Goal: Transaction & Acquisition: Purchase product/service

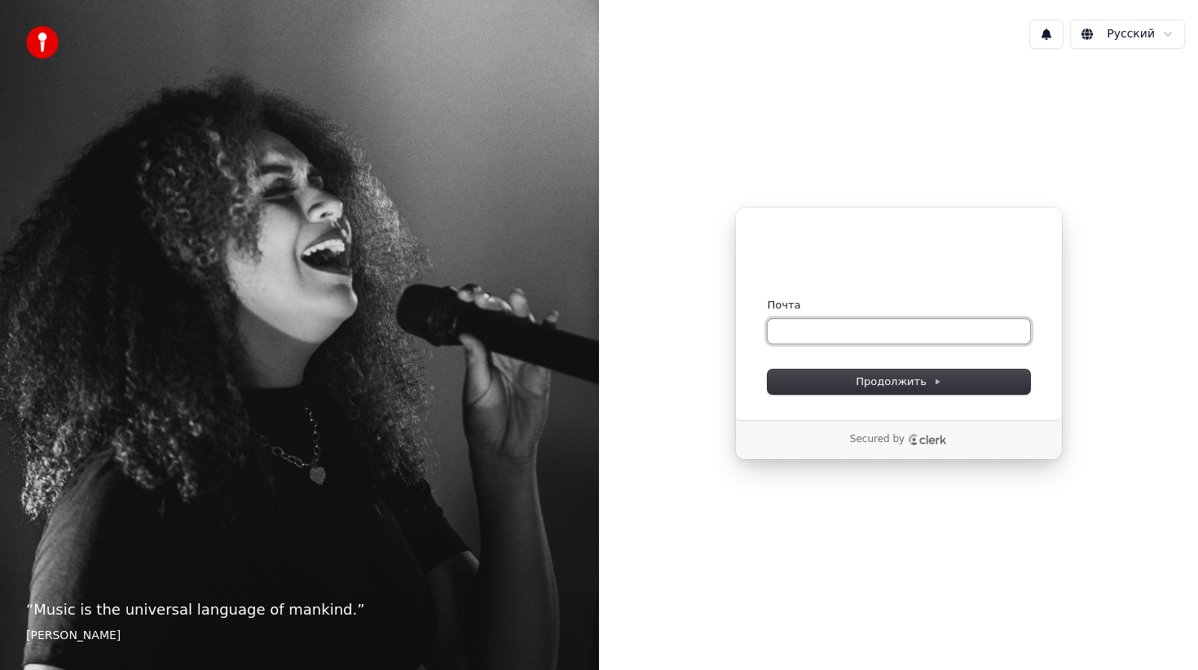
click at [912, 332] on input "Почта" at bounding box center [898, 331] width 262 height 24
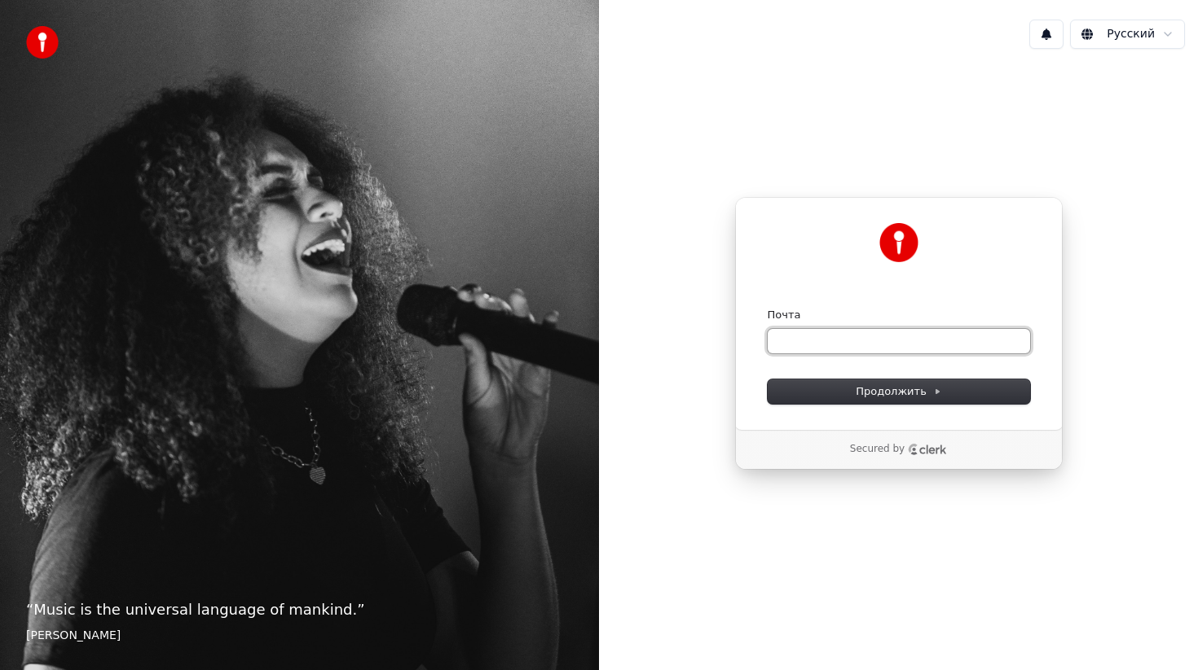
type input "*"
click at [767, 308] on button "submit" at bounding box center [767, 308] width 0 height 0
type input "**********"
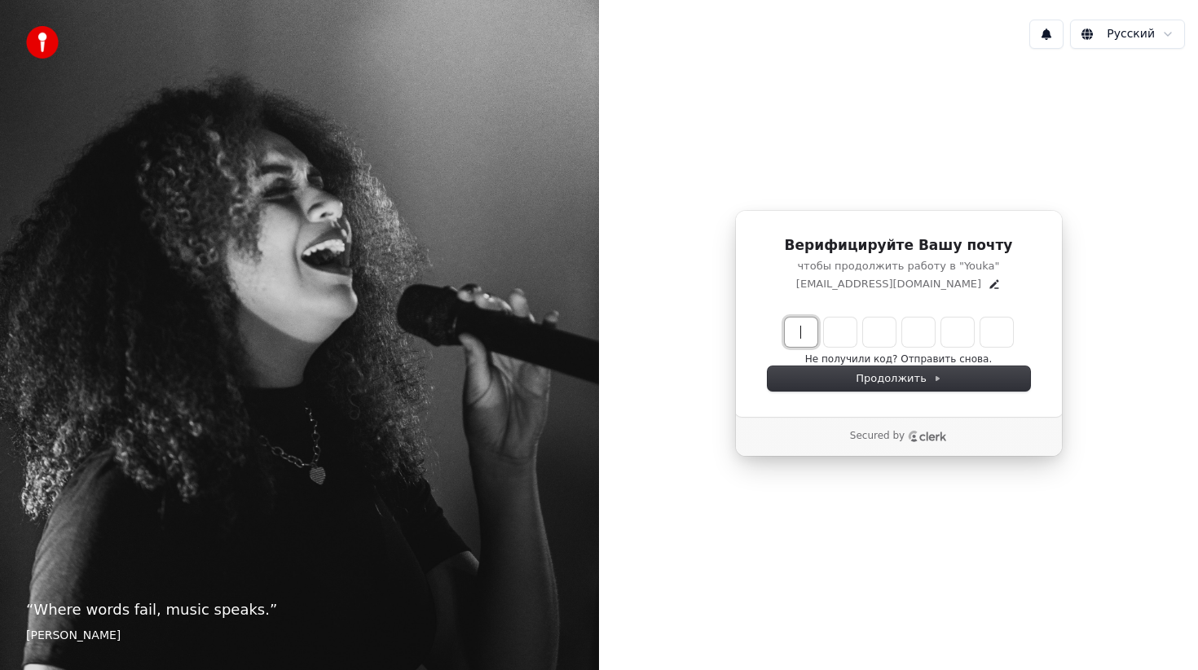
click at [807, 334] on input "Enter verification code" at bounding box center [915, 332] width 261 height 29
type input "******"
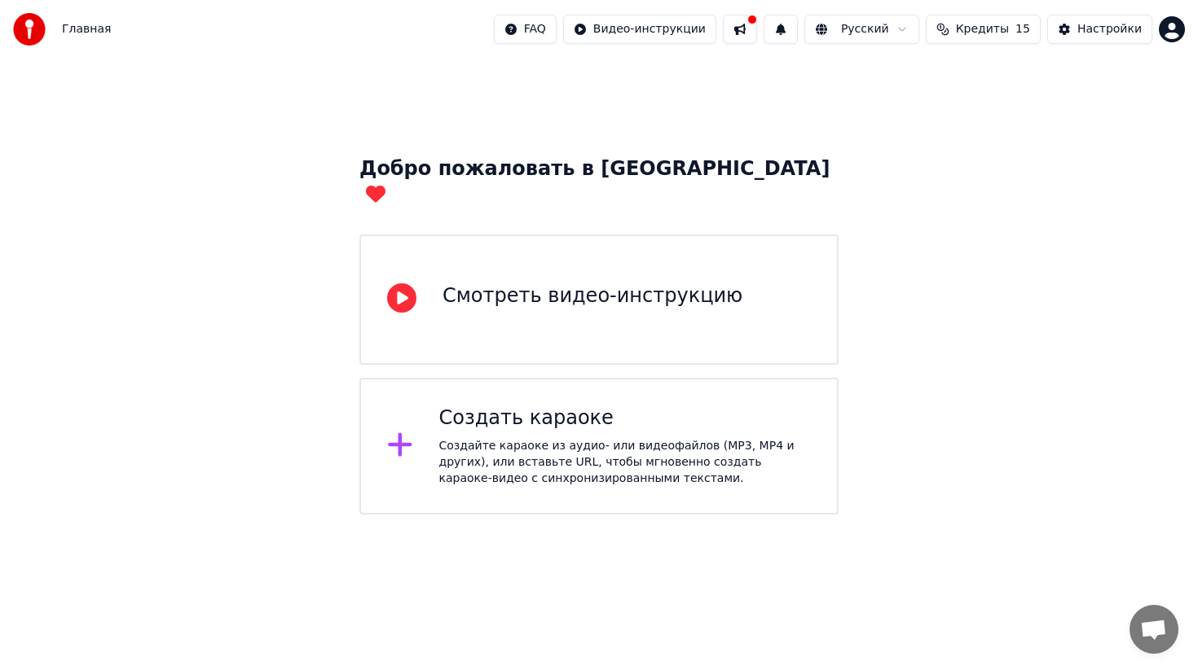
click at [589, 438] on div "Создайте караоке из аудио- или видеофайлов (MP3, MP4 и других), или вставьте UR…" at bounding box center [625, 462] width 372 height 49
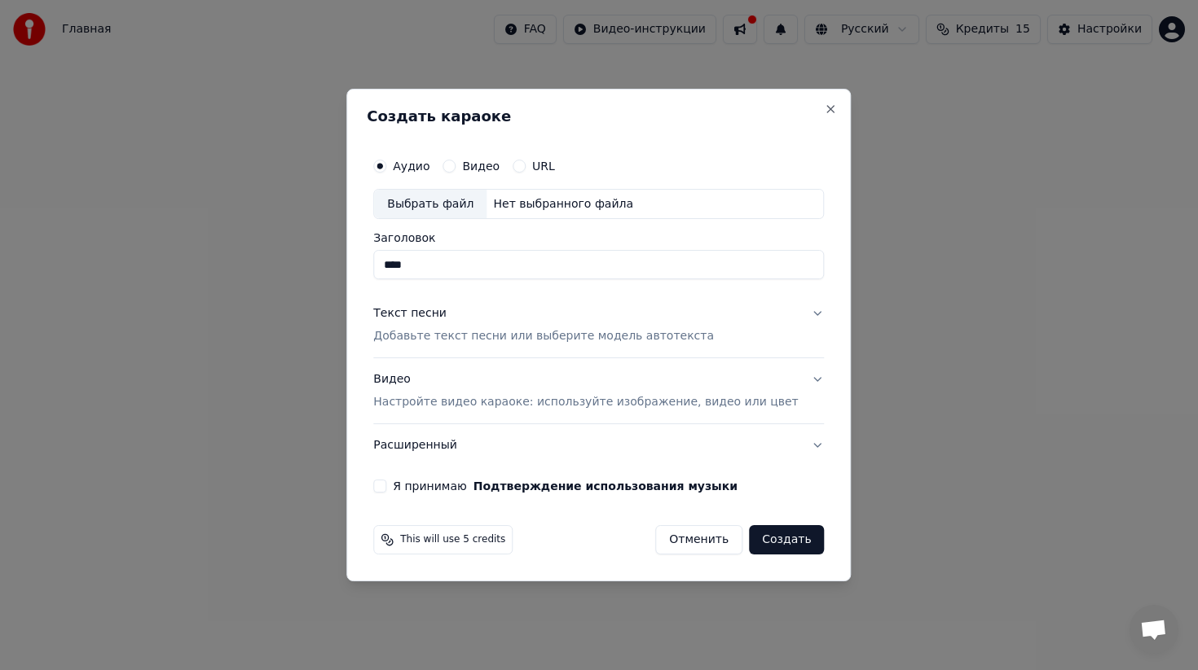
click at [527, 207] on div "Нет выбранного файла" at bounding box center [562, 204] width 153 height 16
click at [803, 314] on button "Текст песни Добавьте текст песни или выберите модель автотекста" at bounding box center [598, 325] width 451 height 65
type input "**********"
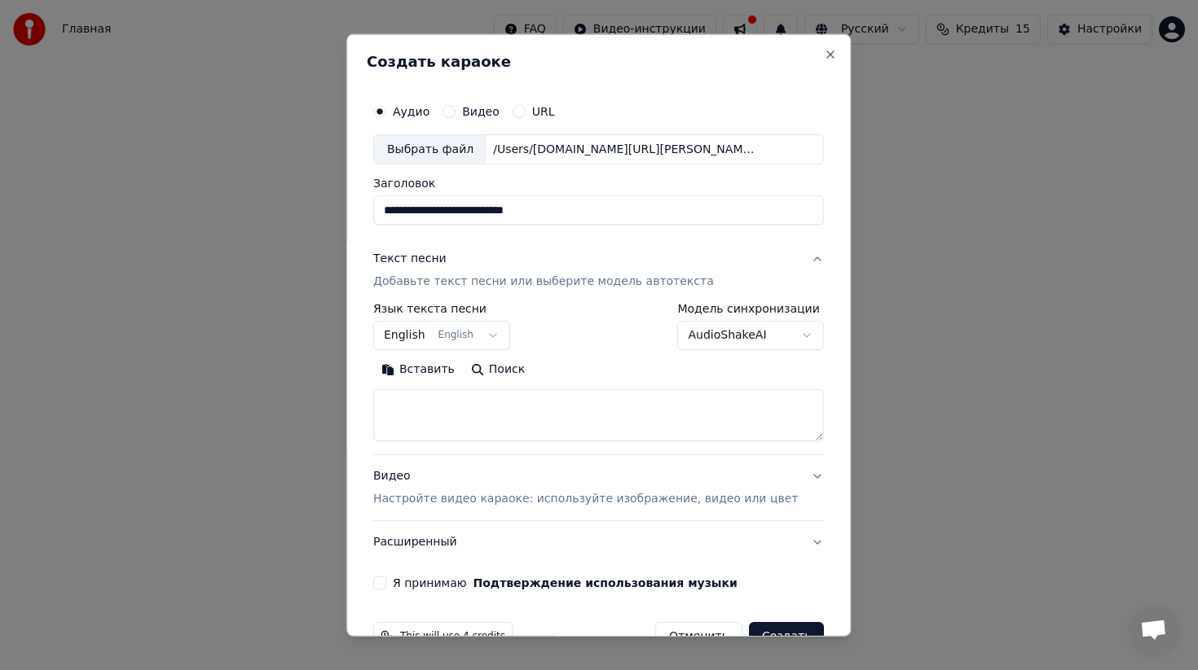
click at [500, 339] on button "English English" at bounding box center [441, 335] width 137 height 29
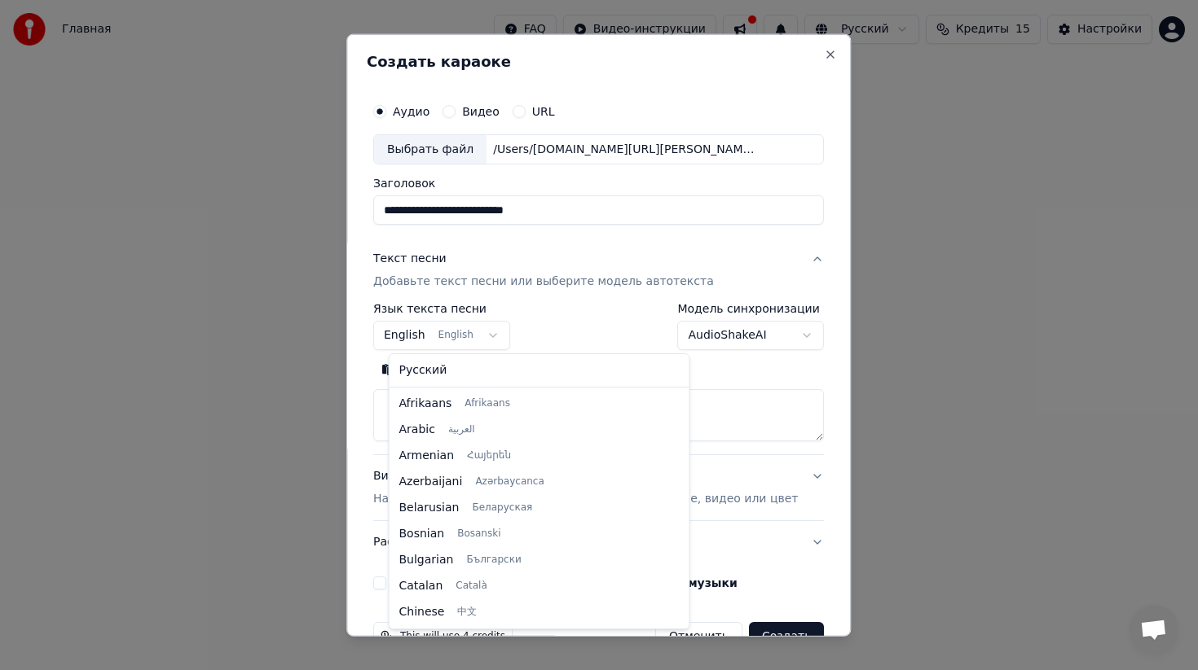
scroll to position [130, 0]
select select "**"
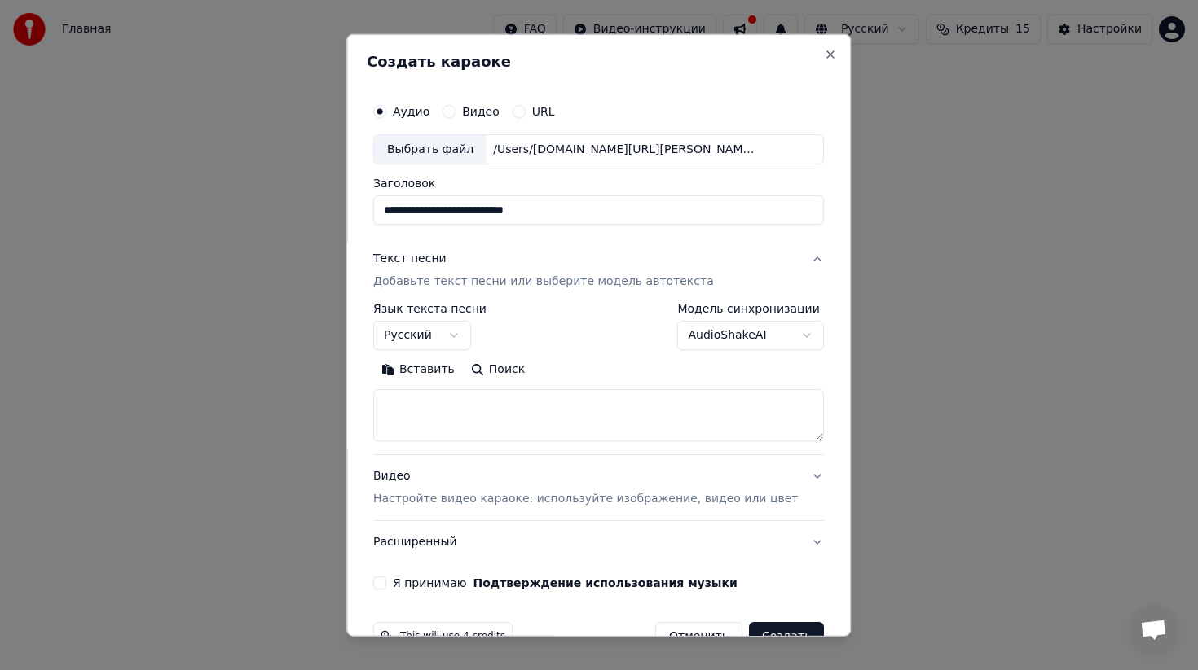
click at [756, 333] on body "**********" at bounding box center [599, 257] width 1198 height 515
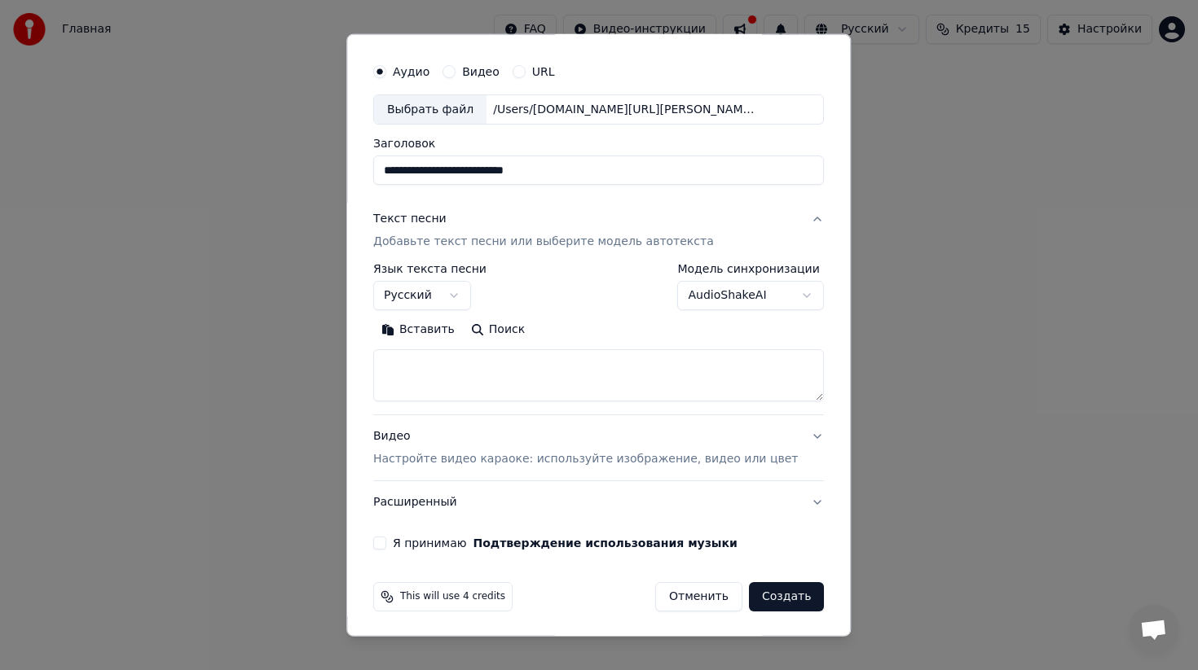
scroll to position [42, 0]
click at [456, 457] on p "Настройте видео караоке: используйте изображение, видео или цвет" at bounding box center [585, 458] width 424 height 16
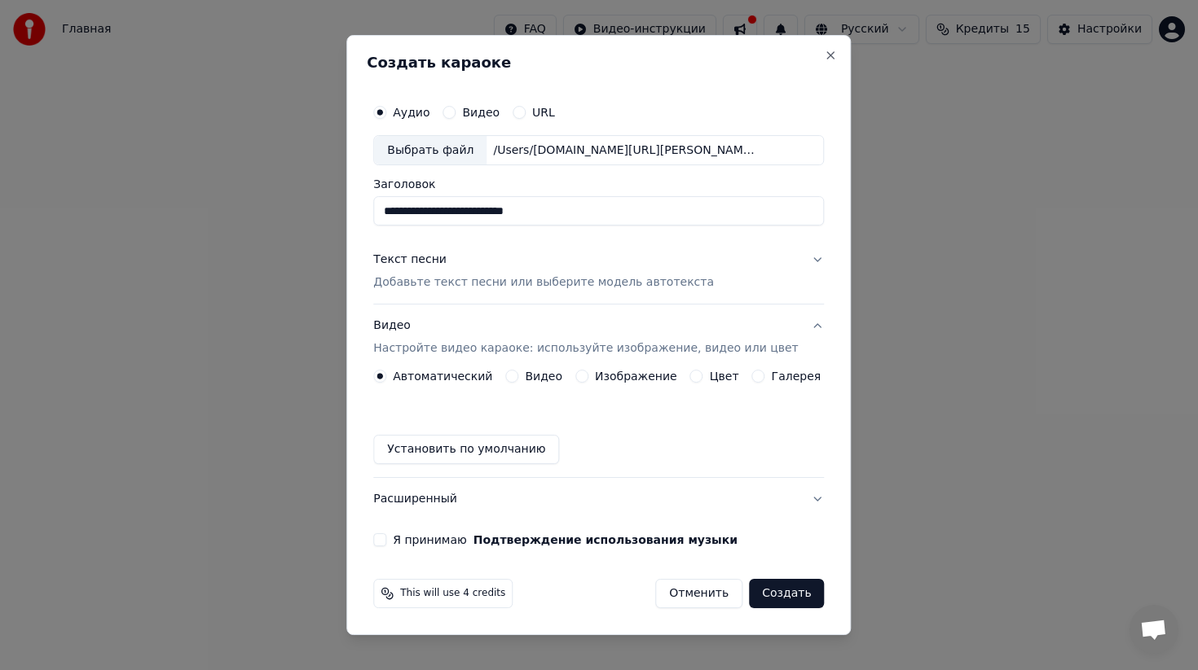
scroll to position [0, 0]
click at [514, 382] on button "Видео" at bounding box center [511, 376] width 13 height 13
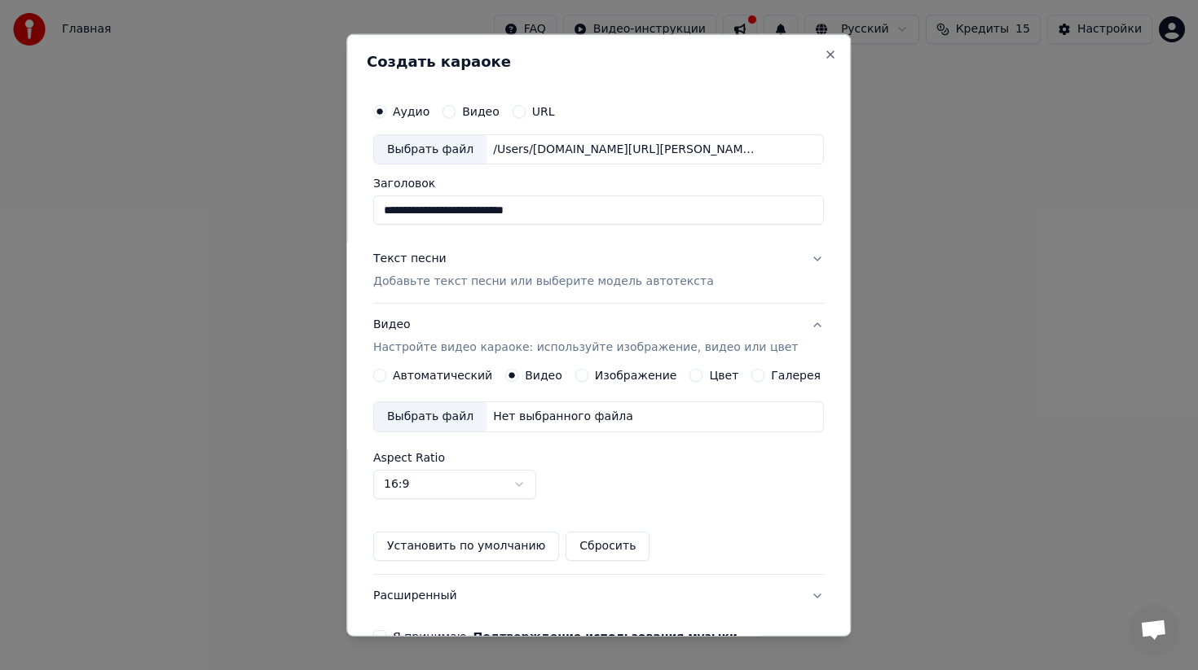
click at [443, 418] on div "Выбрать файл" at bounding box center [430, 416] width 112 height 29
click at [580, 372] on button "Изображение" at bounding box center [581, 375] width 13 height 13
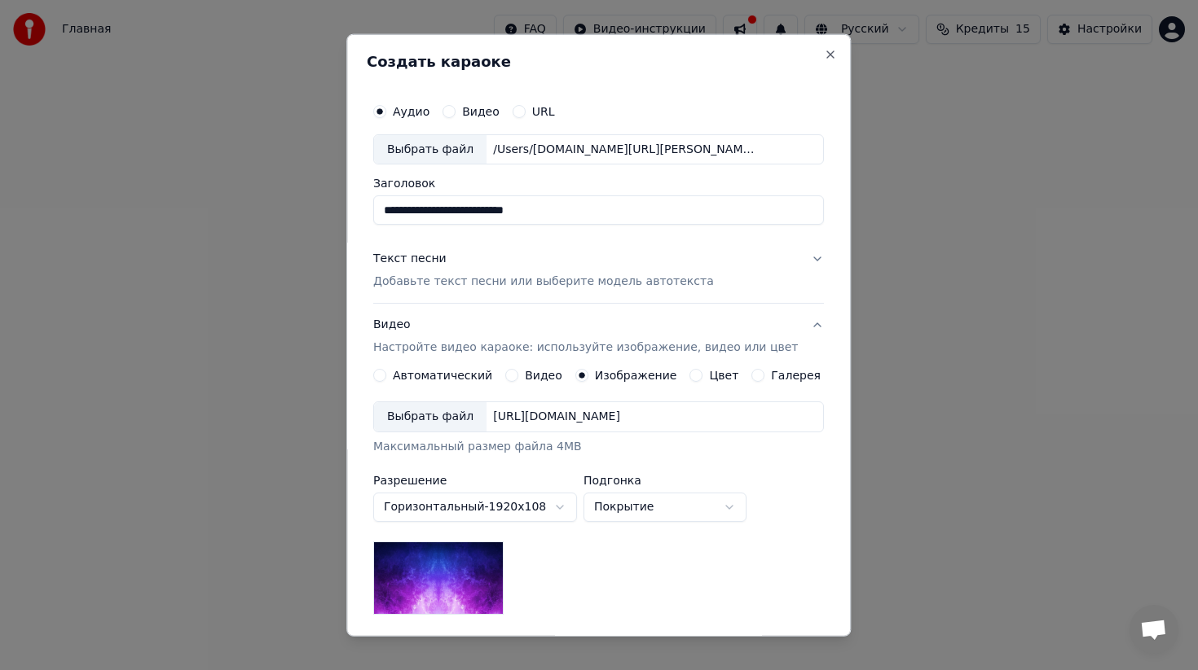
click at [760, 378] on button "Галерея" at bounding box center [758, 375] width 13 height 13
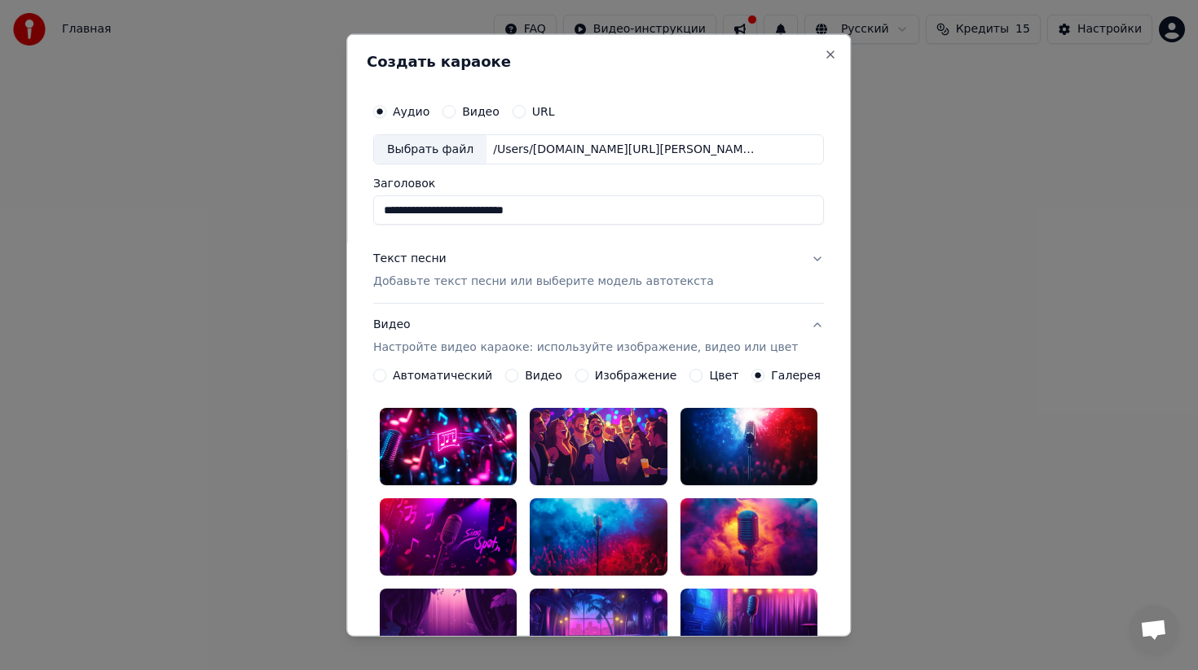
click at [386, 376] on button "Автоматический" at bounding box center [379, 375] width 13 height 13
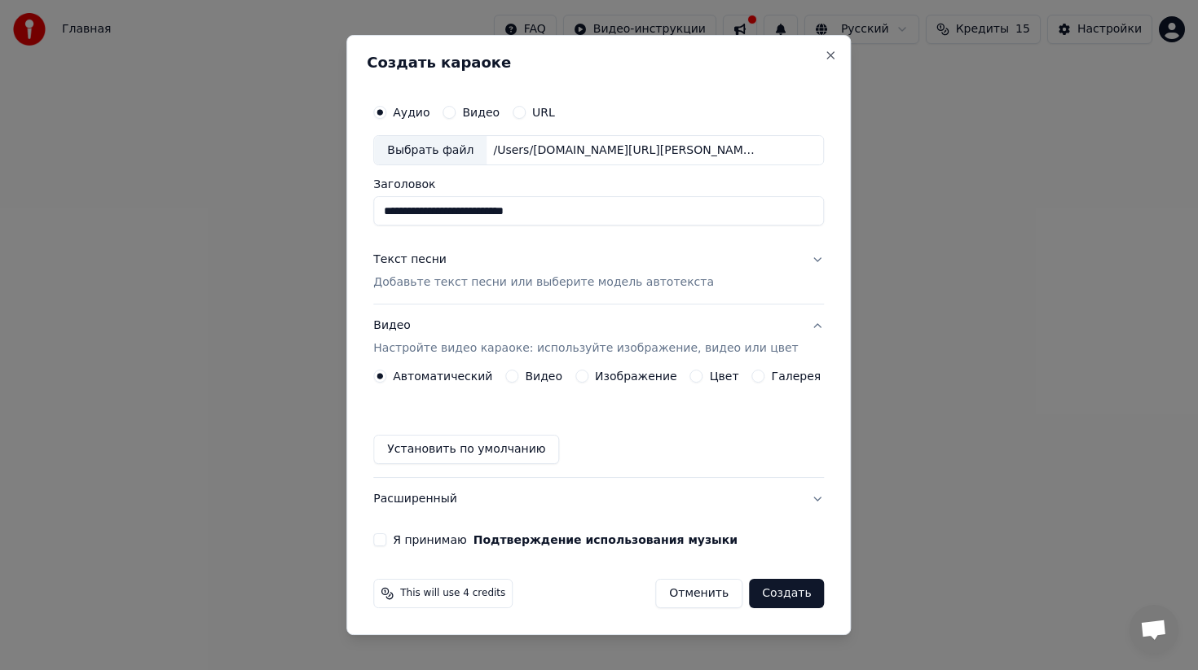
click at [508, 446] on button "Установить по умолчанию" at bounding box center [466, 449] width 186 height 29
click at [518, 381] on button "Видео" at bounding box center [511, 376] width 13 height 13
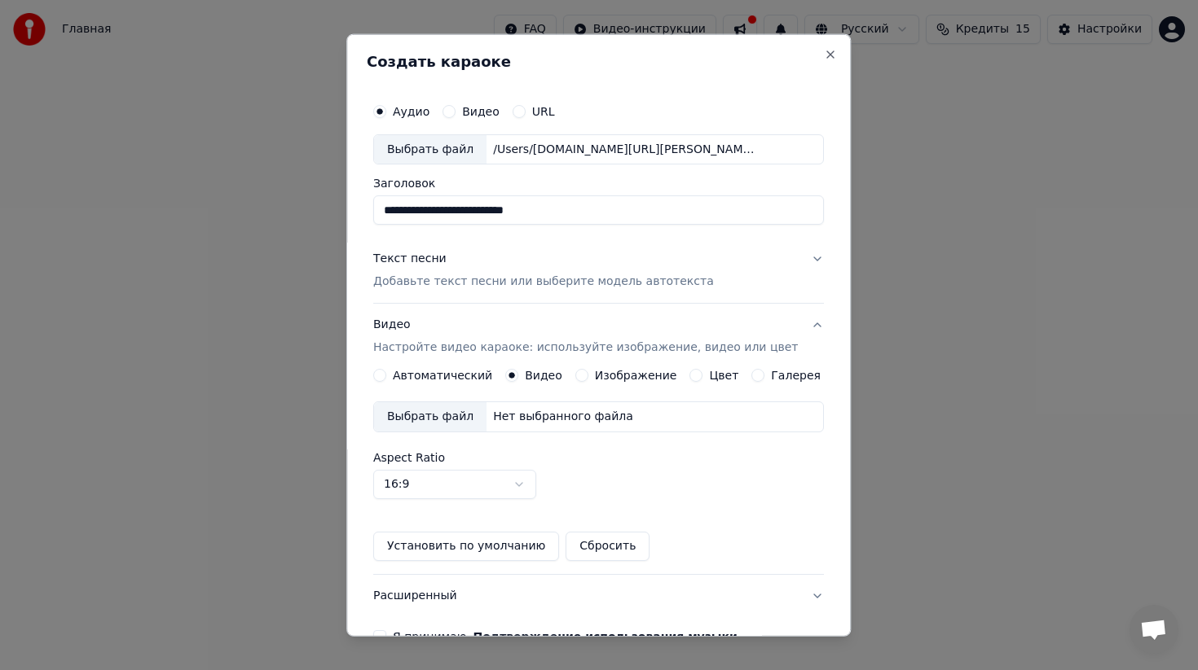
click at [756, 376] on button "Галерея" at bounding box center [758, 375] width 13 height 13
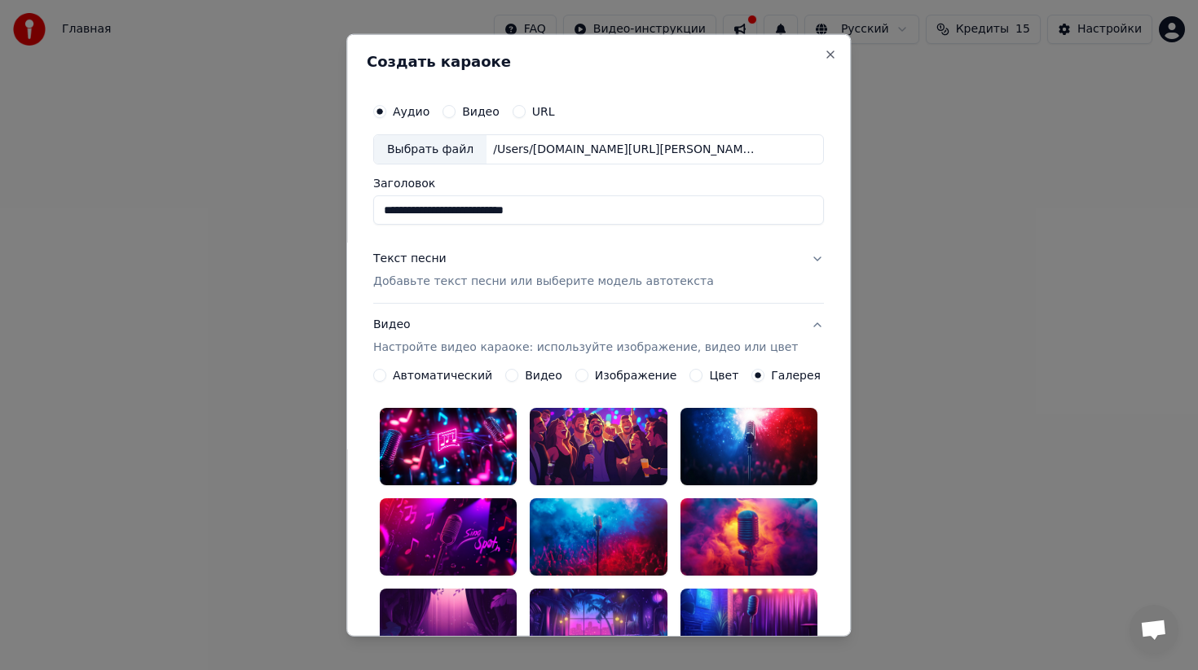
click at [802, 328] on button "Видео Настройте видео караоке: используйте изображение, видео или цвет" at bounding box center [598, 336] width 451 height 65
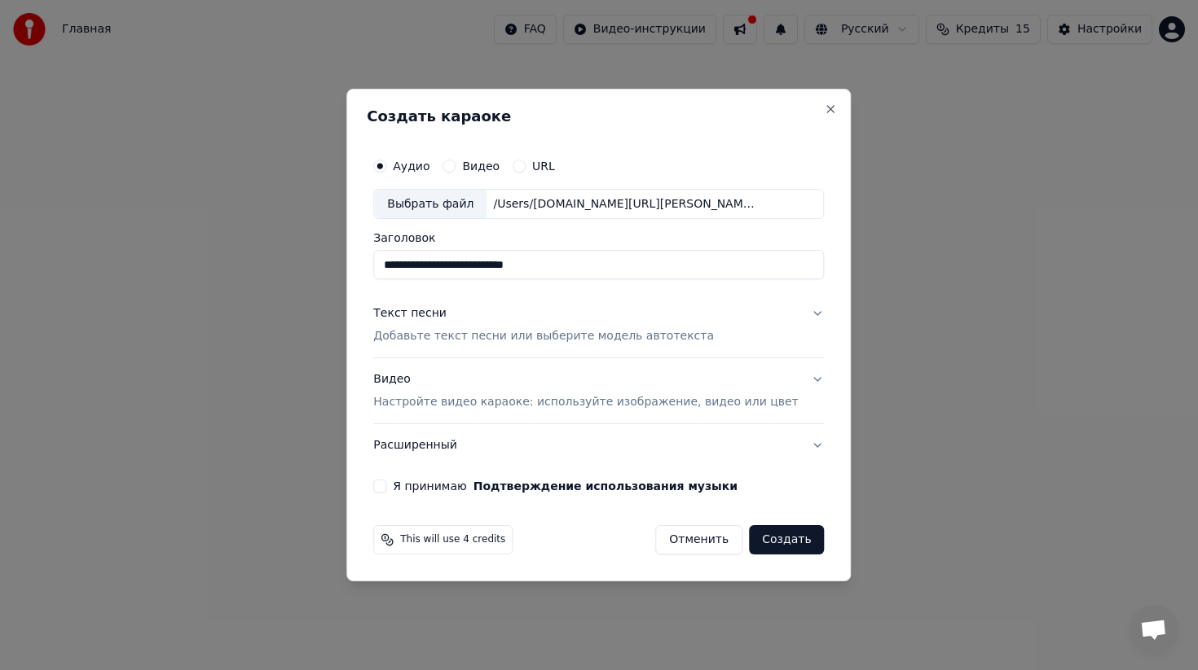
click at [806, 386] on button "Видео Настройте видео караоке: используйте изображение, видео или цвет" at bounding box center [598, 391] width 451 height 65
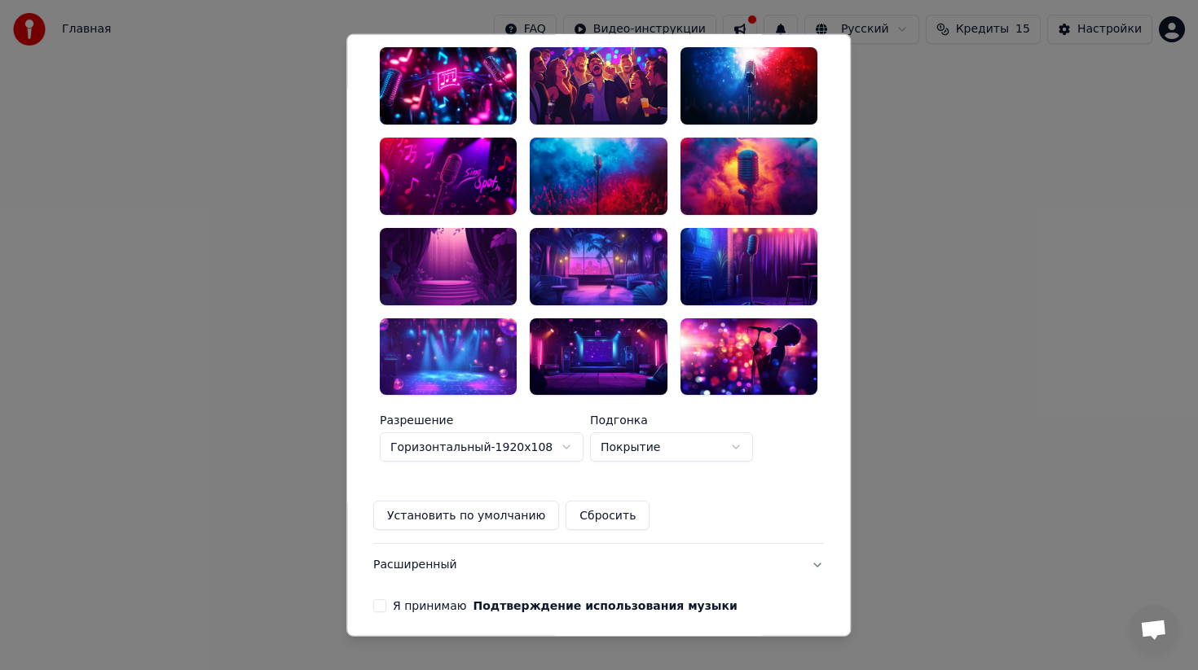
scroll to position [410, 0]
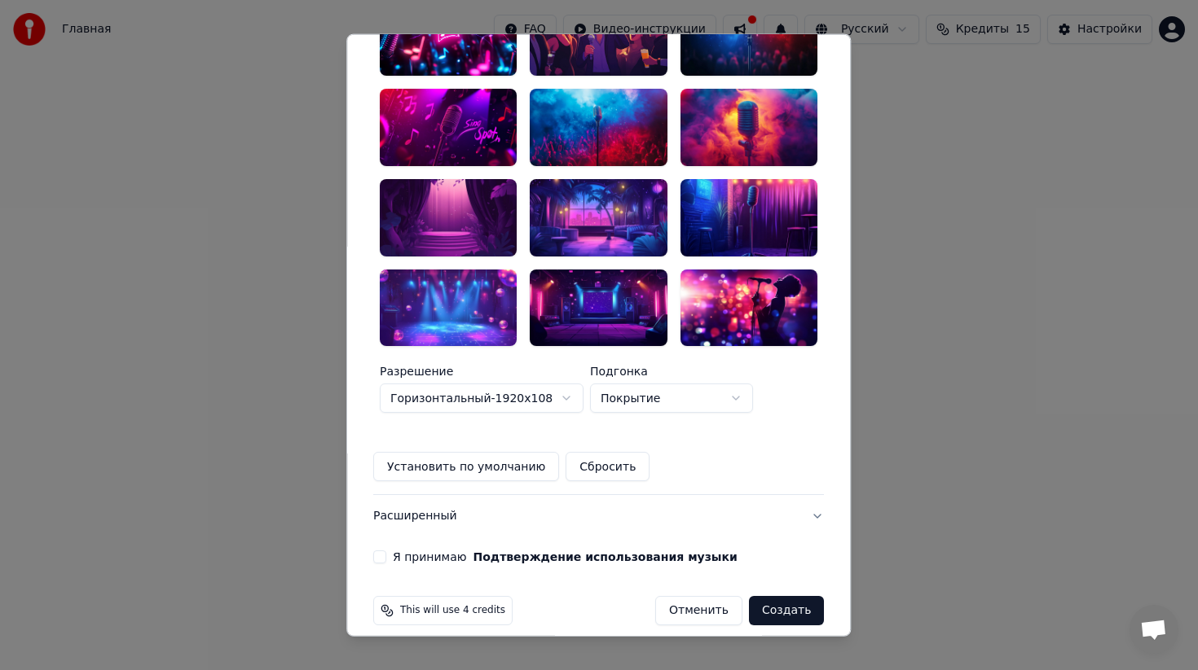
click at [648, 389] on body "**********" at bounding box center [599, 257] width 1198 height 515
click at [489, 429] on body "**********" at bounding box center [599, 257] width 1198 height 515
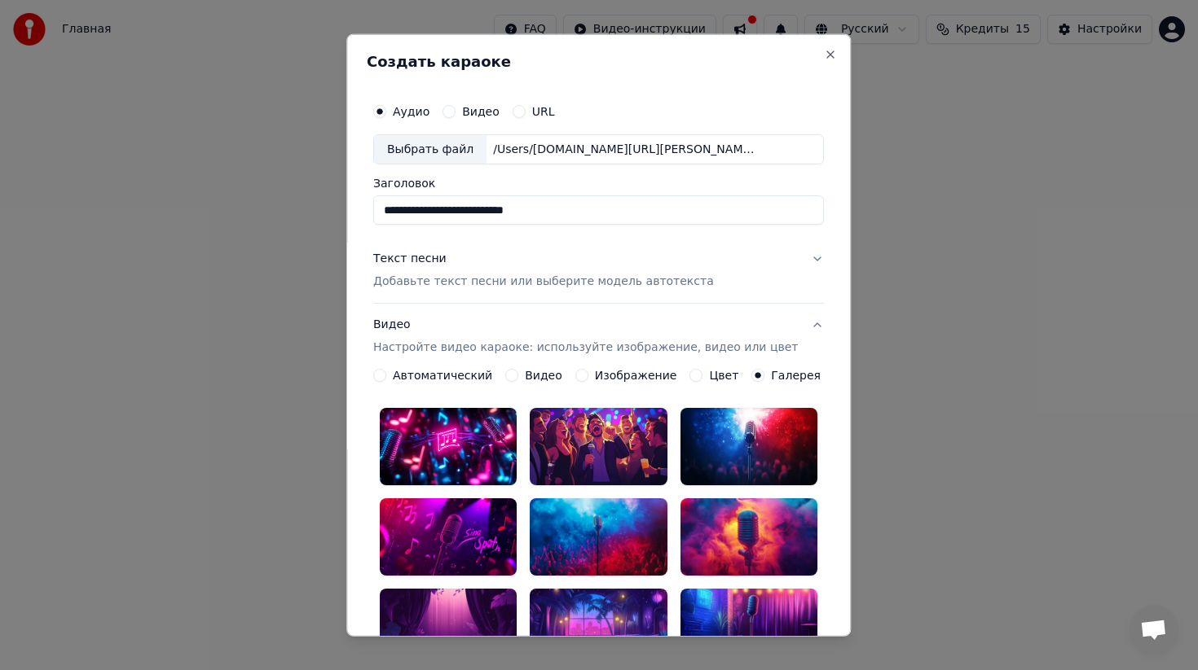
click at [518, 374] on button "Видео" at bounding box center [511, 375] width 13 height 13
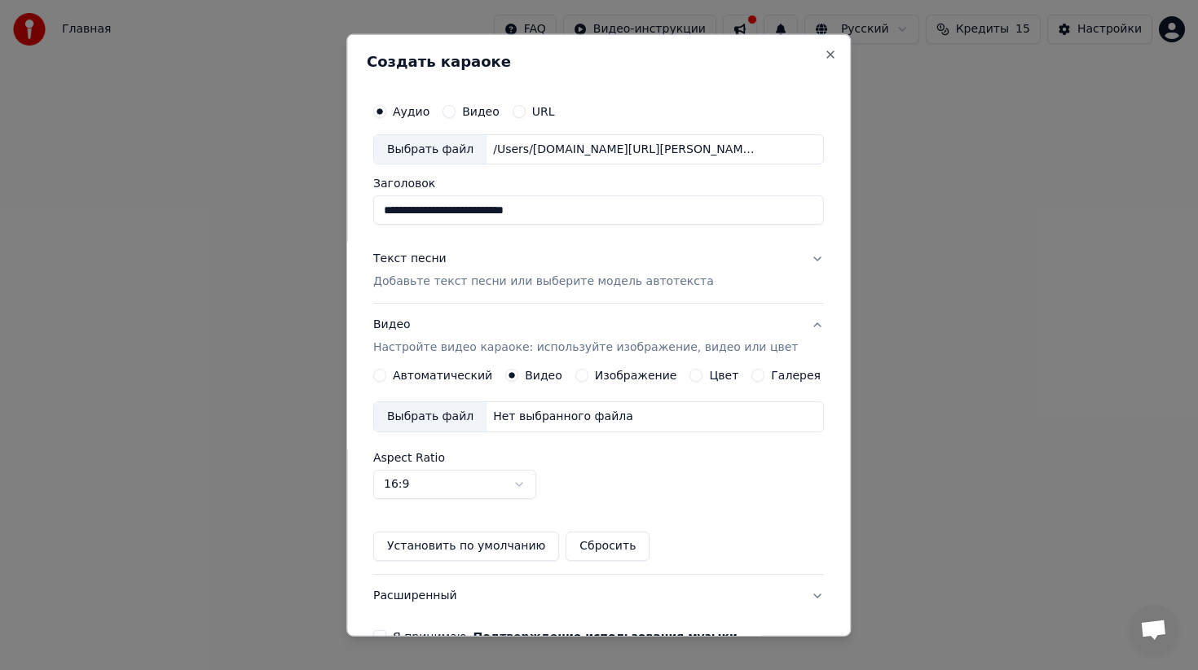
click at [542, 419] on div "Нет выбранного файла" at bounding box center [562, 417] width 153 height 16
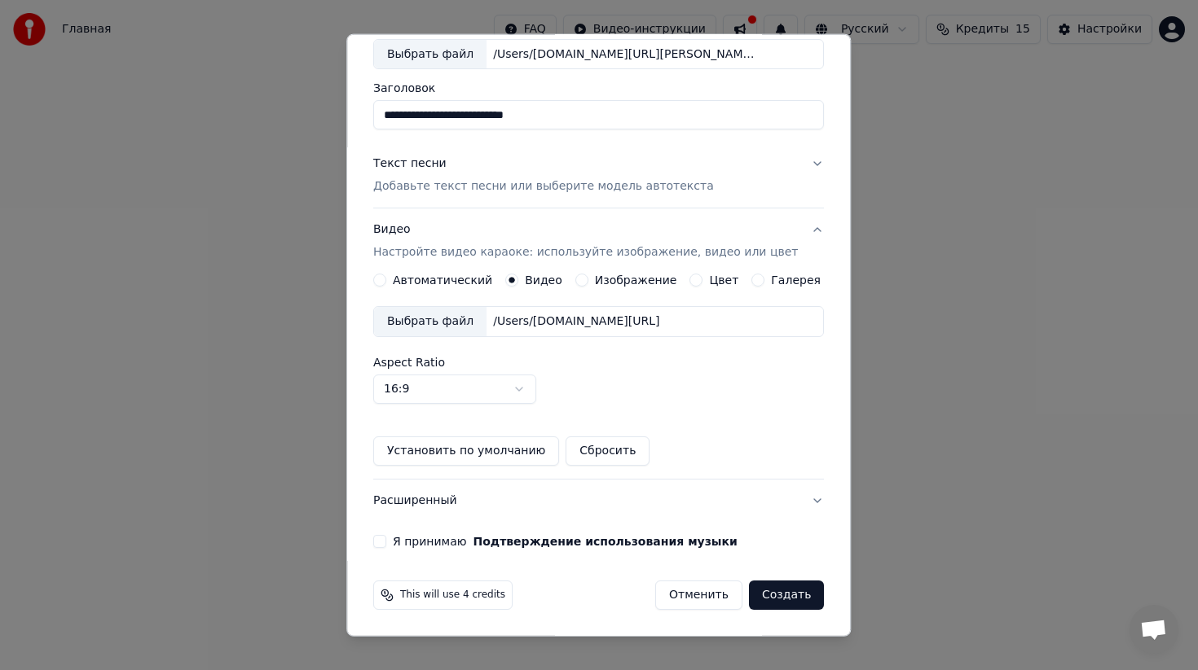
click at [383, 547] on div "**********" at bounding box center [599, 274] width 464 height 562
click at [385, 545] on button "Я принимаю Подтверждение использования музыки" at bounding box center [379, 541] width 13 height 13
click at [787, 599] on button "Создать" at bounding box center [786, 595] width 75 height 29
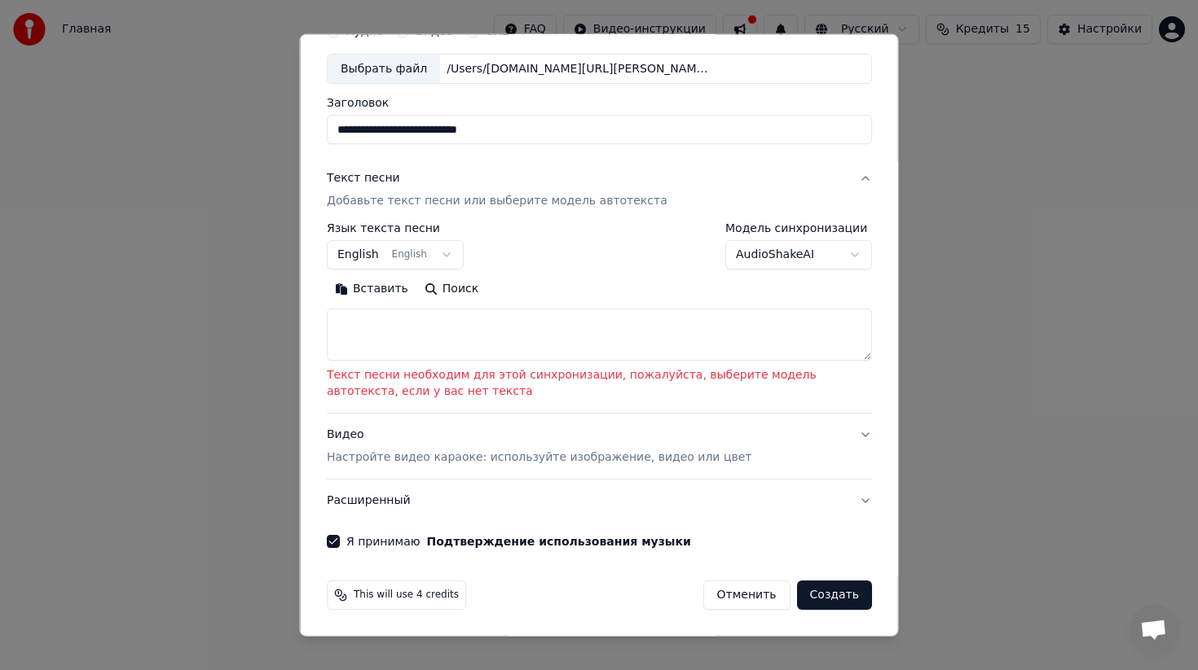
scroll to position [81, 0]
click at [401, 252] on body "**********" at bounding box center [599, 257] width 1198 height 515
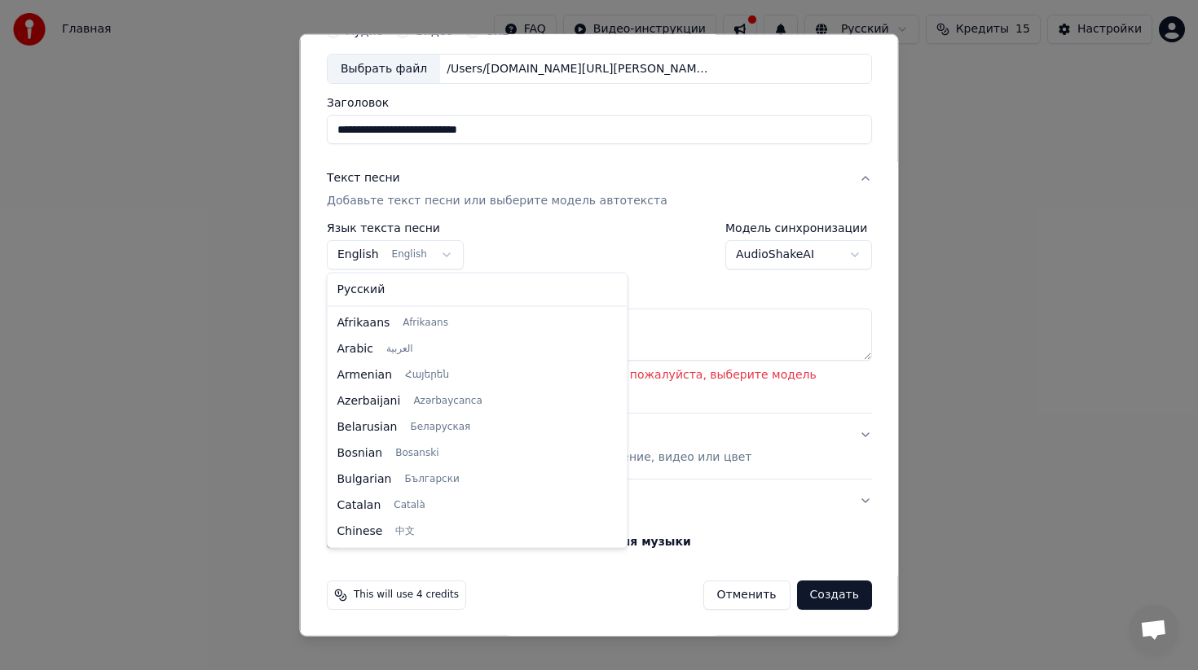
scroll to position [130, 0]
select select "**"
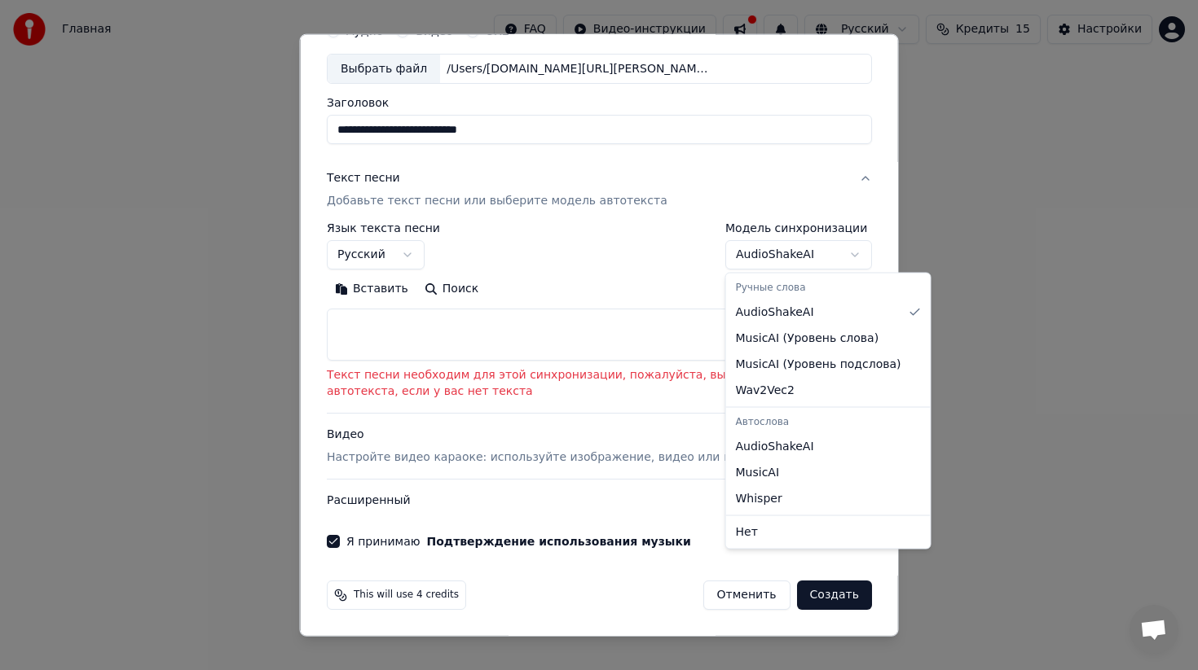
click at [781, 256] on body "**********" at bounding box center [599, 257] width 1198 height 515
select select "**********"
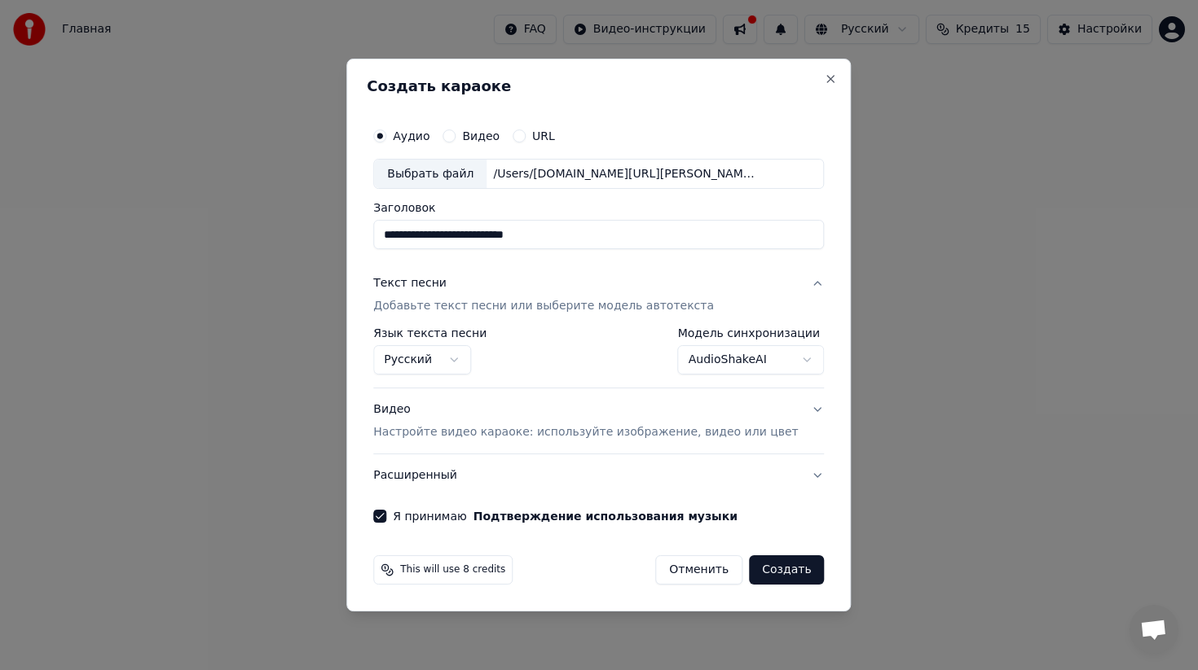
click at [785, 567] on button "Создать" at bounding box center [786, 570] width 75 height 29
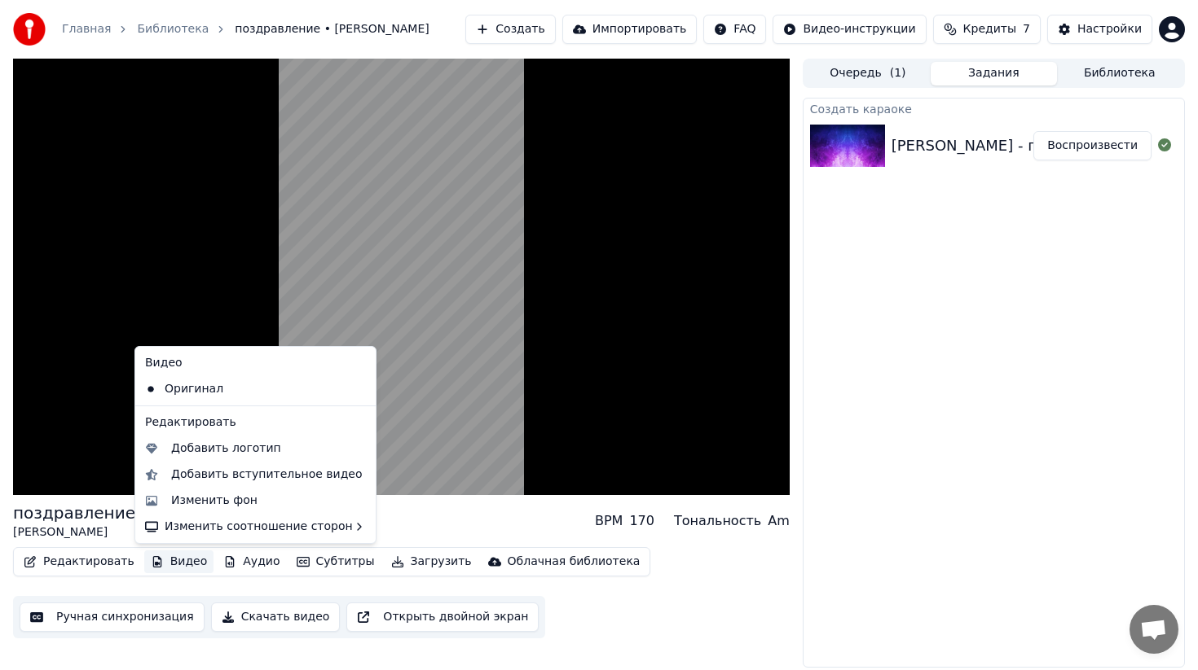
click at [166, 558] on button "Видео" at bounding box center [179, 562] width 70 height 23
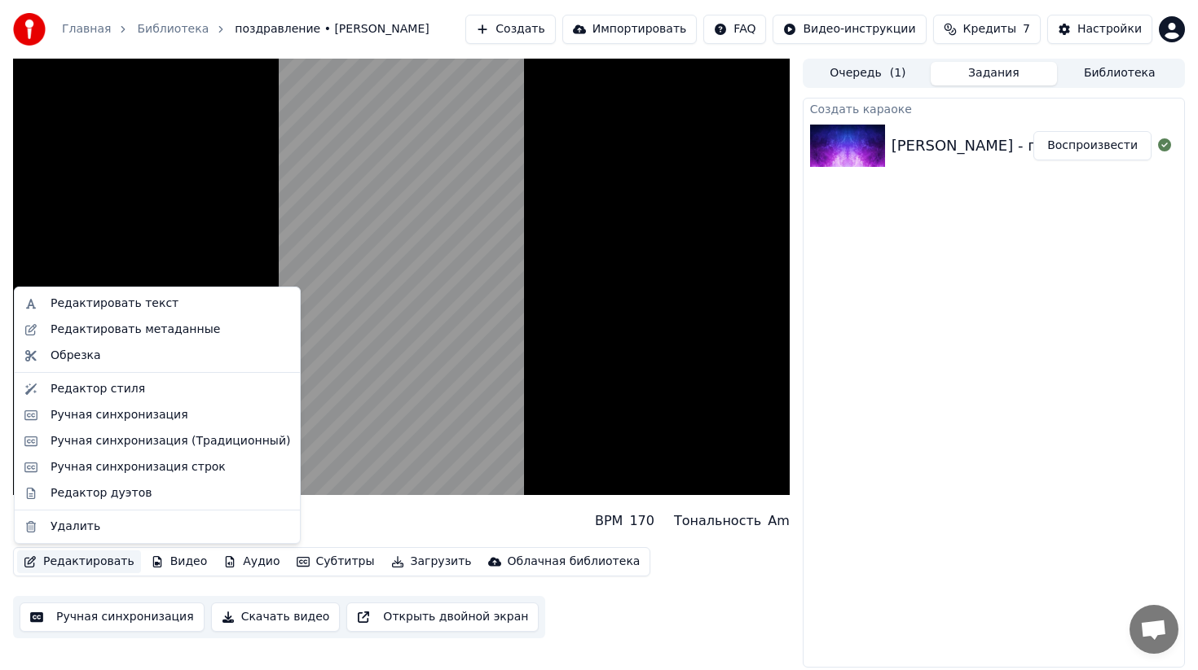
click at [72, 564] on button "Редактировать" at bounding box center [79, 562] width 124 height 23
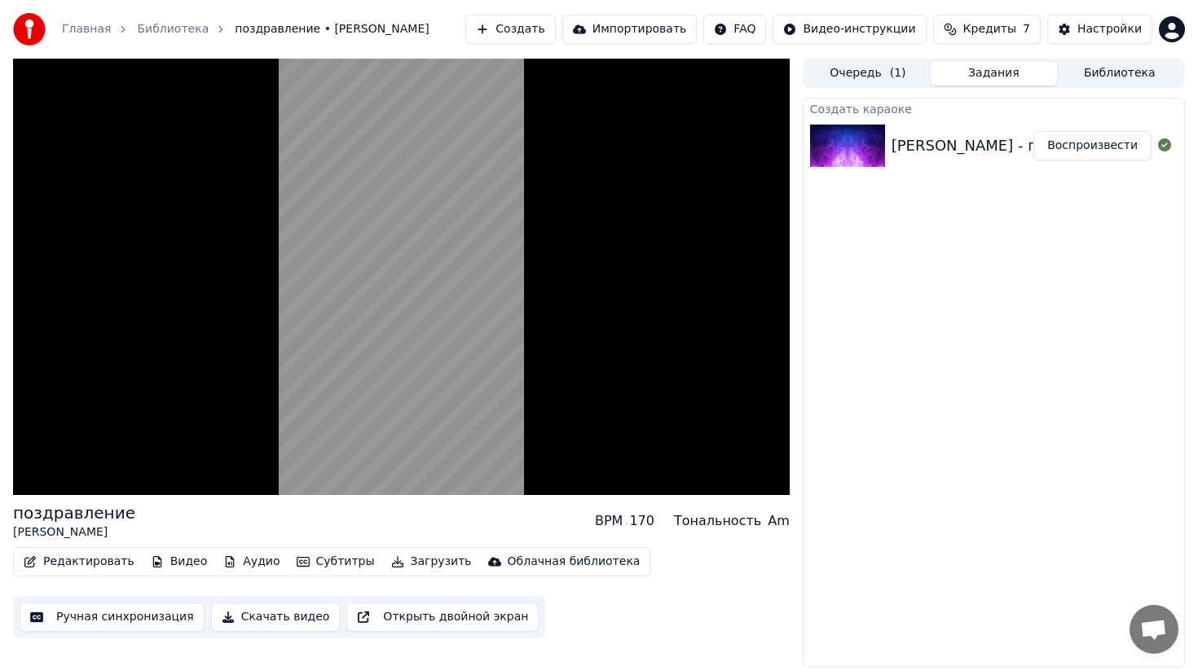
click at [72, 566] on button "Редактировать" at bounding box center [79, 562] width 124 height 23
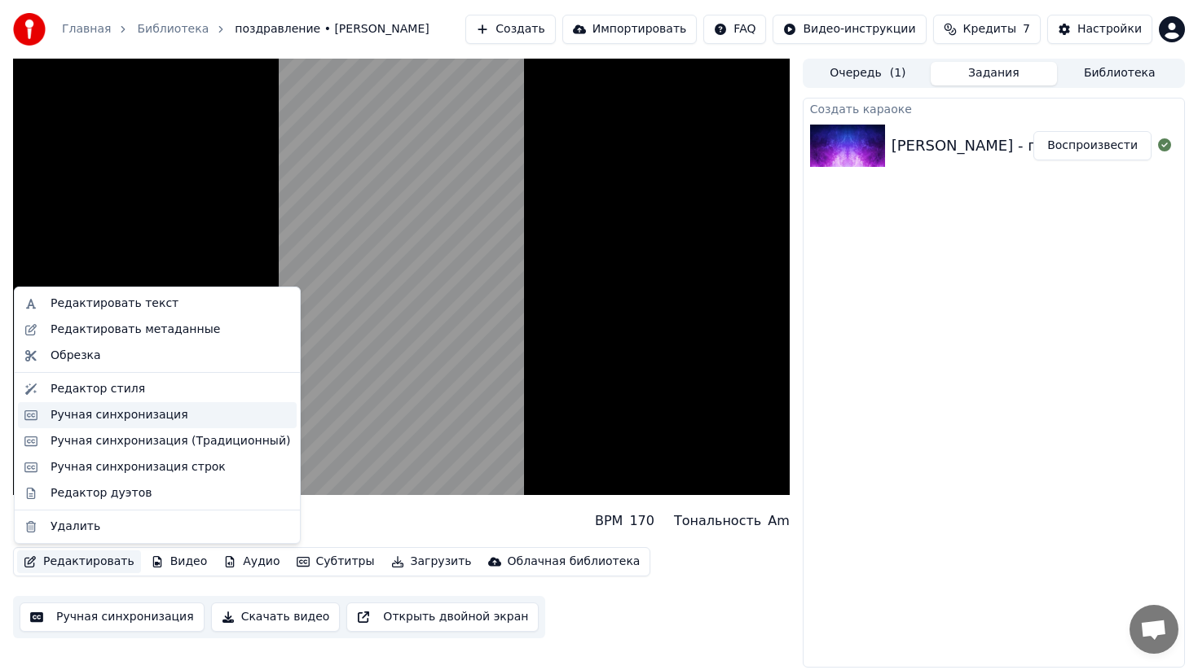
click at [138, 415] on div "Ручная синхронизация" at bounding box center [120, 415] width 138 height 16
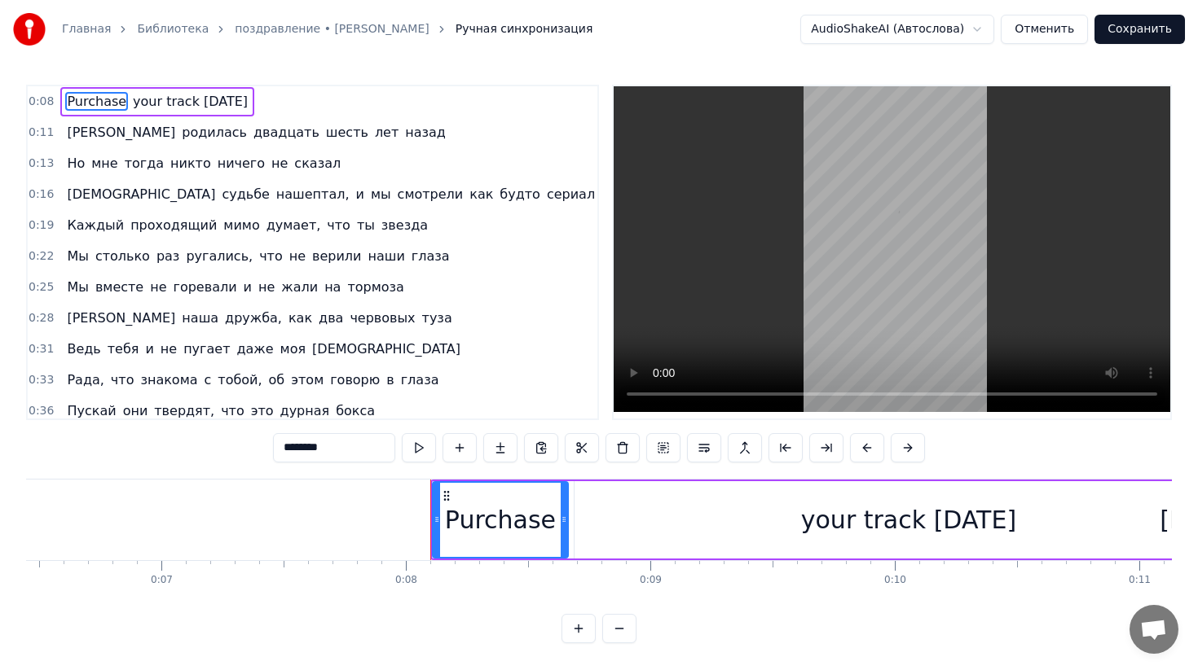
scroll to position [0, 1898]
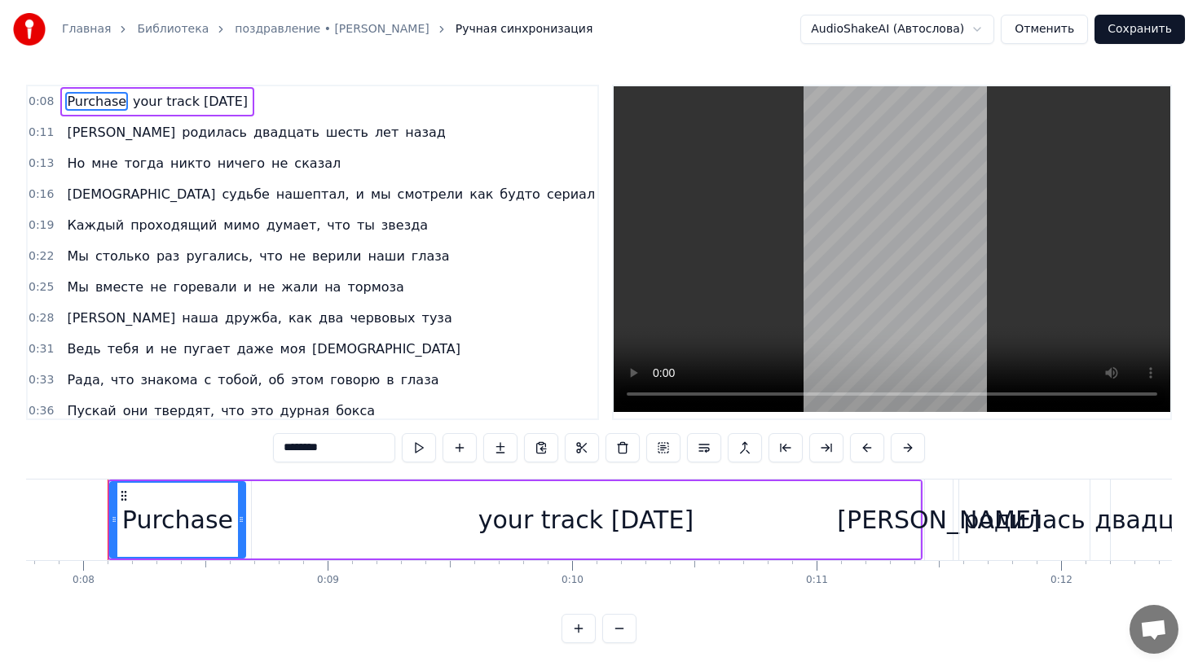
click at [212, 99] on span "your track today" at bounding box center [190, 101] width 118 height 19
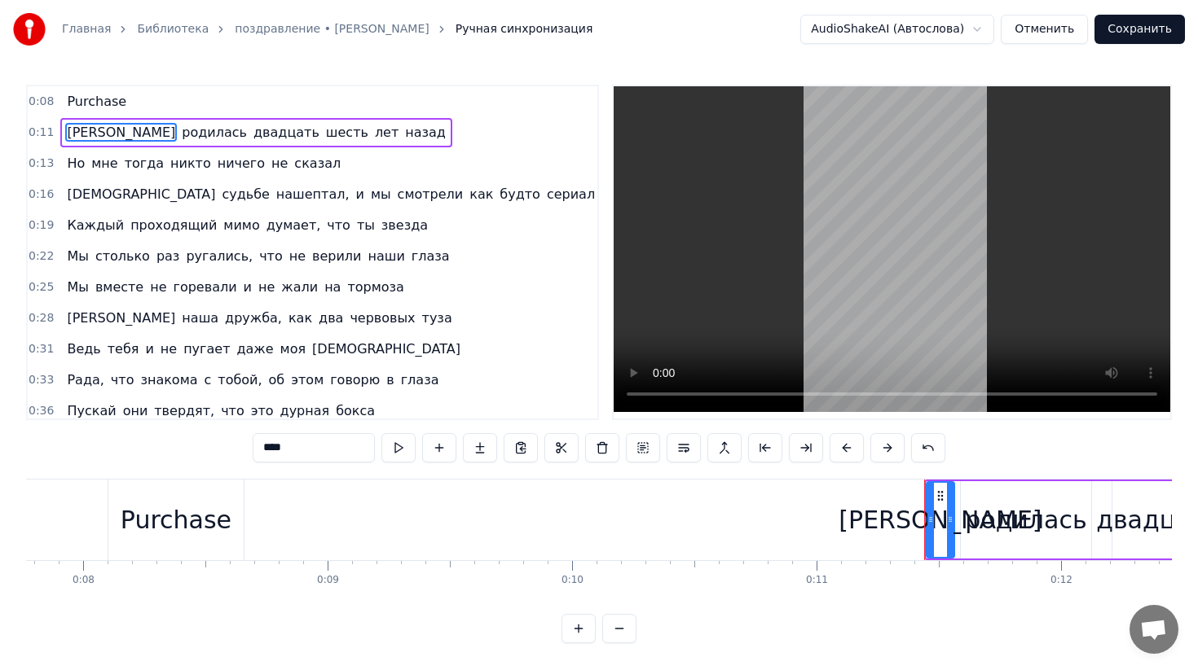
click at [81, 105] on span "Purchase" at bounding box center [96, 101] width 63 height 19
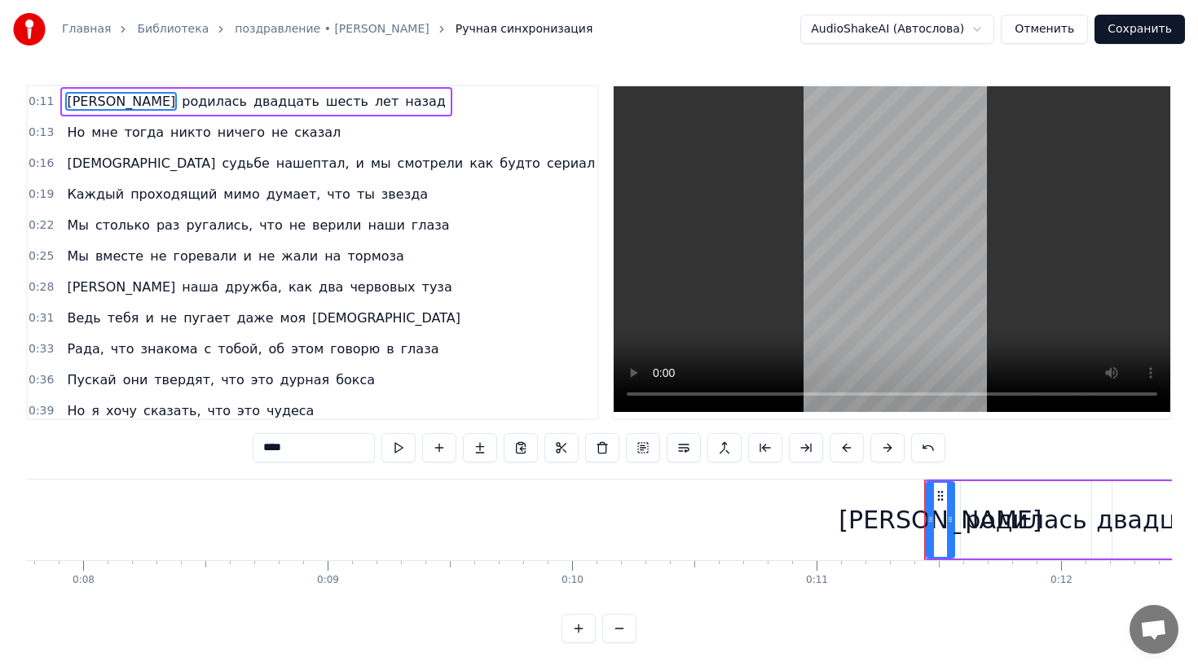
click at [403, 106] on span "назад" at bounding box center [425, 101] width 44 height 19
type input "*****"
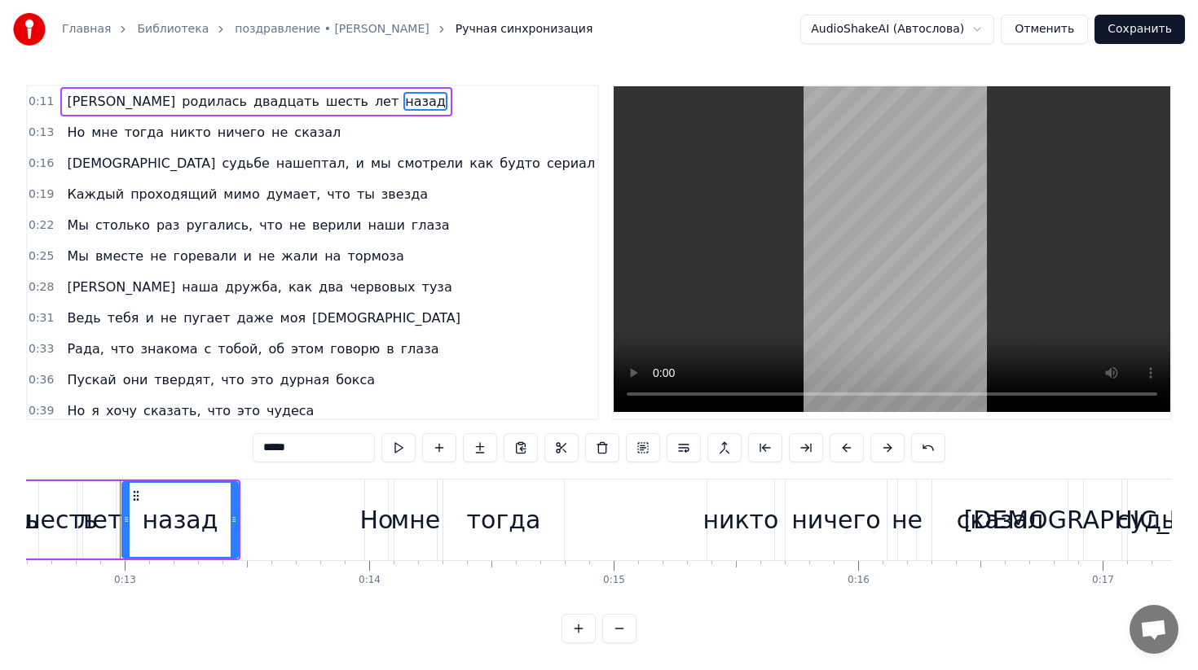
scroll to position [0, 3091]
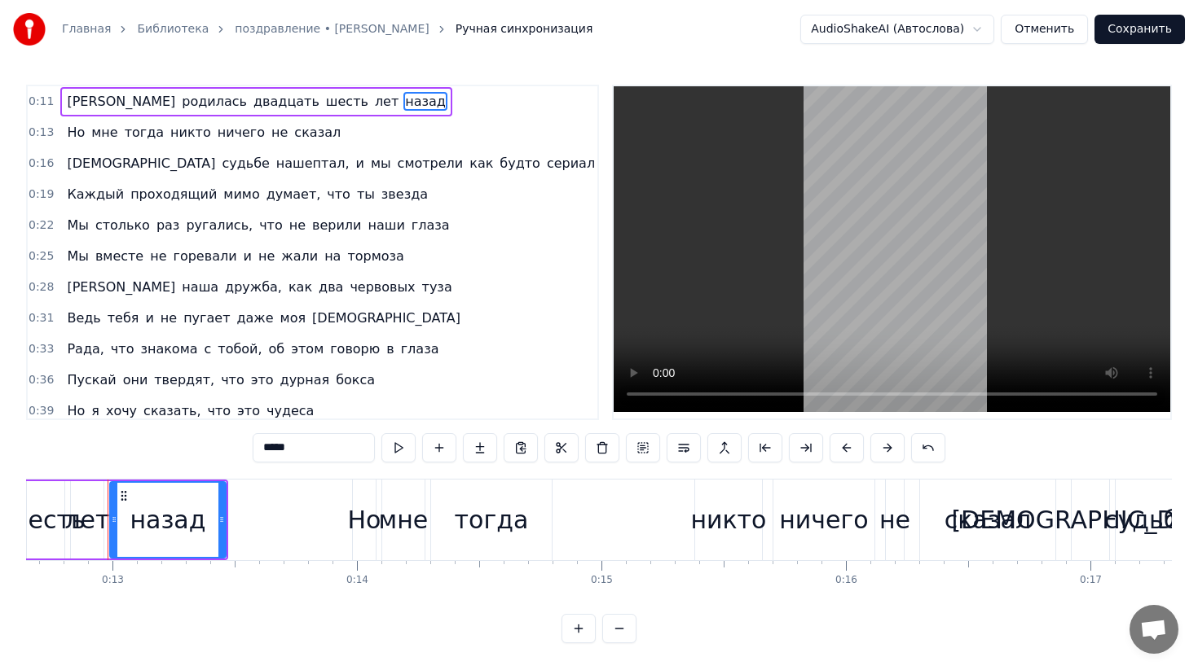
click at [893, 330] on video at bounding box center [891, 249] width 556 height 326
click at [889, 335] on video at bounding box center [891, 249] width 556 height 326
click at [886, 331] on video at bounding box center [891, 249] width 556 height 326
click at [403, 102] on span "назад" at bounding box center [425, 101] width 44 height 19
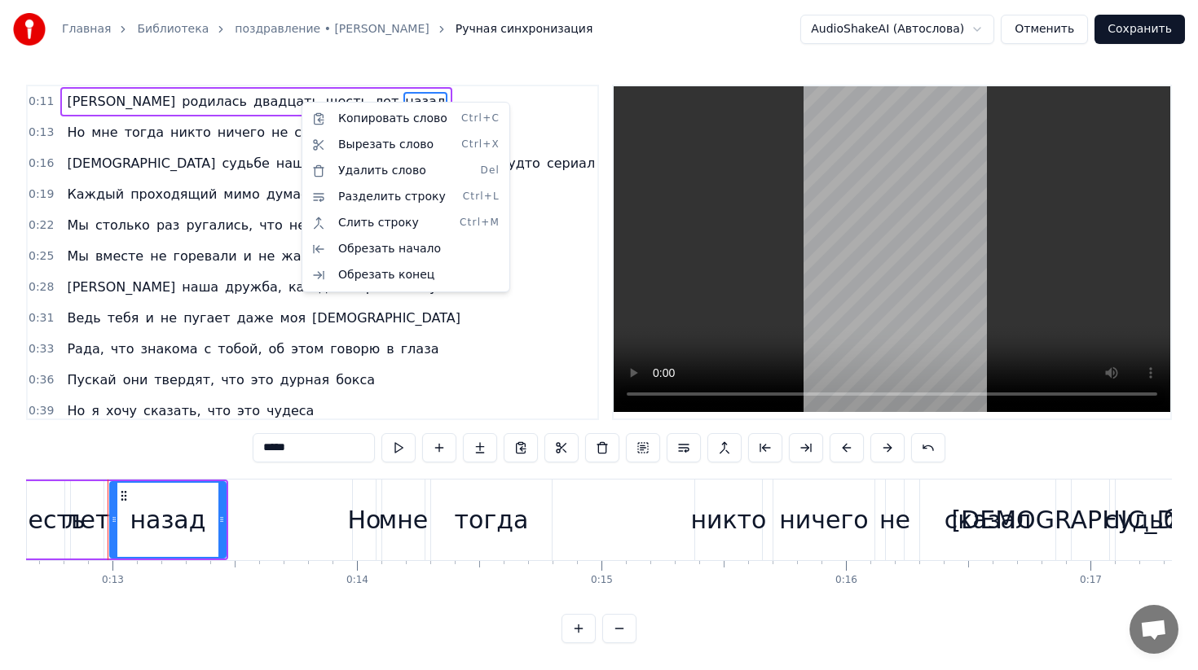
drag, startPoint x: 300, startPoint y: 102, endPoint x: 332, endPoint y: 73, distance: 43.2
click at [877, 335] on html "Главная Библиотека поздравление • Инна Ручная синхронизация AudioShakeAI (Автос…" at bounding box center [599, 335] width 1198 height 670
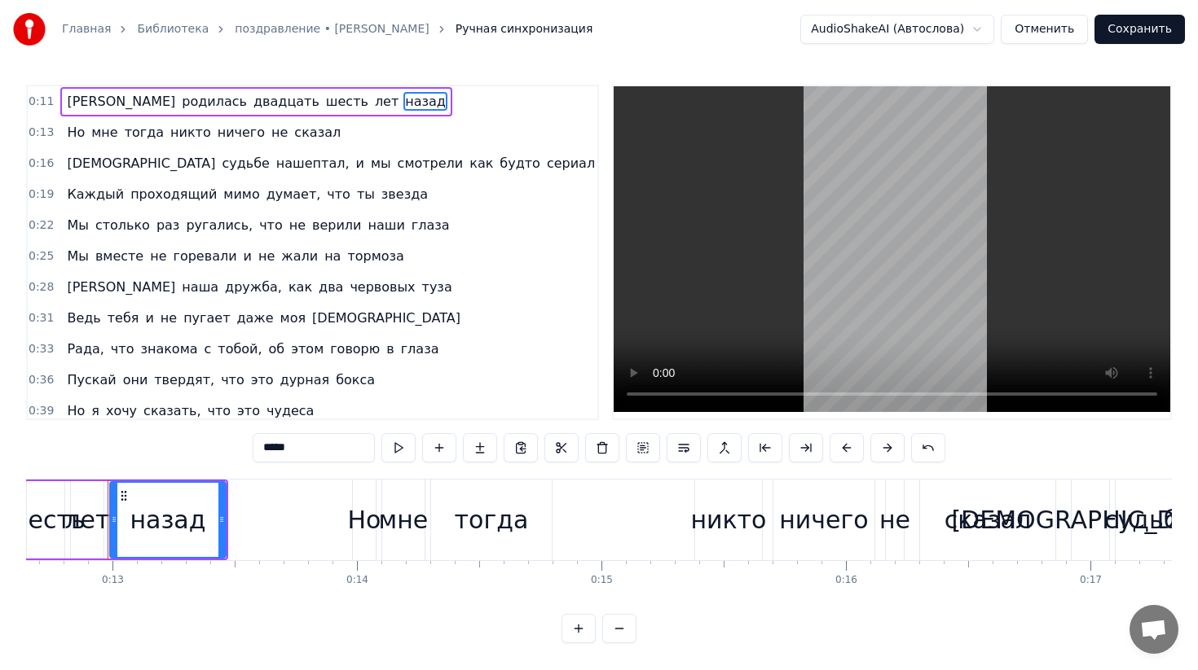
click at [889, 326] on video at bounding box center [891, 249] width 556 height 326
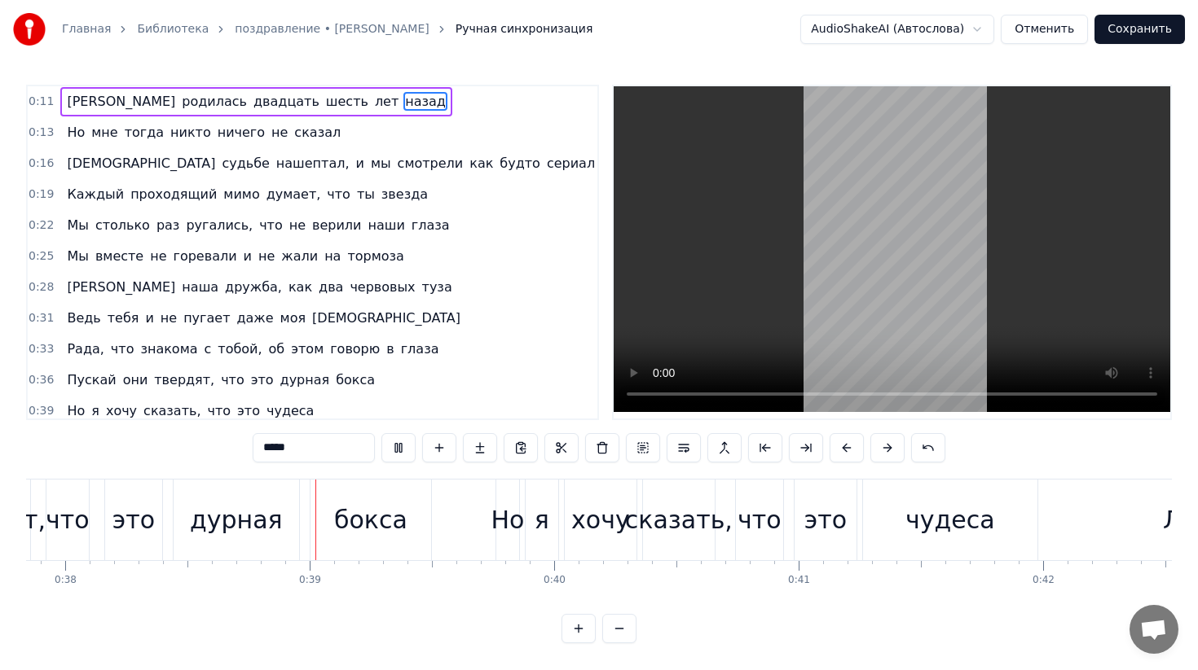
scroll to position [0, 9307]
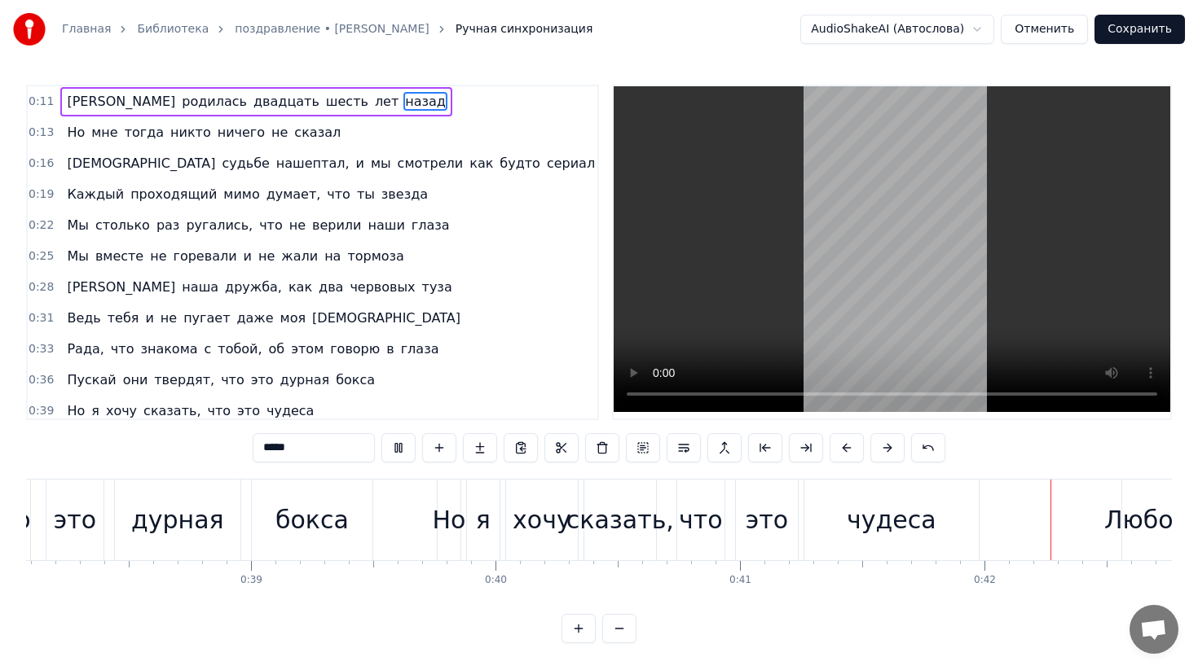
click at [158, 29] on link "Библиотека" at bounding box center [173, 29] width 72 height 16
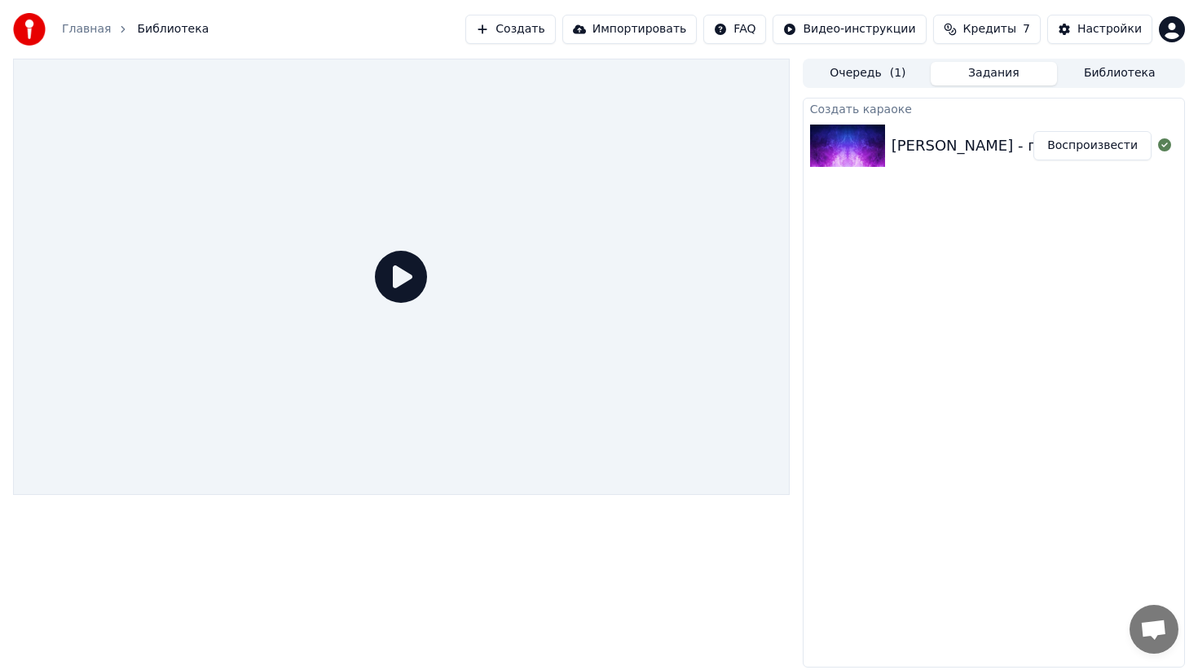
click at [533, 32] on button "Создать" at bounding box center [510, 29] width 90 height 29
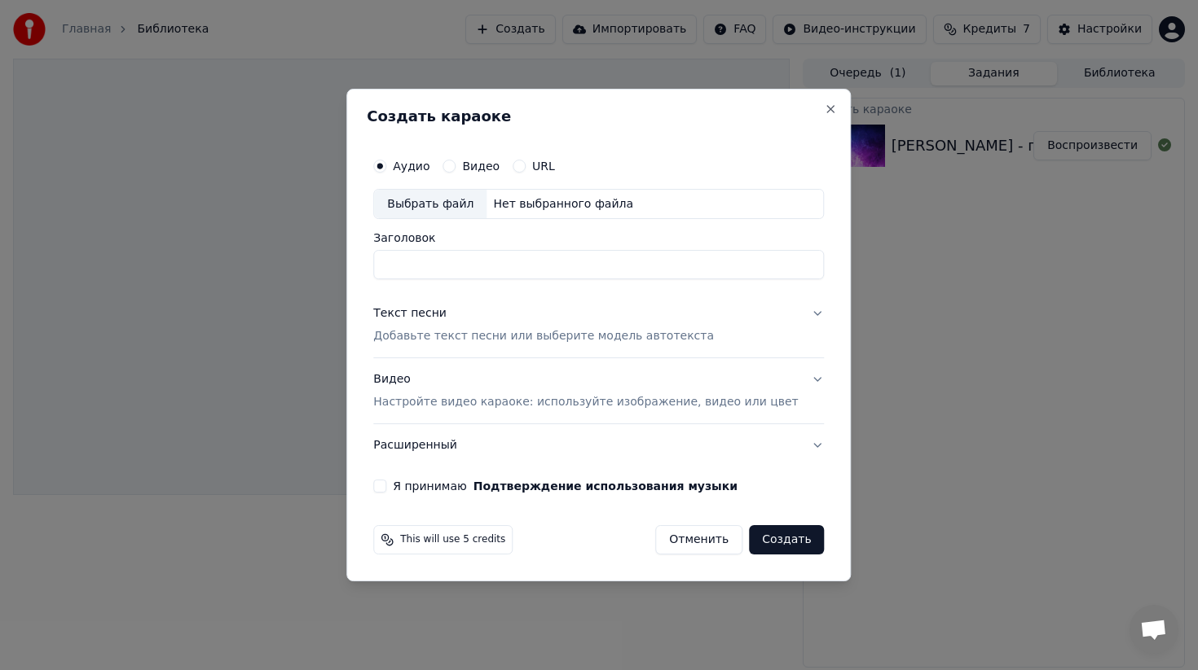
click at [455, 203] on div "Выбрать файл" at bounding box center [430, 204] width 112 height 29
click at [824, 109] on button "Close" at bounding box center [830, 109] width 13 height 13
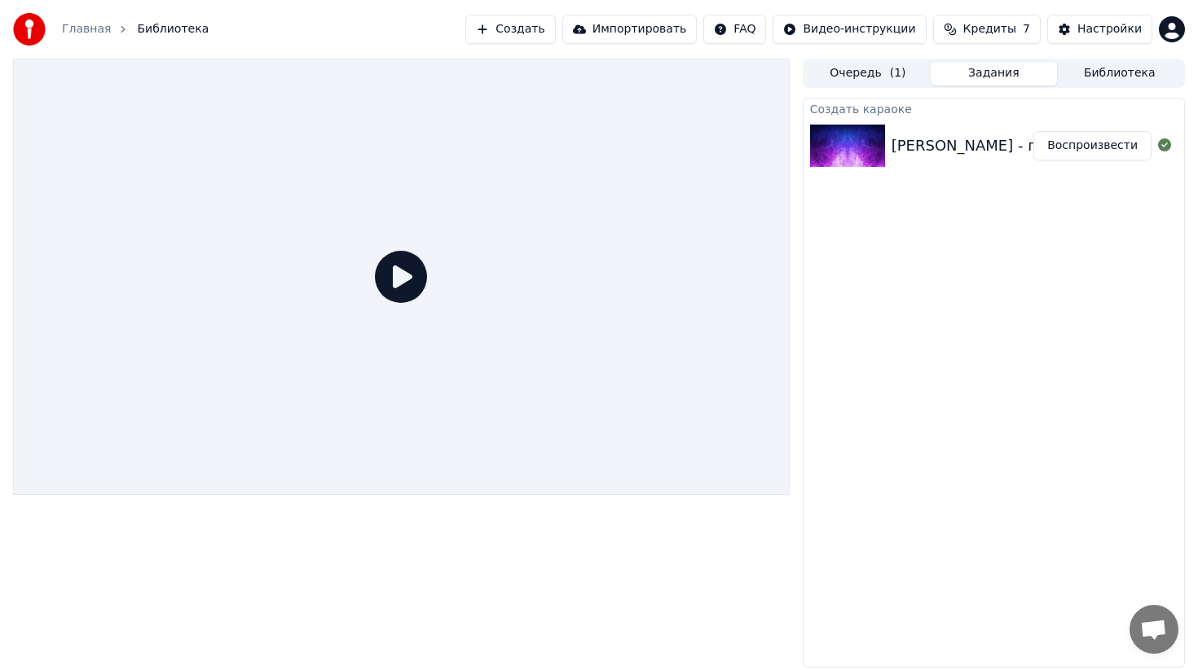
click at [517, 27] on button "Создать" at bounding box center [510, 29] width 90 height 29
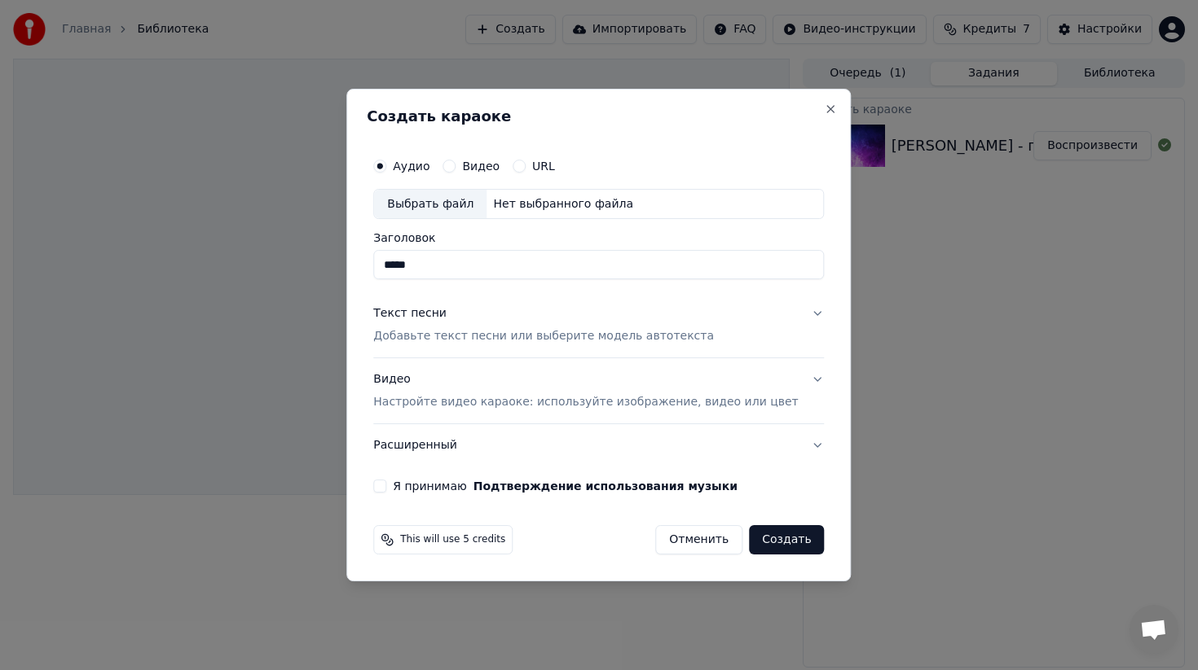
type input "****"
click at [463, 204] on div "Выбрать файл" at bounding box center [430, 204] width 112 height 29
click at [804, 380] on button "Видео Настройте видео караоке: используйте изображение, видео или цвет" at bounding box center [598, 391] width 451 height 65
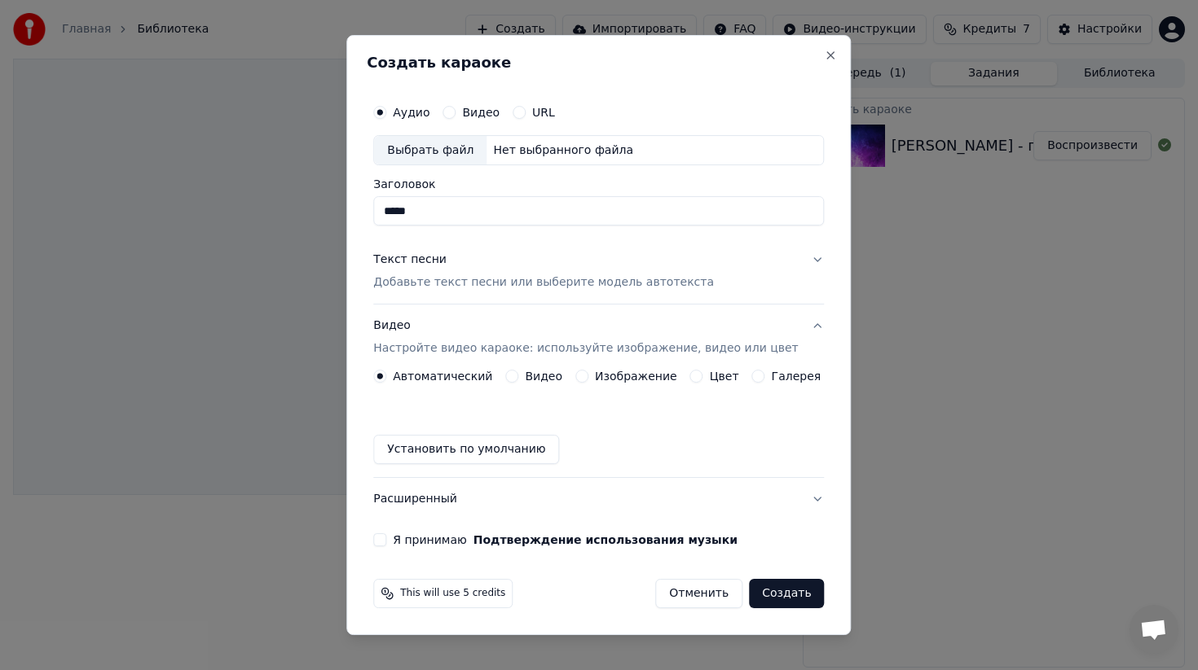
click at [499, 451] on button "Установить по умолчанию" at bounding box center [466, 449] width 186 height 29
click at [504, 374] on div "Автоматический Видео Изображение Цвет Галерея" at bounding box center [596, 376] width 447 height 13
click at [527, 380] on div "Видео" at bounding box center [533, 376] width 57 height 13
click at [518, 377] on button "Видео" at bounding box center [511, 376] width 13 height 13
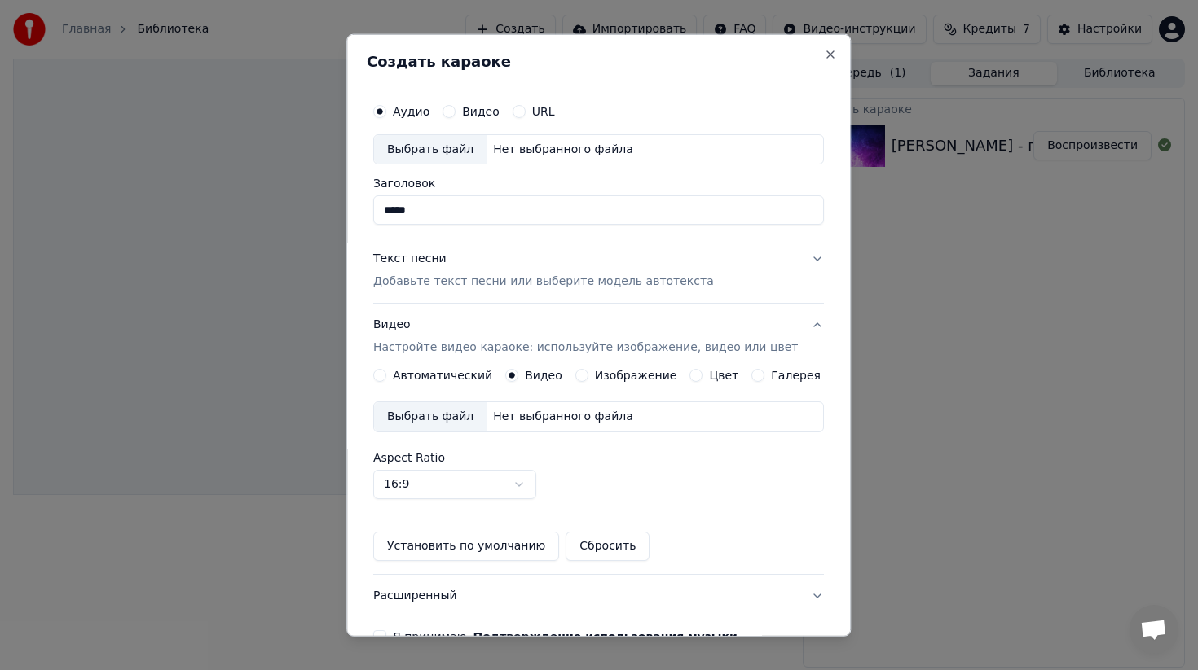
click at [433, 416] on div "Выбрать файл" at bounding box center [430, 416] width 112 height 29
click at [808, 260] on button "Текст песни Добавьте текст песни или выберите модель автотекста" at bounding box center [598, 270] width 451 height 65
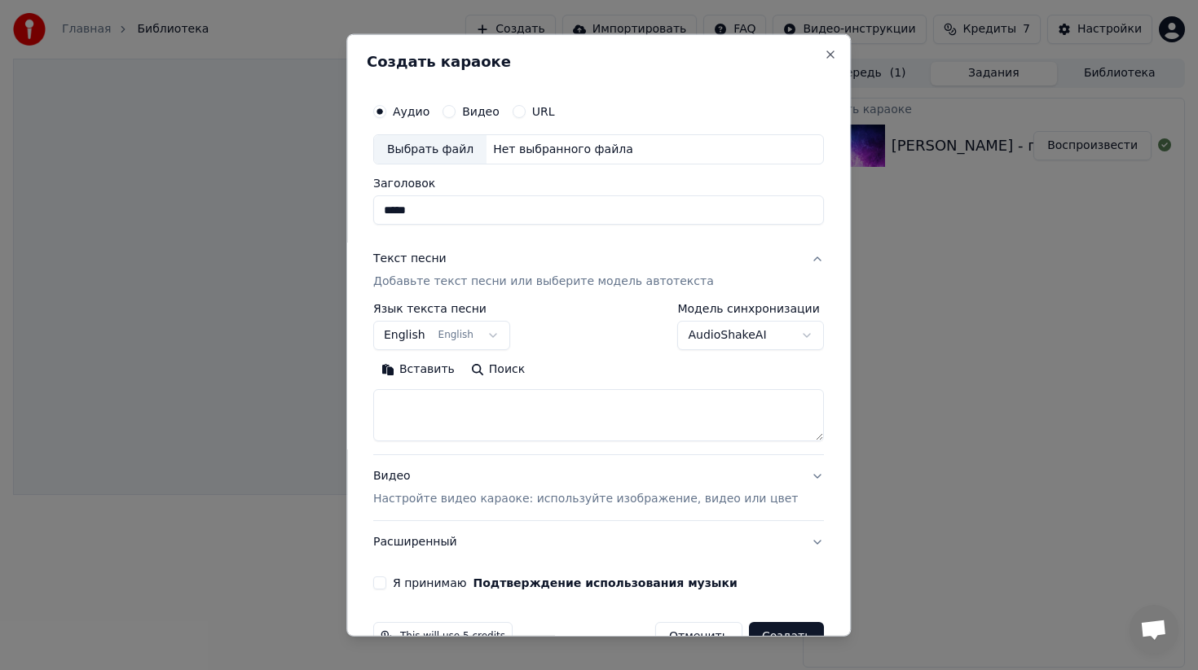
click at [474, 335] on button "English English" at bounding box center [441, 335] width 137 height 29
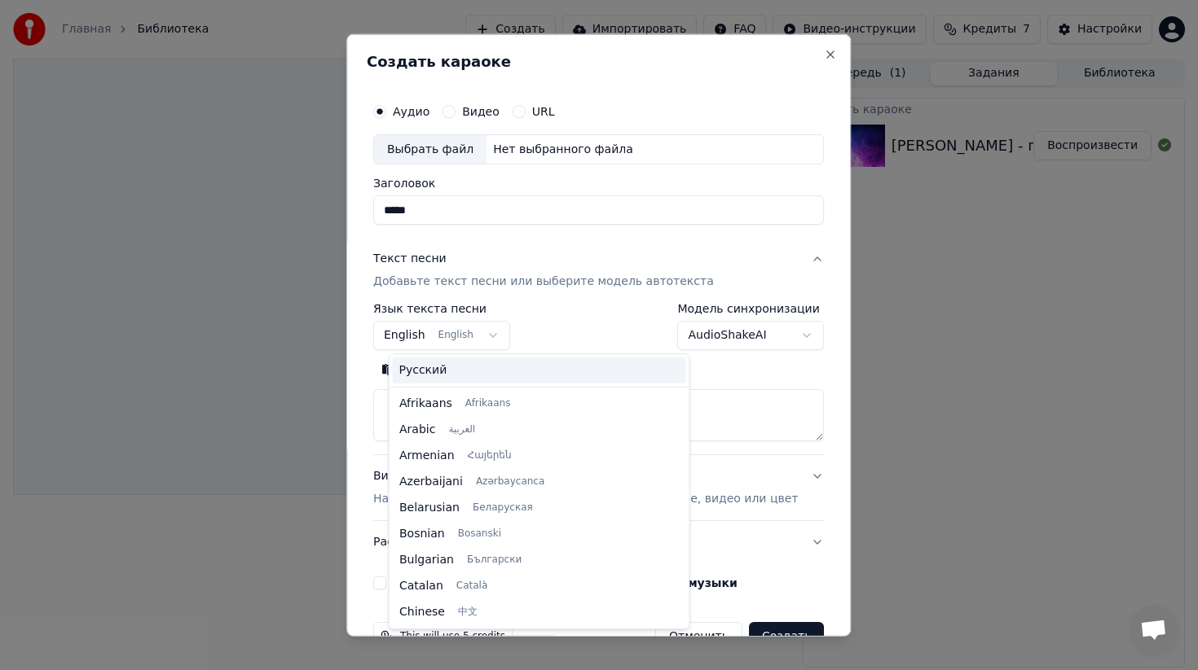
scroll to position [130, 0]
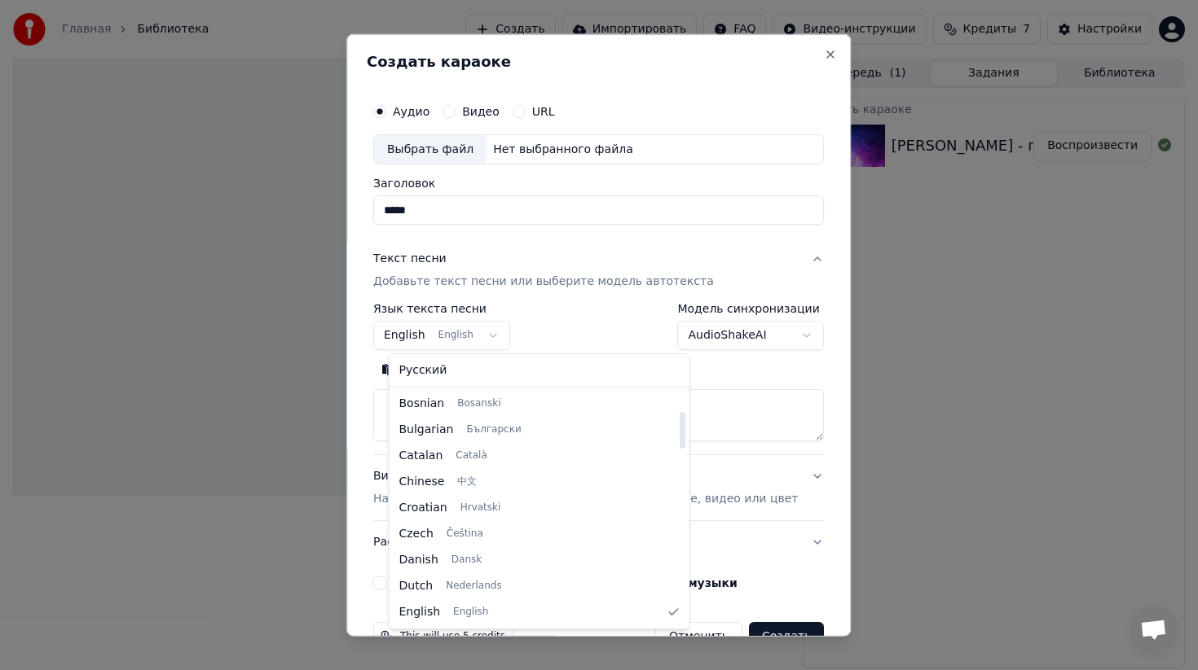
select select "**"
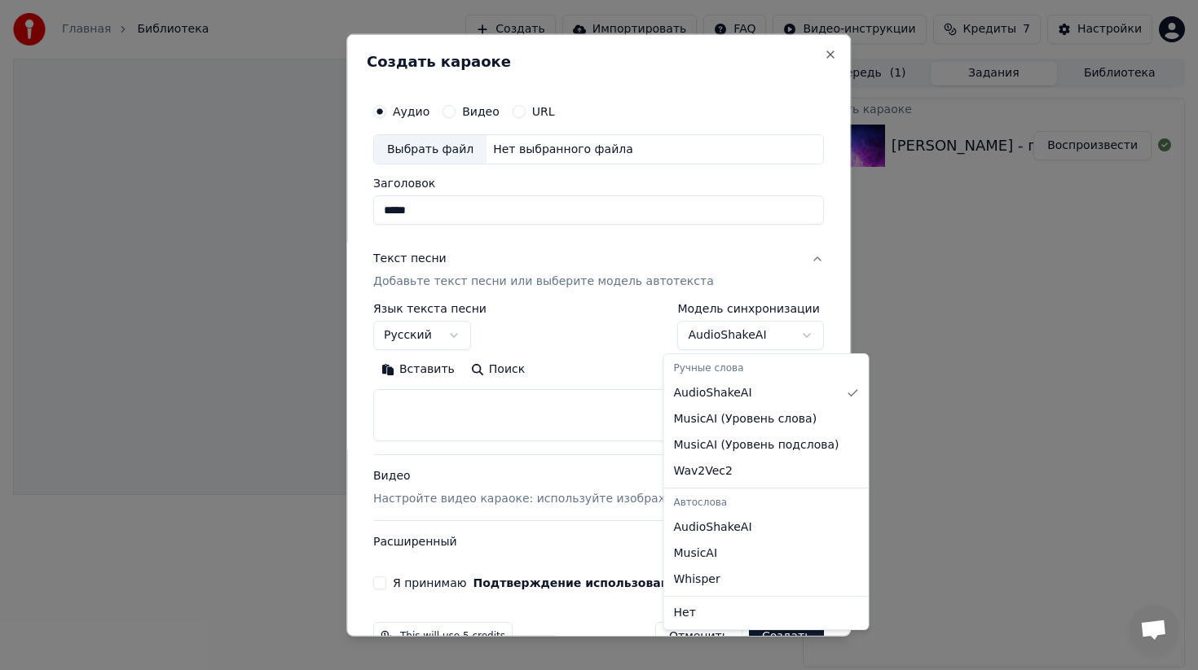
click at [770, 341] on body "**********" at bounding box center [599, 335] width 1198 height 670
select select "**********"
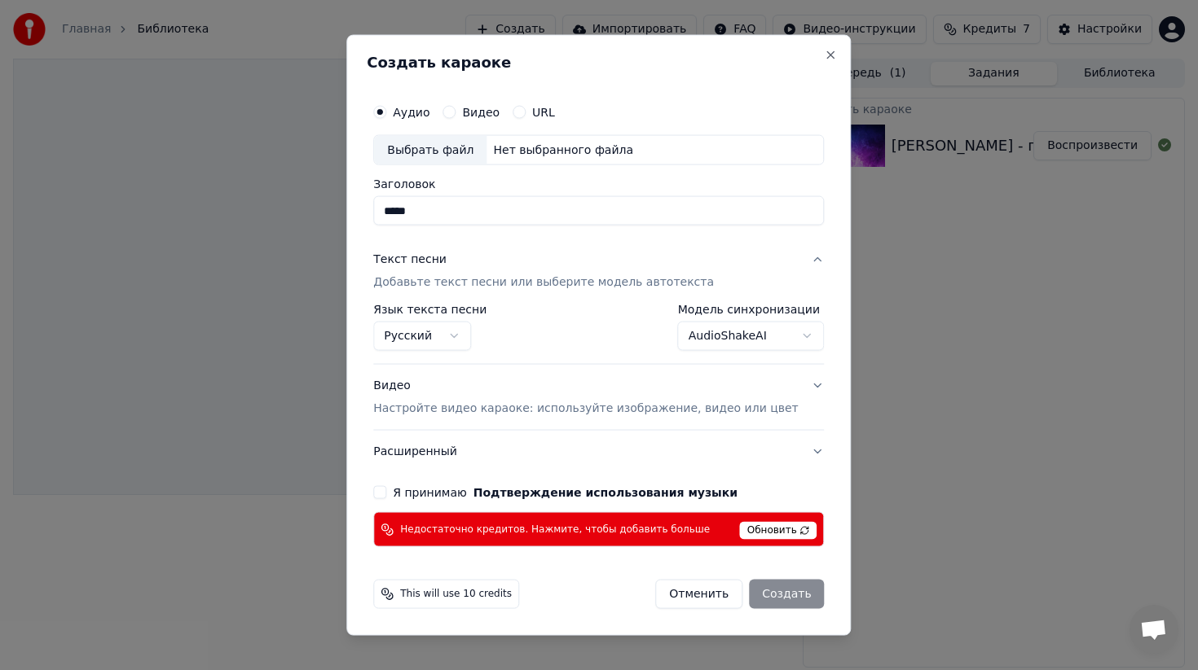
click at [386, 494] on button "Я принимаю Подтверждение использования музыки" at bounding box center [379, 492] width 13 height 13
click at [759, 530] on span "Обновить" at bounding box center [778, 531] width 77 height 18
click at [468, 598] on span "This will use 10 credits" at bounding box center [456, 594] width 112 height 13
click at [801, 393] on button "Видео Настройте видео караоке: используйте изображение, видео или цвет" at bounding box center [598, 397] width 451 height 65
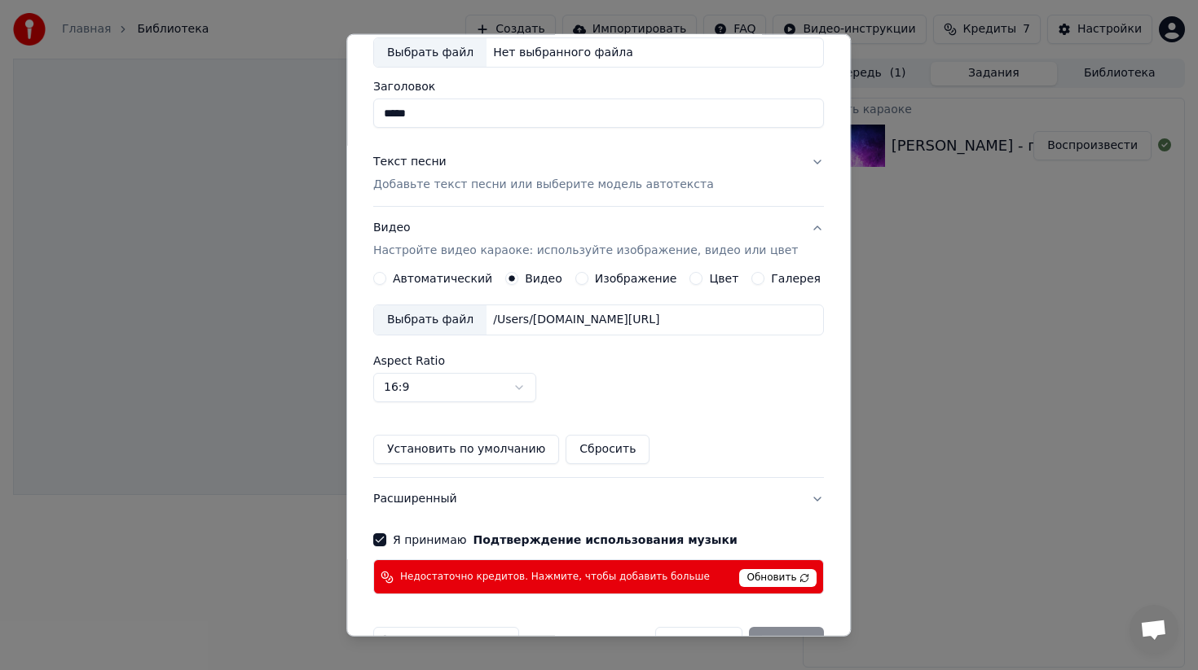
scroll to position [132, 0]
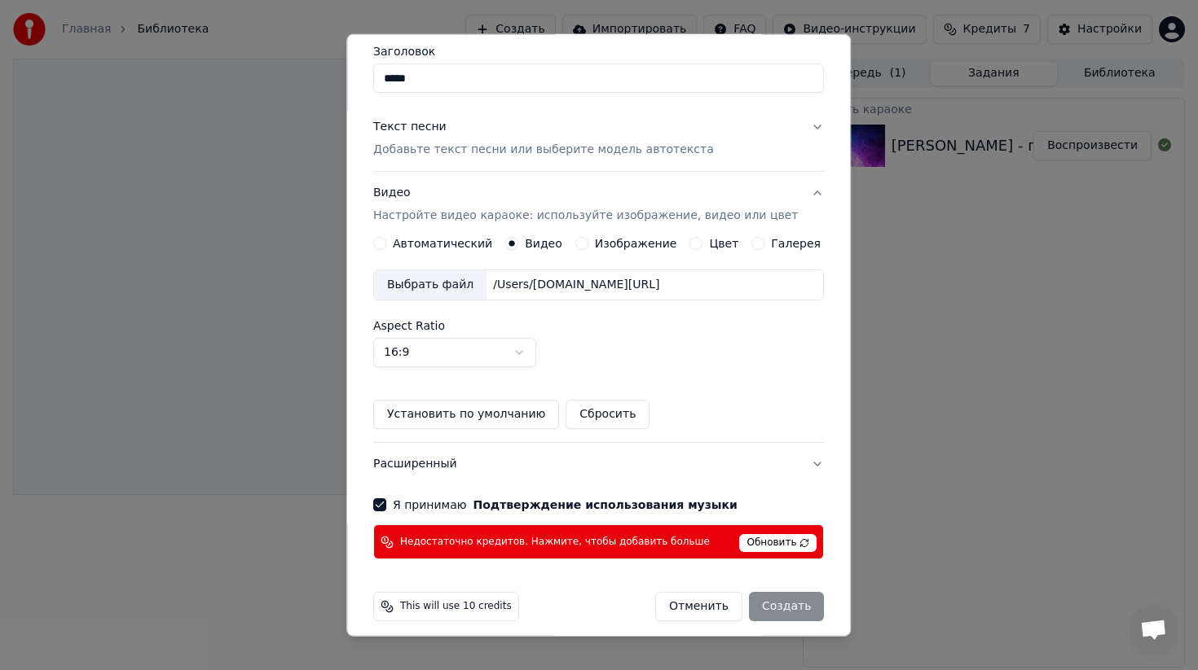
click at [808, 126] on button "Текст песни Добавьте текст песни или выберите модель автотекста" at bounding box center [598, 138] width 451 height 65
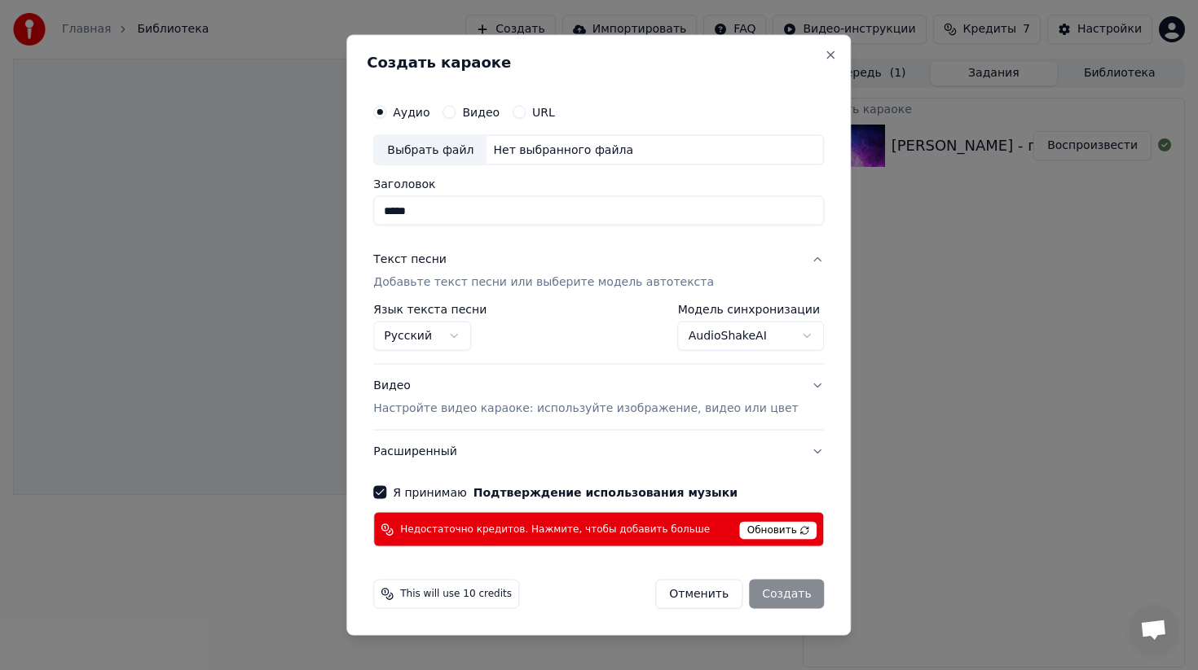
scroll to position [0, 0]
click at [777, 600] on div "Отменить Создать" at bounding box center [739, 594] width 169 height 29
click at [776, 529] on span "Обновить" at bounding box center [778, 531] width 77 height 18
click at [780, 597] on div "Отменить Создать" at bounding box center [739, 594] width 169 height 29
click at [824, 52] on button "Close" at bounding box center [830, 54] width 13 height 13
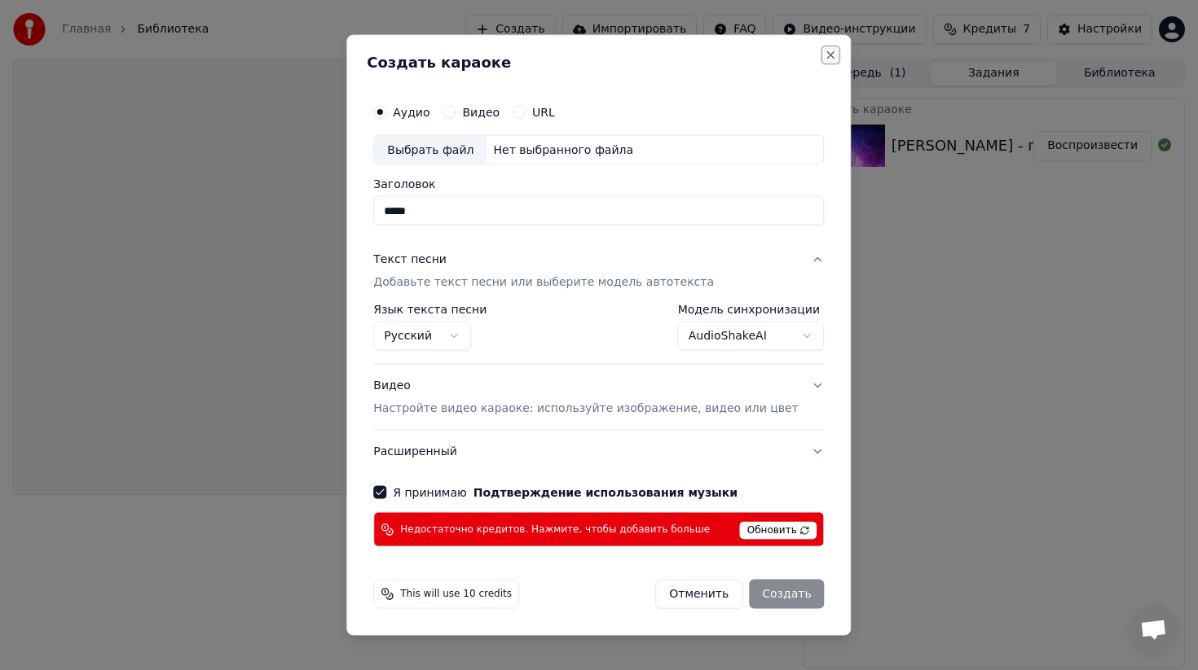
select select "**********"
select select
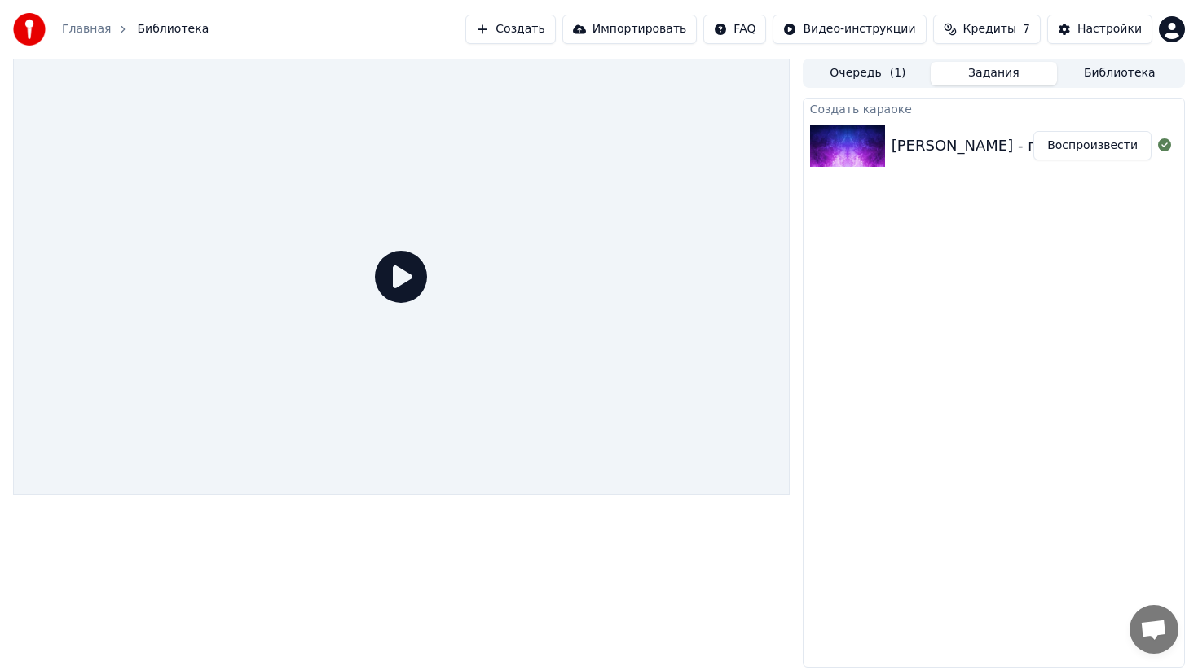
click at [1065, 138] on button "Воспроизвести" at bounding box center [1092, 145] width 118 height 29
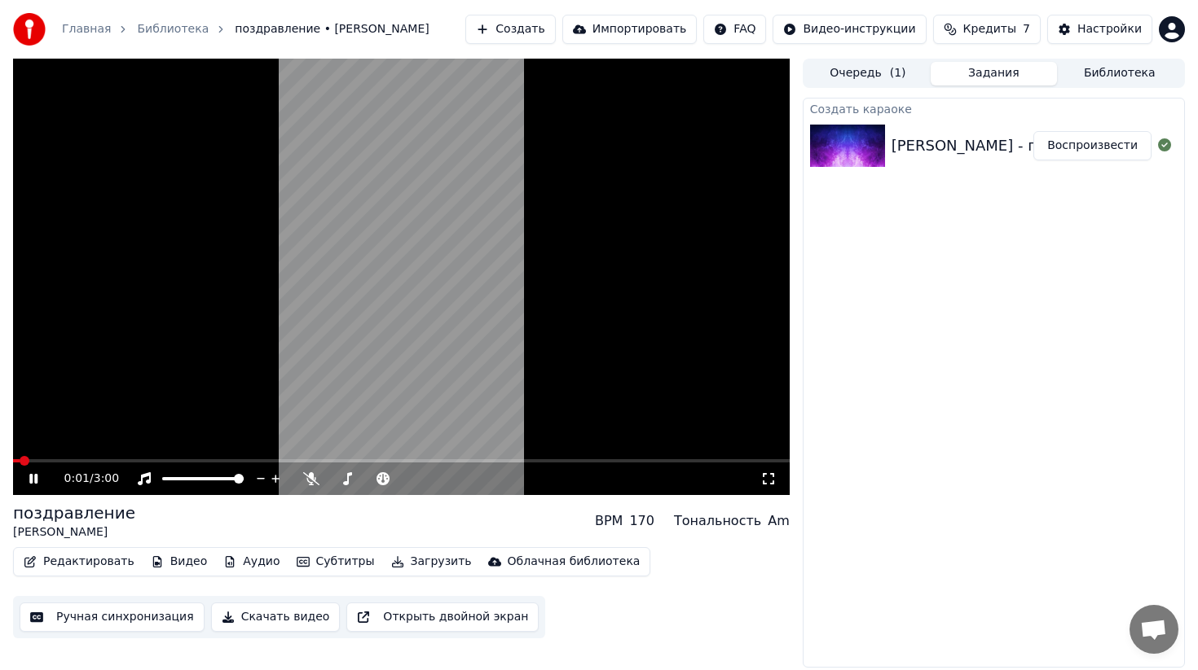
click at [274, 332] on video at bounding box center [401, 277] width 776 height 437
click at [109, 563] on button "Редактировать" at bounding box center [79, 562] width 124 height 23
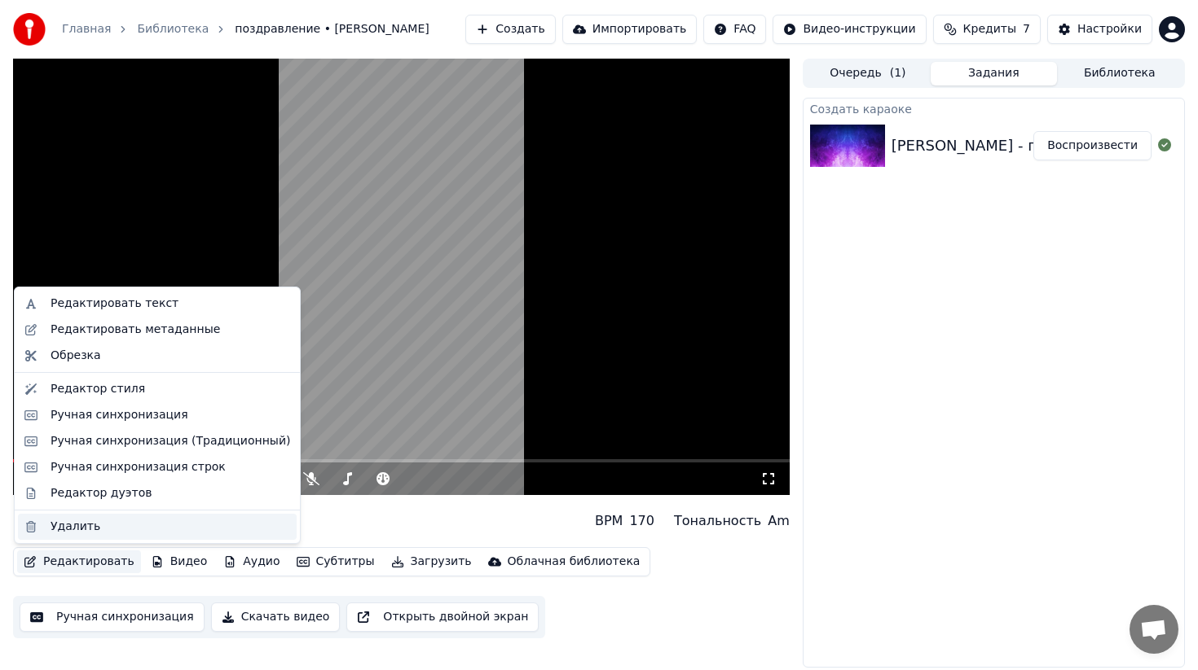
click at [102, 522] on div "Удалить" at bounding box center [171, 527] width 240 height 16
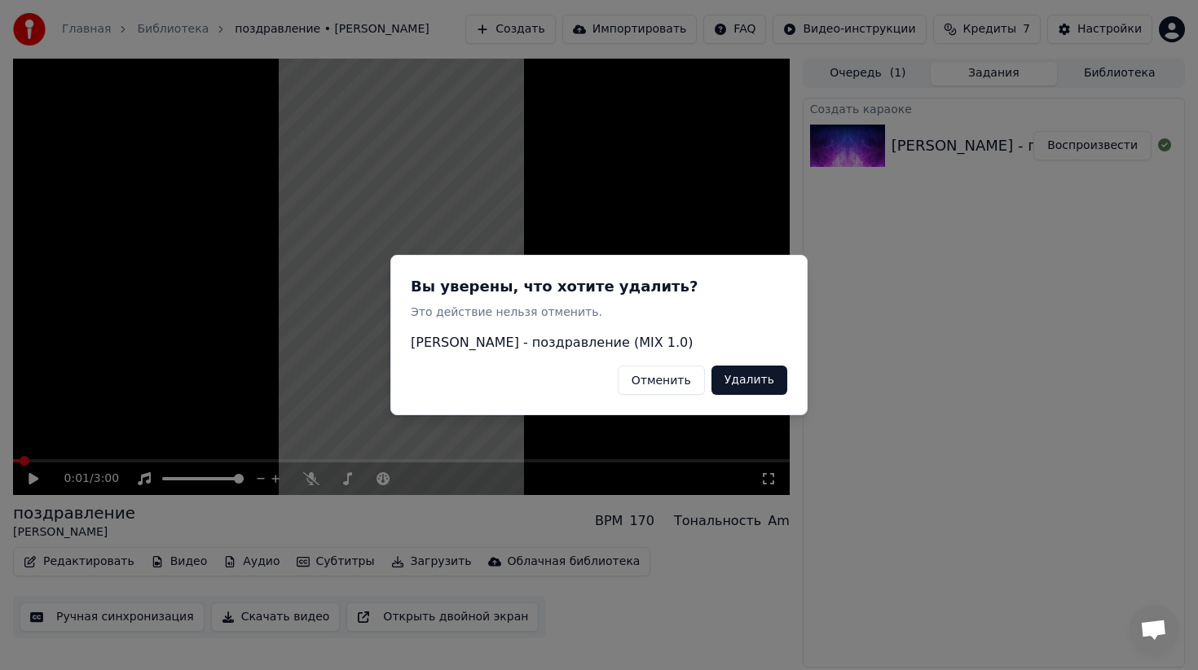
click at [743, 380] on button "Удалить" at bounding box center [749, 380] width 76 height 29
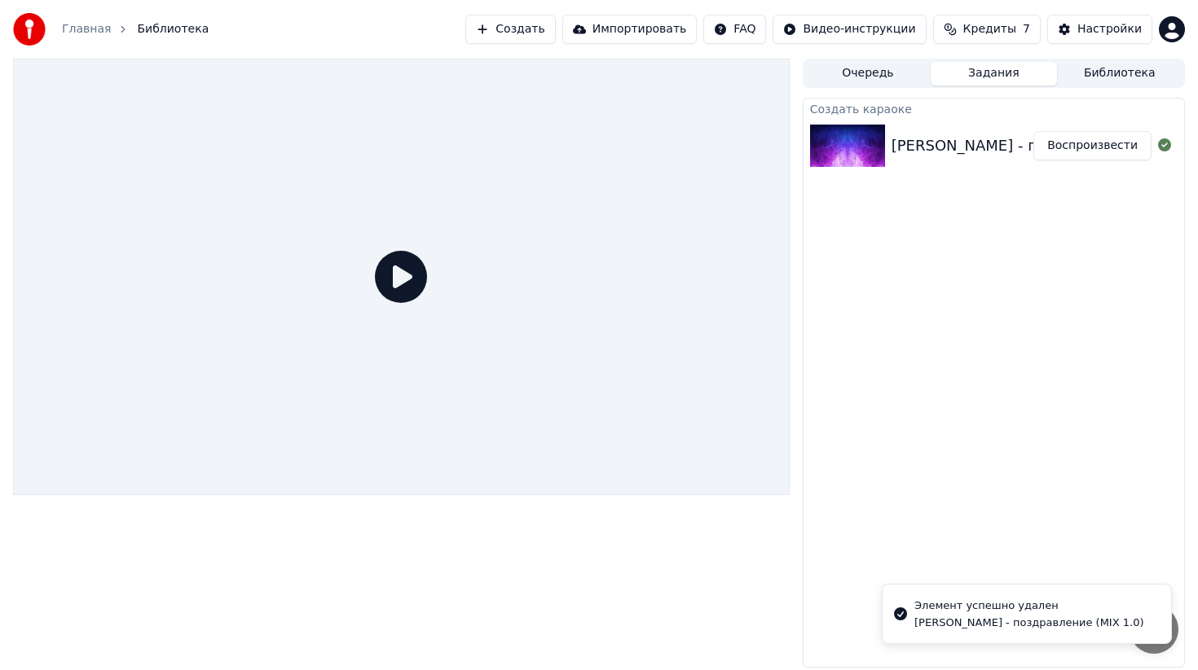
click at [530, 30] on button "Создать" at bounding box center [510, 29] width 90 height 29
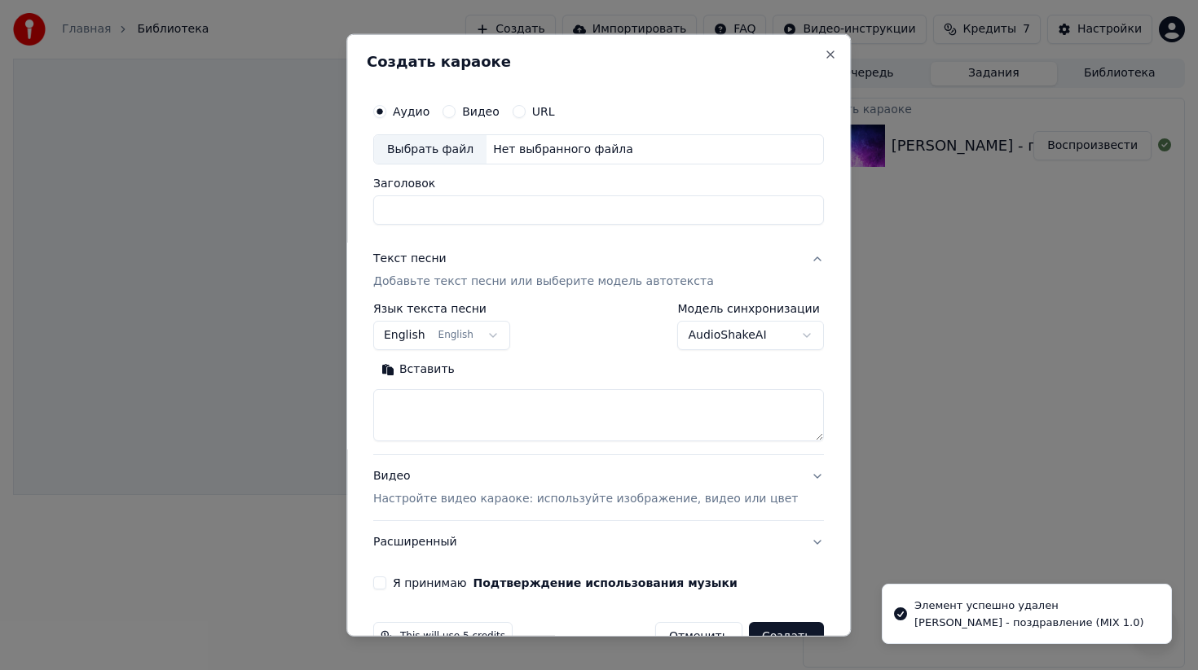
scroll to position [42, 0]
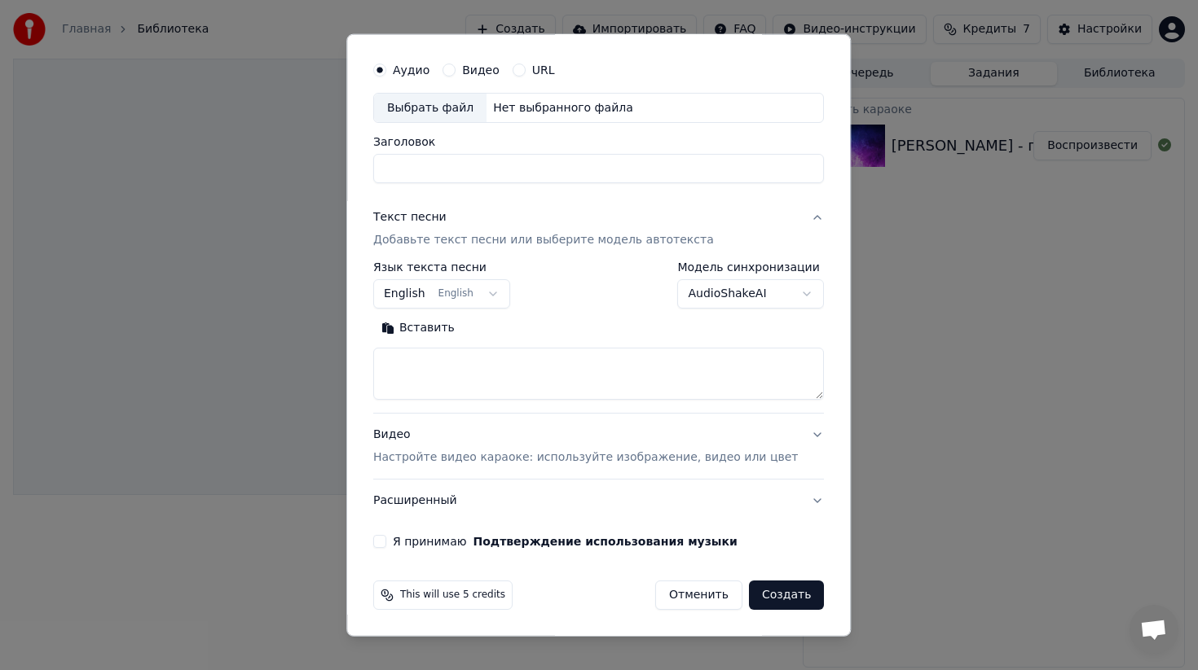
click at [455, 69] on button "Видео" at bounding box center [448, 69] width 13 height 13
click at [386, 71] on button "Аудио" at bounding box center [379, 69] width 13 height 13
click at [455, 67] on button "Видео" at bounding box center [448, 69] width 13 height 13
click at [448, 156] on input "Заголовок" at bounding box center [598, 168] width 451 height 29
type input "****"
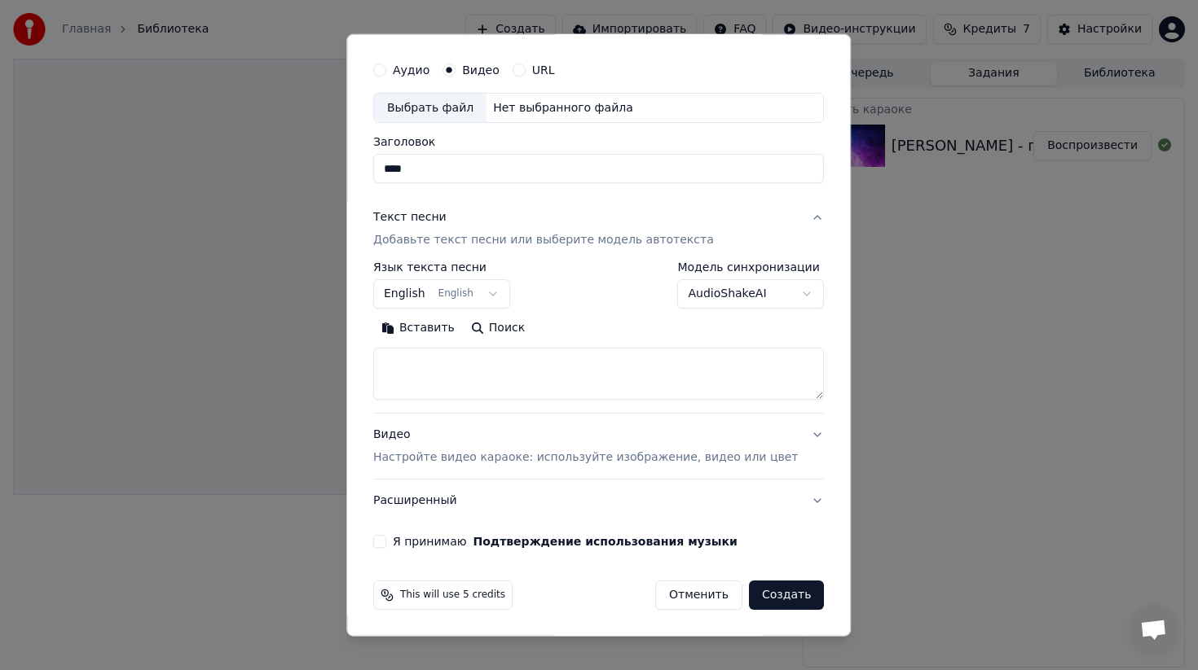
click at [802, 216] on button "Текст песни Добавьте текст песни или выберите модель автотекста" at bounding box center [598, 228] width 451 height 65
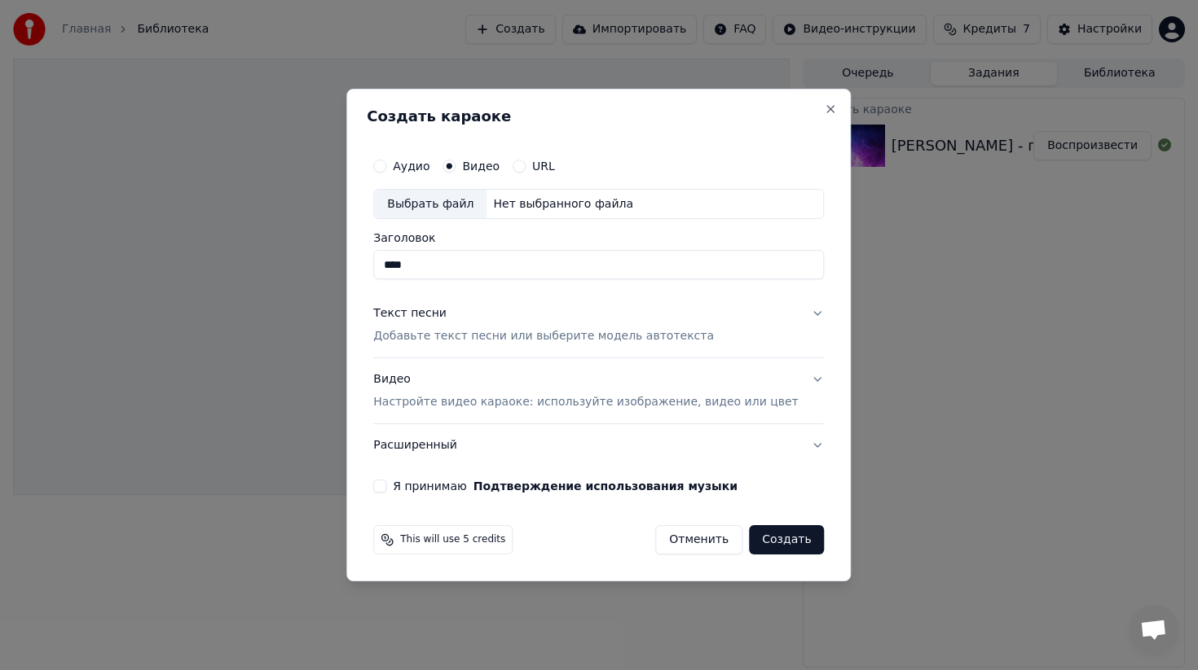
click at [796, 385] on button "Видео Настройте видео караоке: используйте изображение, видео или цвет" at bounding box center [598, 391] width 451 height 65
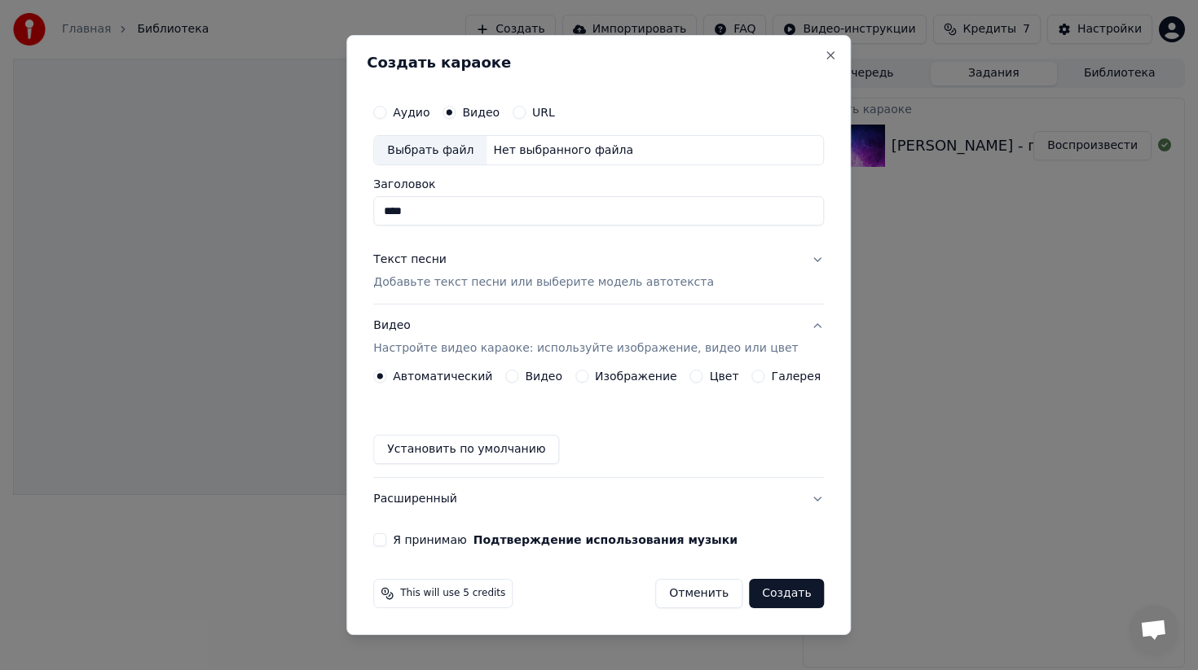
click at [524, 377] on div "Видео" at bounding box center [533, 376] width 57 height 13
click at [515, 376] on button "Видео" at bounding box center [511, 376] width 13 height 13
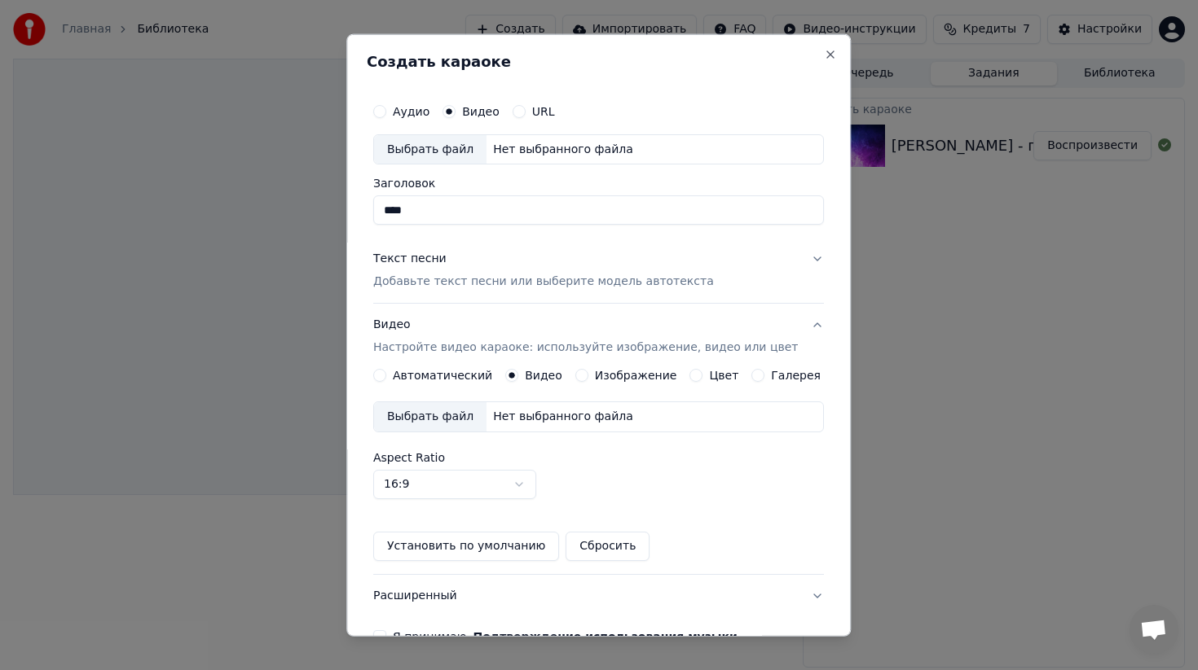
click at [459, 418] on div "Выбрать файл" at bounding box center [430, 416] width 112 height 29
click at [487, 284] on p "Добавьте текст песни или выберите модель автотекста" at bounding box center [543, 282] width 341 height 16
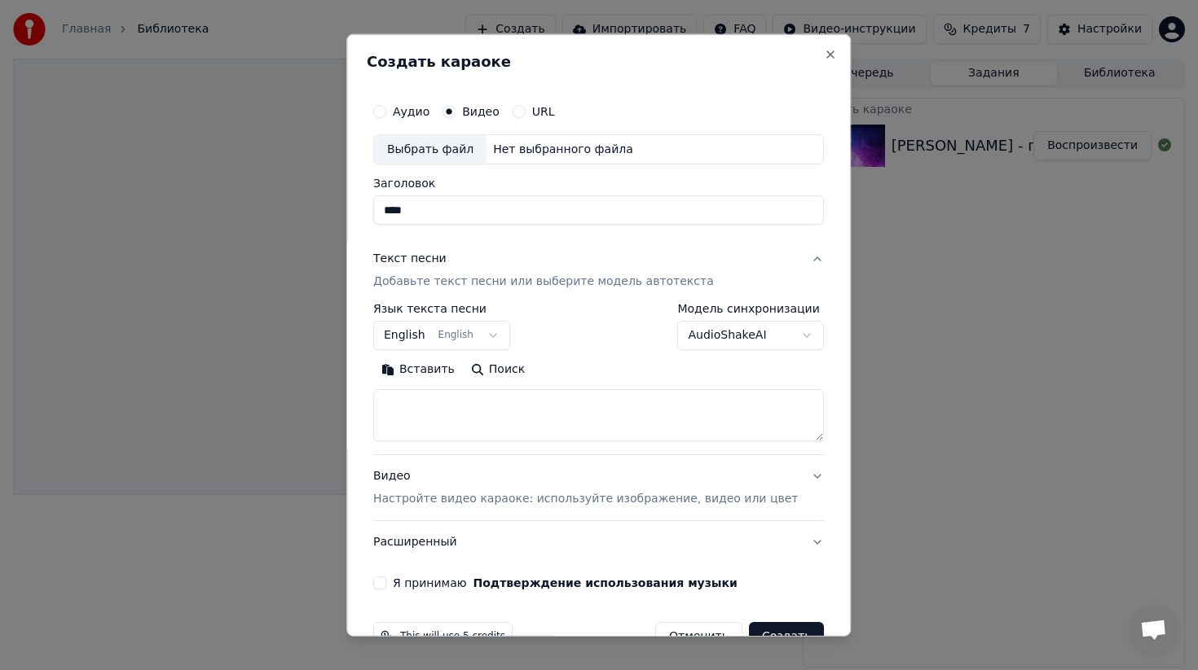
click at [464, 331] on body "**********" at bounding box center [599, 335] width 1198 height 670
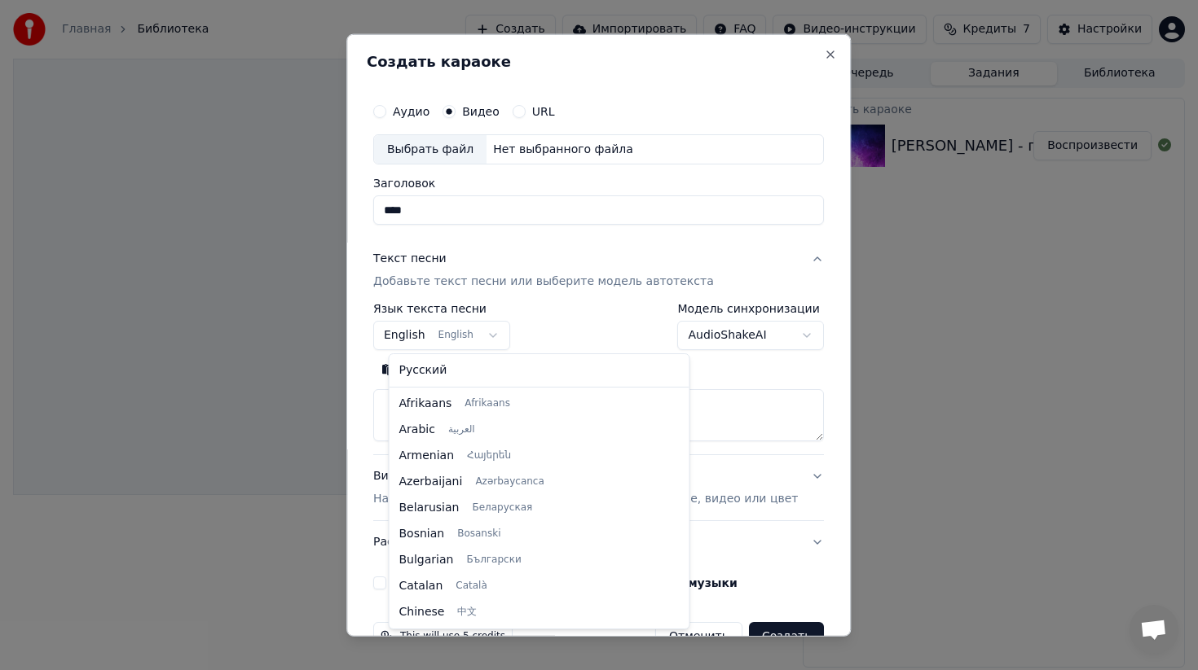
scroll to position [130, 0]
select select "**"
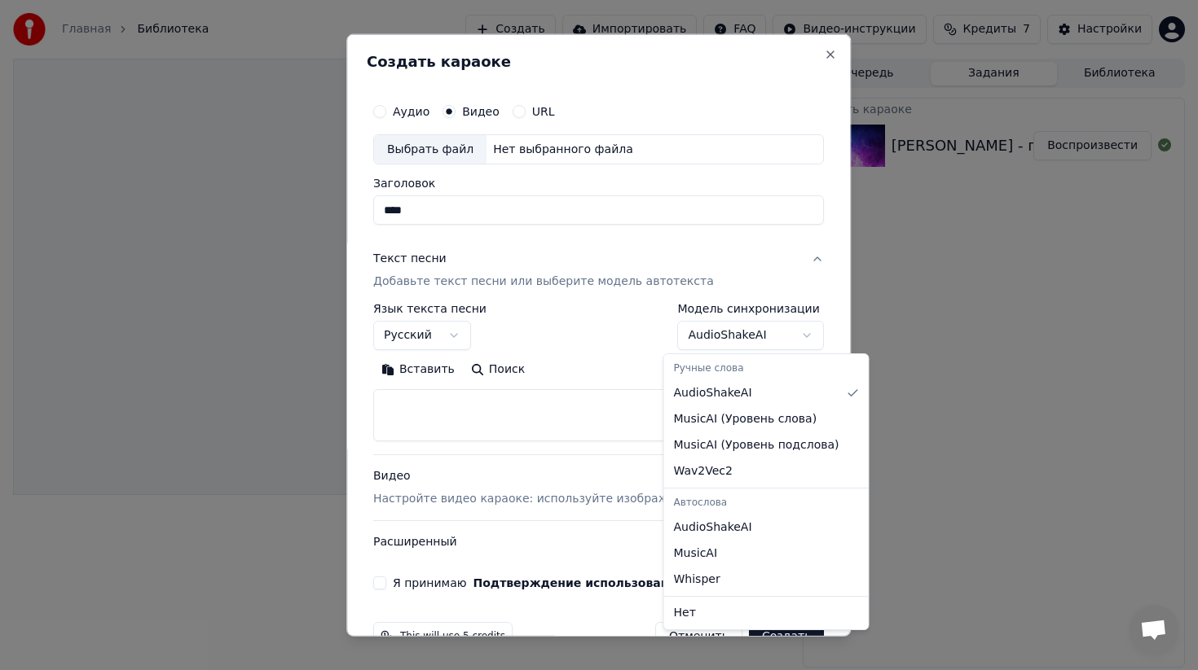
click at [772, 325] on body "**********" at bounding box center [599, 335] width 1198 height 670
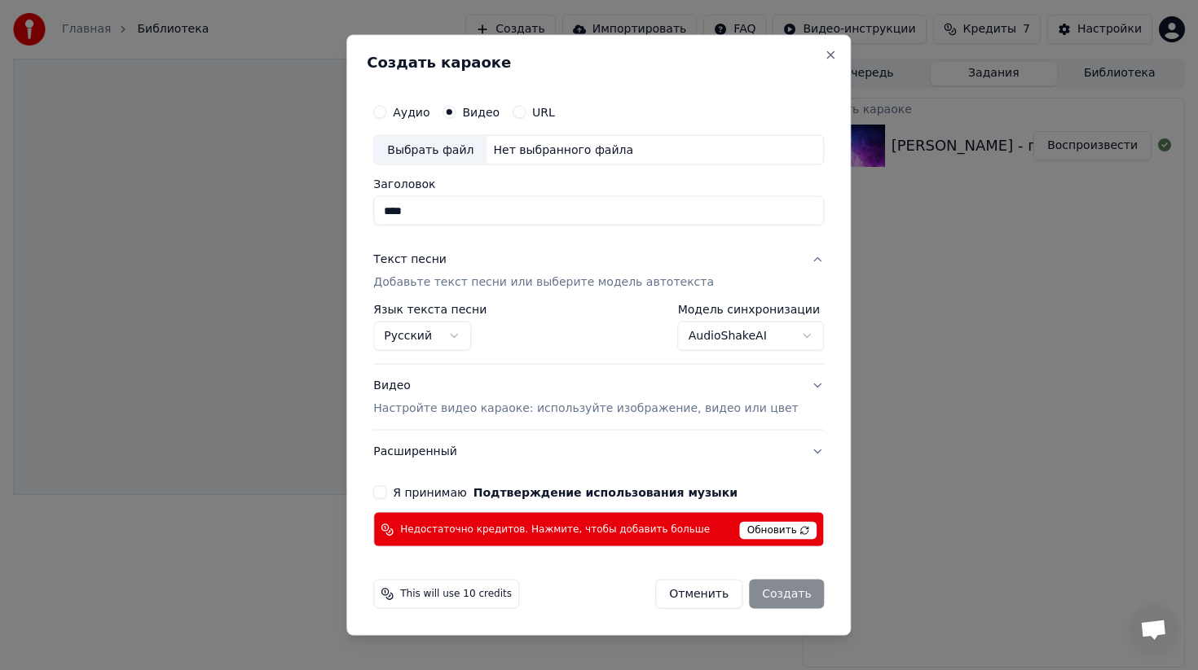
click at [772, 534] on span "Обновить" at bounding box center [778, 531] width 77 height 18
click at [386, 495] on button "Я принимаю Подтверждение использования музыки" at bounding box center [379, 492] width 13 height 13
click at [676, 592] on button "Отменить" at bounding box center [698, 594] width 87 height 29
select select "**********"
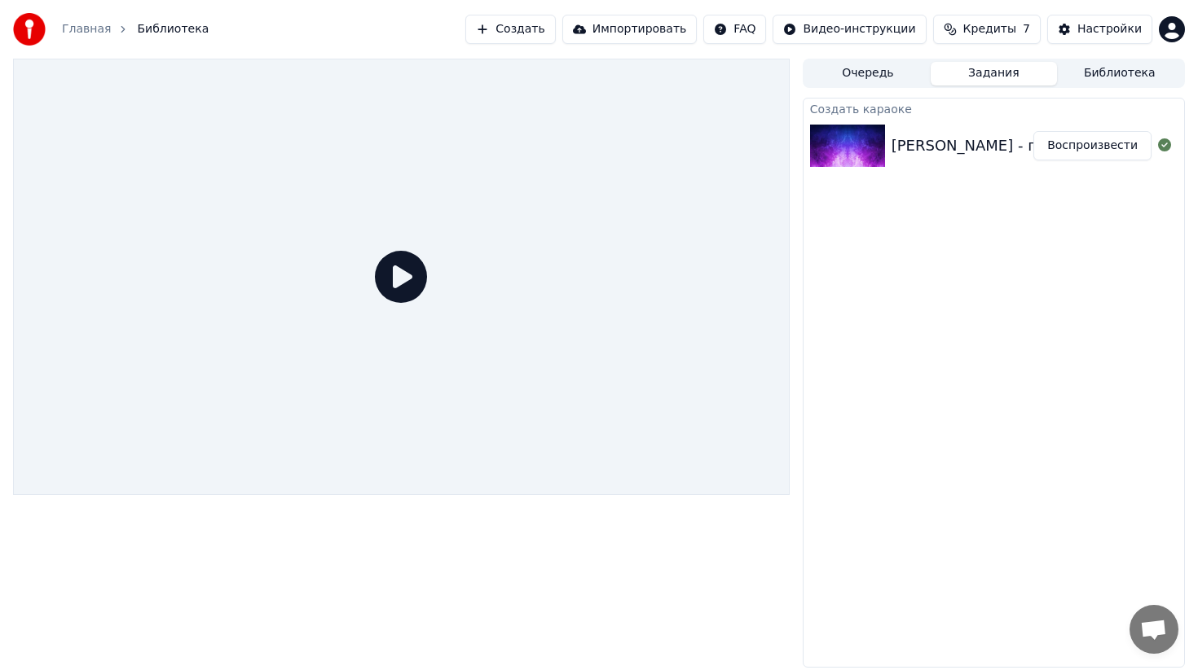
click at [993, 29] on span "Кредиты" at bounding box center [989, 29] width 53 height 16
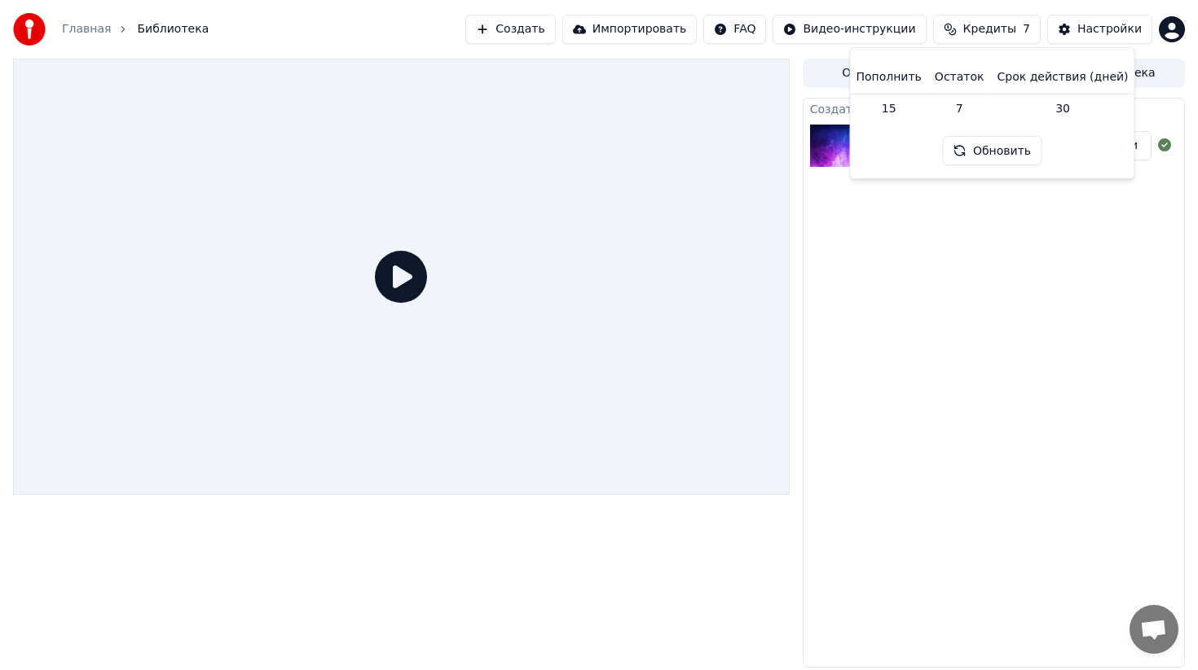
click at [991, 150] on button "Обновить" at bounding box center [992, 150] width 99 height 29
click at [896, 222] on div "Создать караоке Инна - поздравление (MIX 1.0) Воспроизвести" at bounding box center [993, 383] width 382 height 570
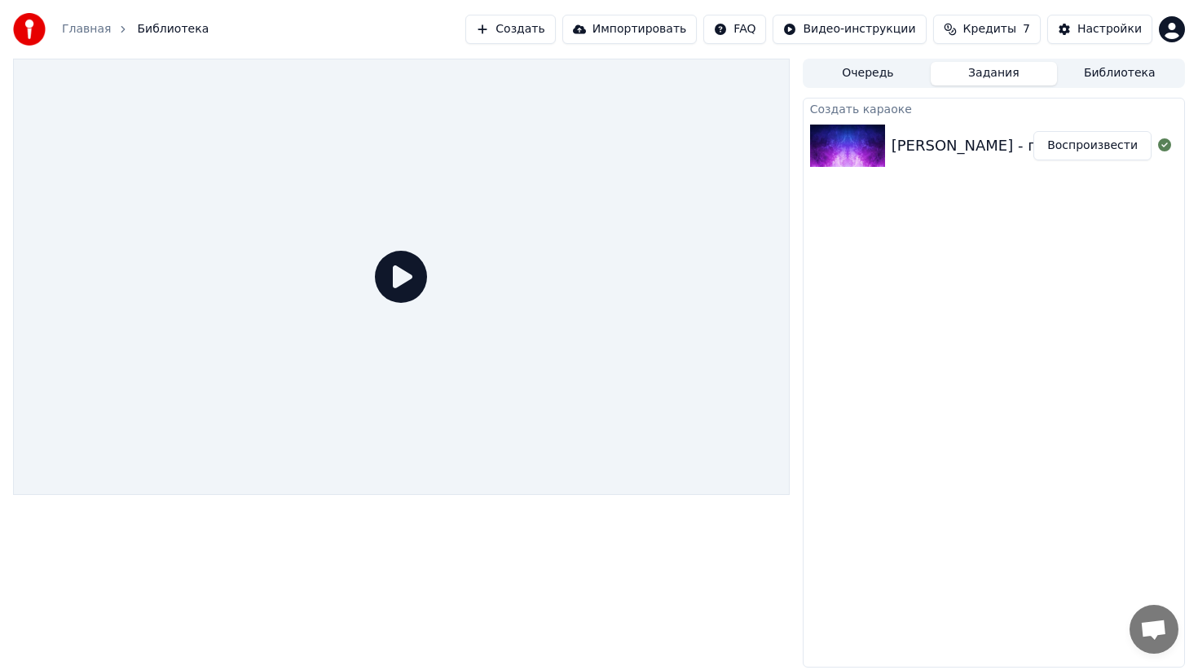
click at [867, 155] on img at bounding box center [847, 146] width 75 height 42
click at [1000, 152] on div "Инна - поздравление (MIX 1.0)" at bounding box center [1050, 145] width 318 height 23
click at [882, 77] on button "Очередь" at bounding box center [867, 74] width 125 height 24
click at [971, 68] on button "Задания" at bounding box center [992, 74] width 125 height 24
click at [866, 74] on button "Очередь" at bounding box center [867, 74] width 125 height 24
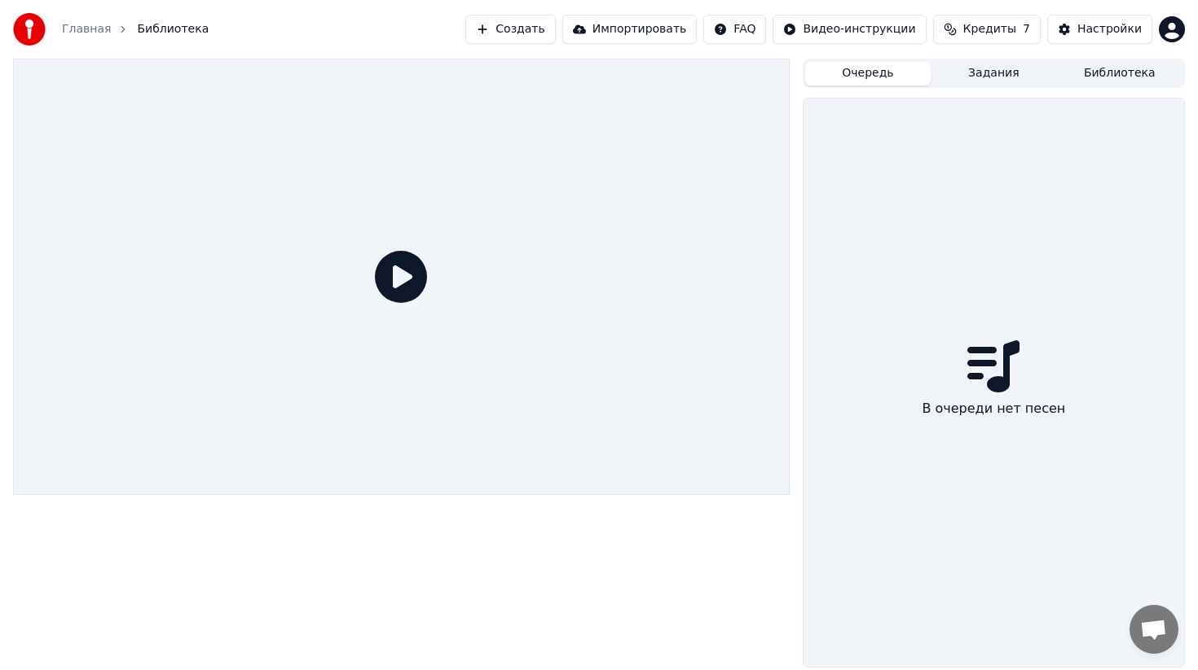
click at [1114, 68] on button "Библиотека" at bounding box center [1119, 74] width 125 height 24
click at [891, 80] on button "Очередь" at bounding box center [867, 74] width 125 height 24
click at [971, 81] on button "Задания" at bounding box center [992, 74] width 125 height 24
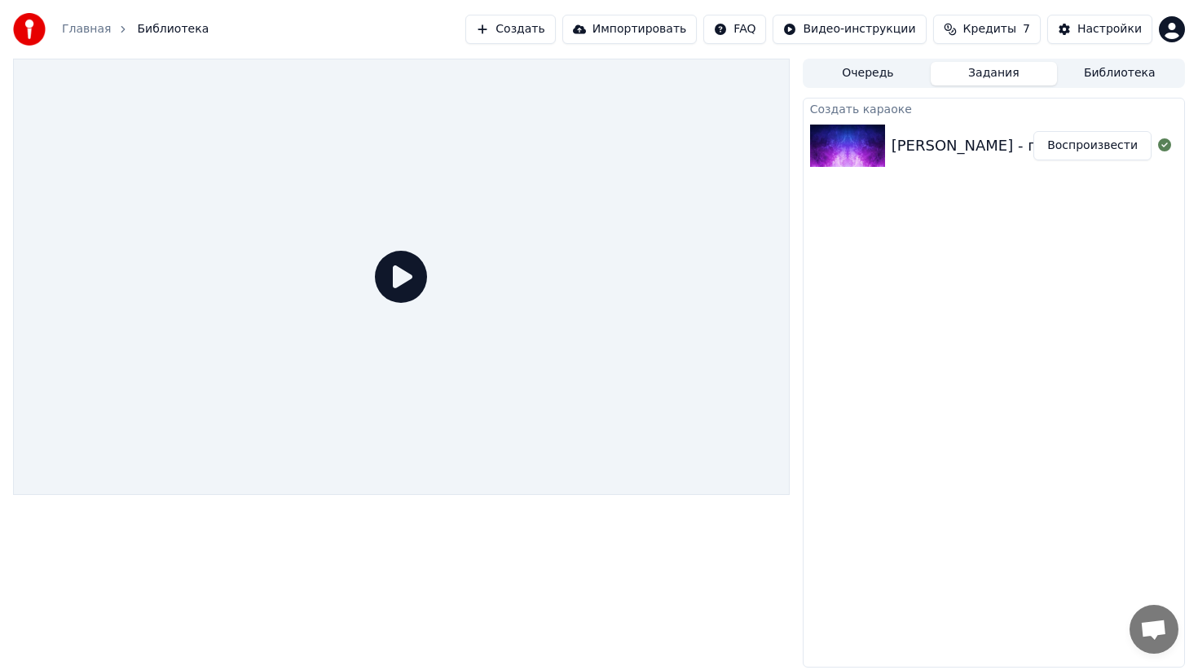
click at [997, 34] on span "Кредиты" at bounding box center [989, 29] width 53 height 16
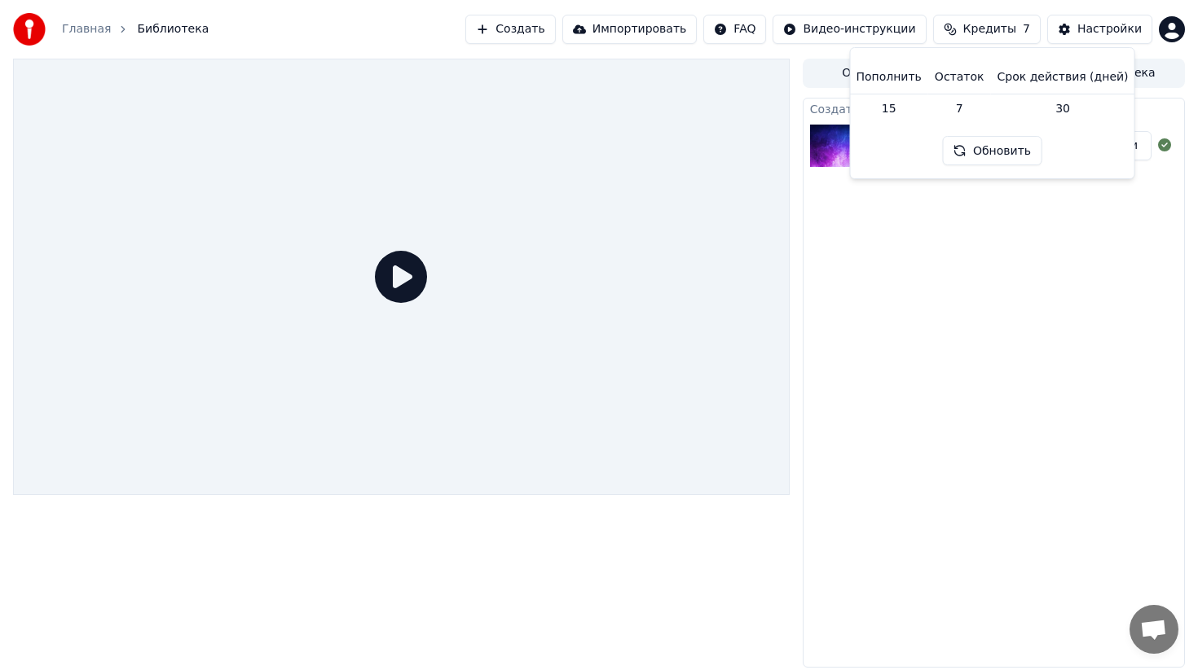
click at [901, 78] on th "Пополнить" at bounding box center [888, 77] width 78 height 33
click at [893, 108] on td "15" at bounding box center [888, 108] width 78 height 29
click at [912, 81] on th "Пополнить" at bounding box center [888, 77] width 78 height 33
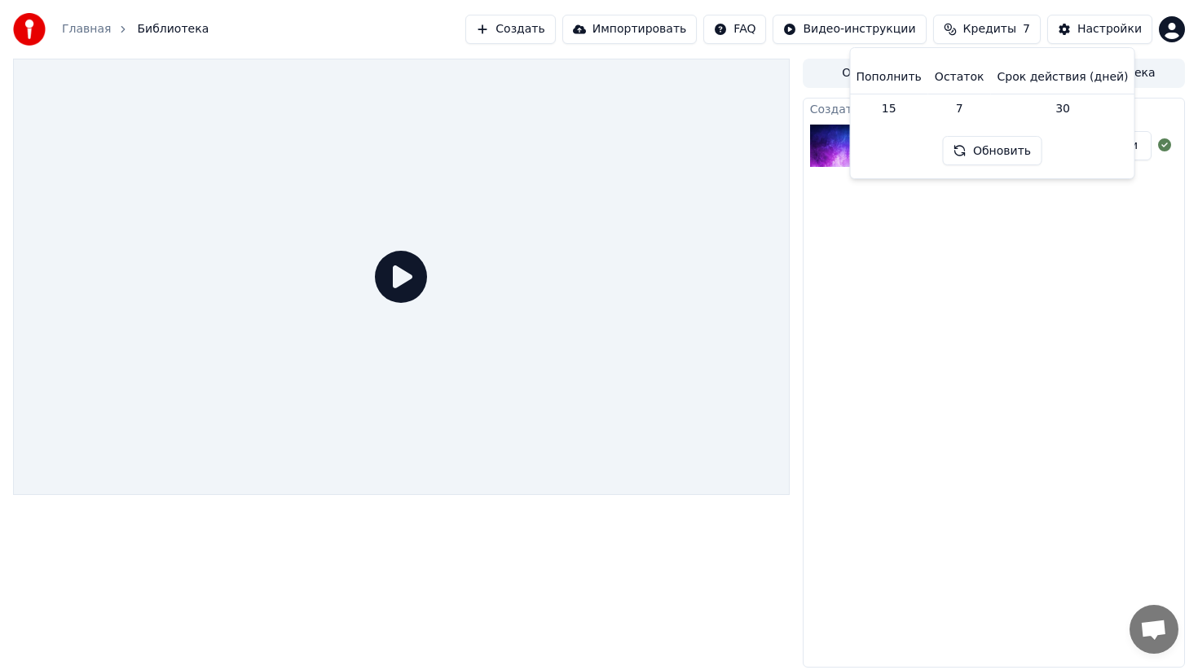
click at [959, 112] on td "7" at bounding box center [959, 108] width 63 height 29
click at [898, 72] on th "Пополнить" at bounding box center [888, 77] width 78 height 33
click at [1128, 16] on button "Настройки" at bounding box center [1099, 29] width 105 height 29
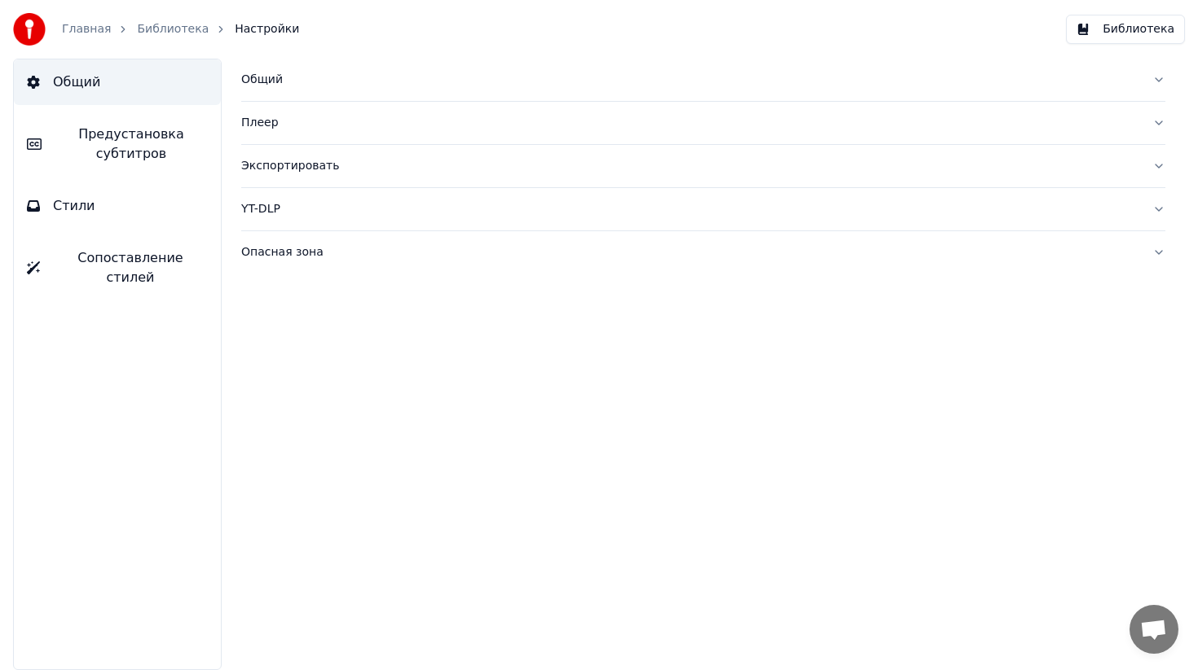
click at [159, 33] on link "Библиотека" at bounding box center [173, 29] width 72 height 16
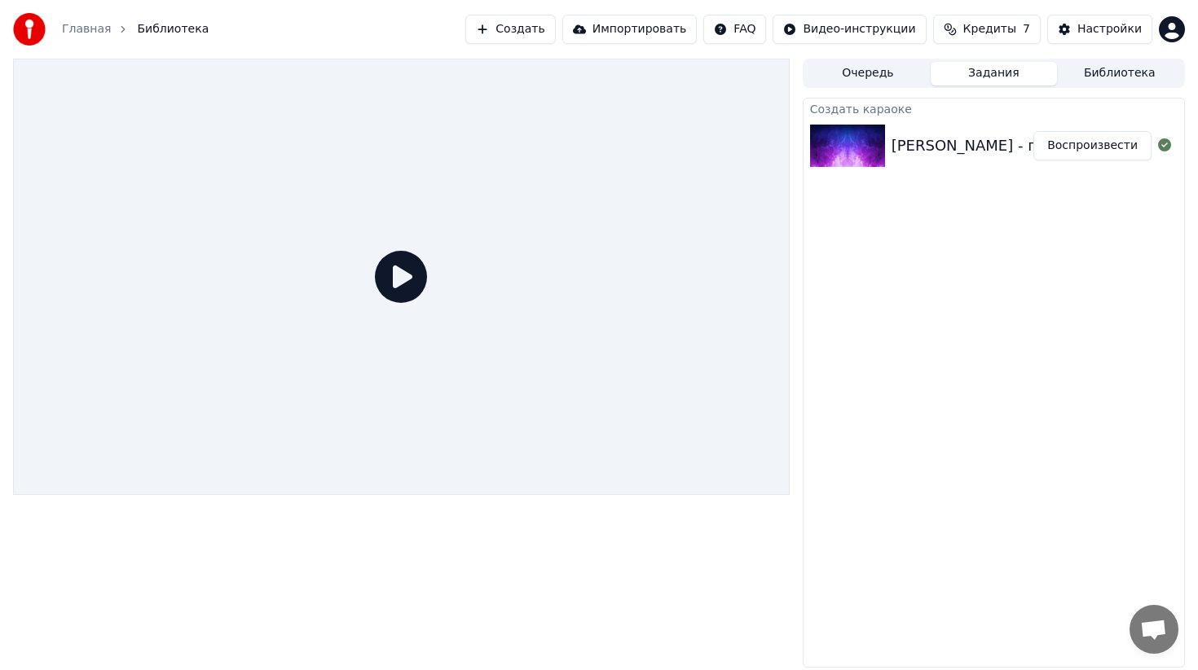
click at [975, 26] on span "Кредиты" at bounding box center [989, 29] width 53 height 16
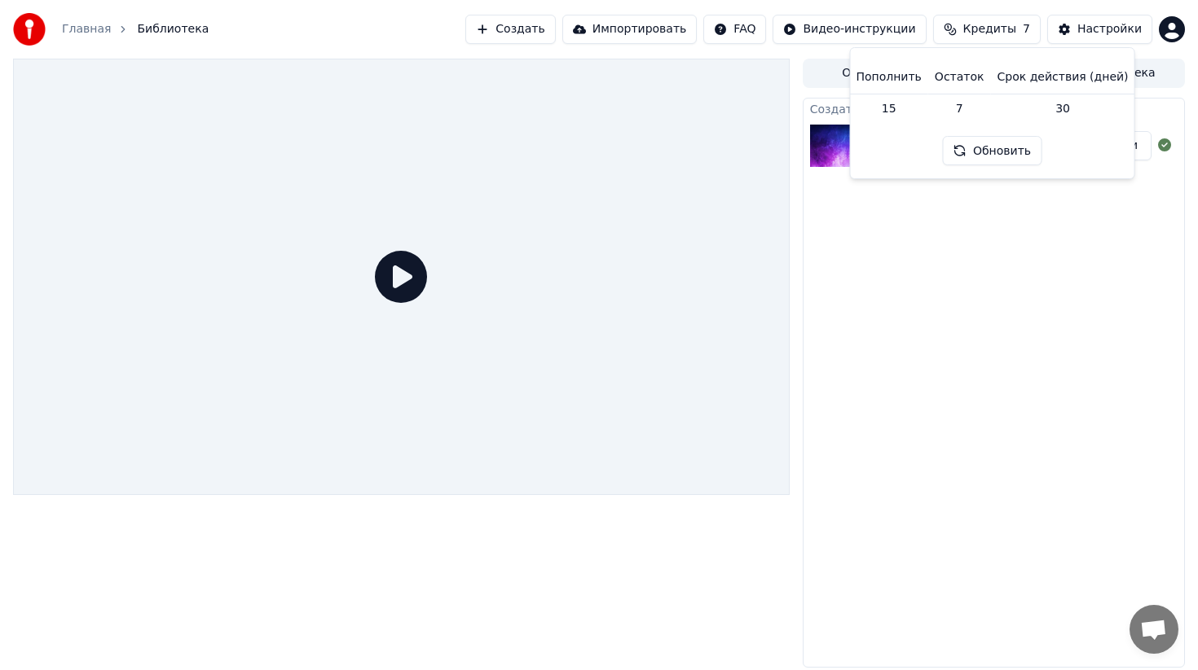
click at [977, 150] on button "Обновить" at bounding box center [992, 150] width 99 height 29
click at [969, 109] on td "7" at bounding box center [959, 108] width 63 height 29
click at [906, 76] on th "Пополнить" at bounding box center [888, 77] width 78 height 33
click at [903, 100] on td "15" at bounding box center [888, 108] width 78 height 29
click at [745, 36] on html "Главная Библиотека Создать Импортировать FAQ Видео-инструкции Кредиты 7 Настрой…" at bounding box center [599, 335] width 1198 height 670
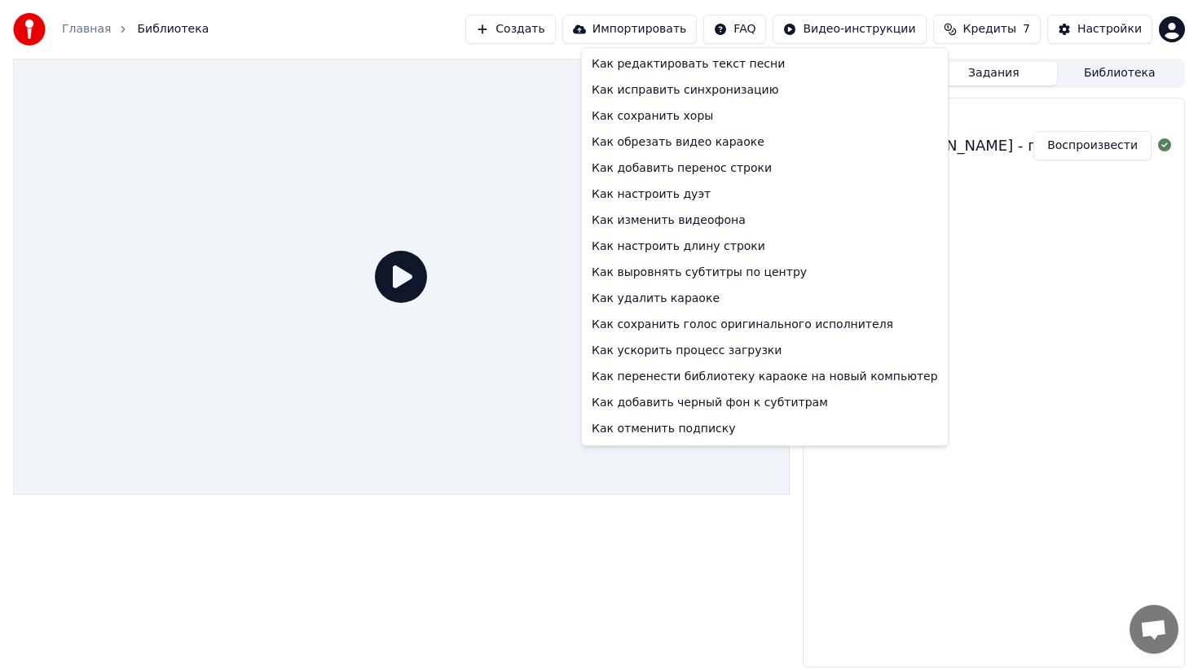
click at [826, 41] on html "Главная Библиотека Создать Импортировать FAQ Видео-инструкции Кредиты 7 Настрой…" at bounding box center [599, 335] width 1198 height 670
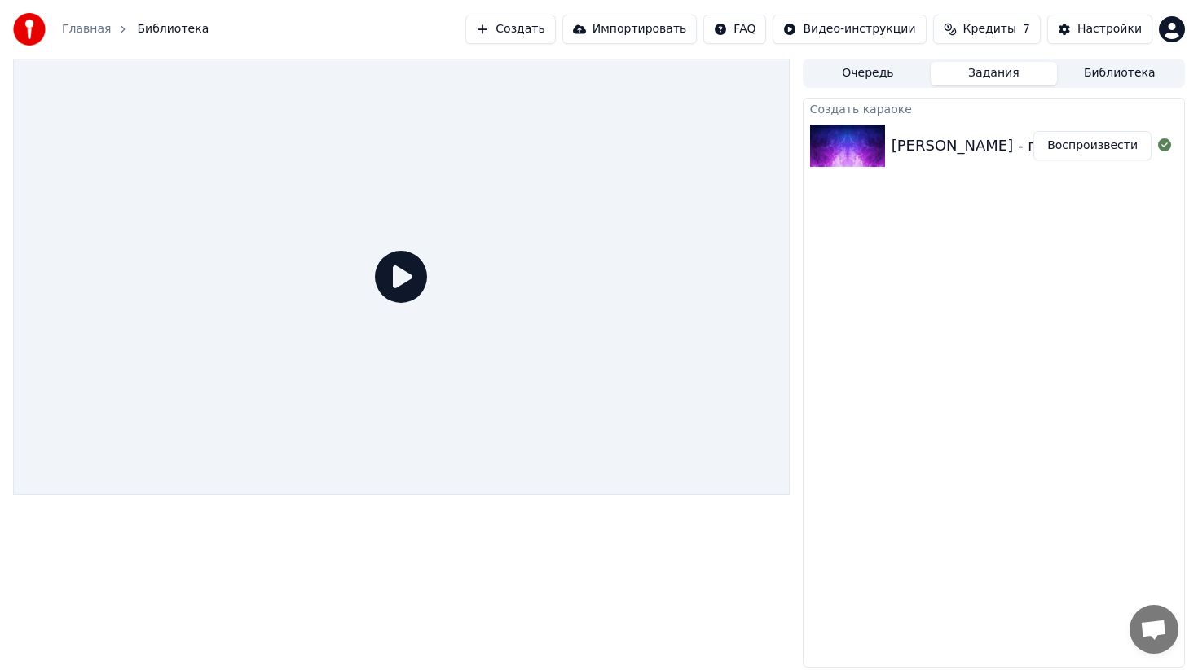
click at [1002, 36] on span "Кредиты" at bounding box center [989, 29] width 53 height 16
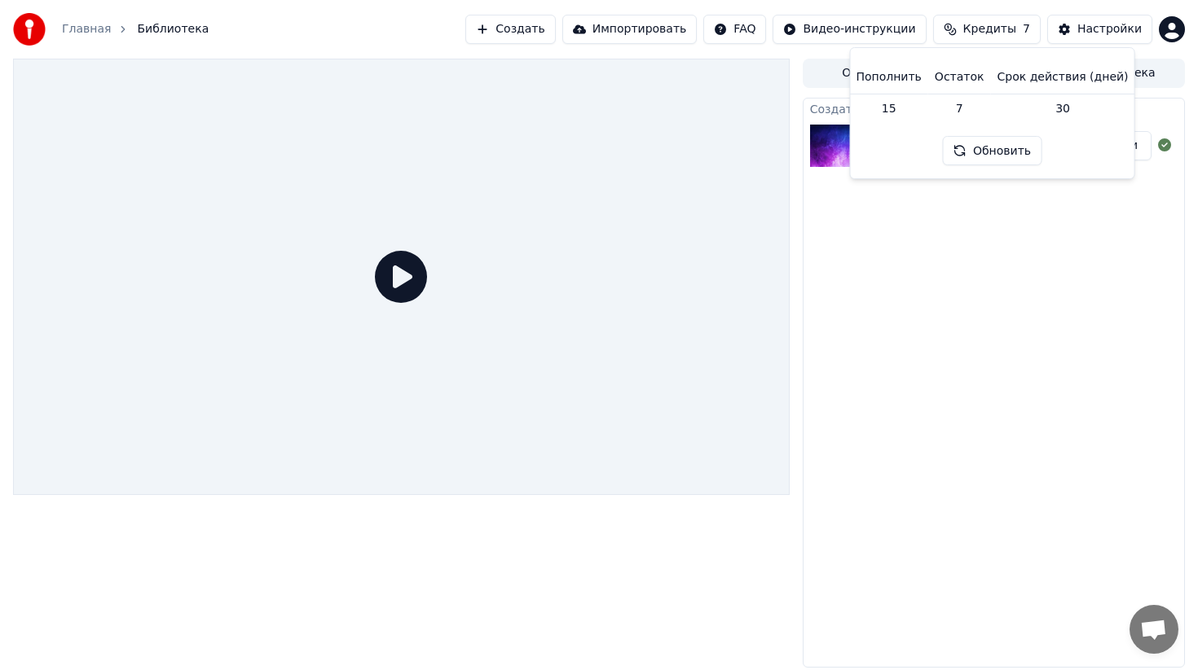
click at [934, 93] on th "Остаток" at bounding box center [959, 77] width 63 height 33
click at [903, 118] on td "15" at bounding box center [888, 108] width 78 height 29
click at [950, 75] on th "Остаток" at bounding box center [959, 77] width 63 height 33
click at [902, 80] on th "Пополнить" at bounding box center [888, 77] width 78 height 33
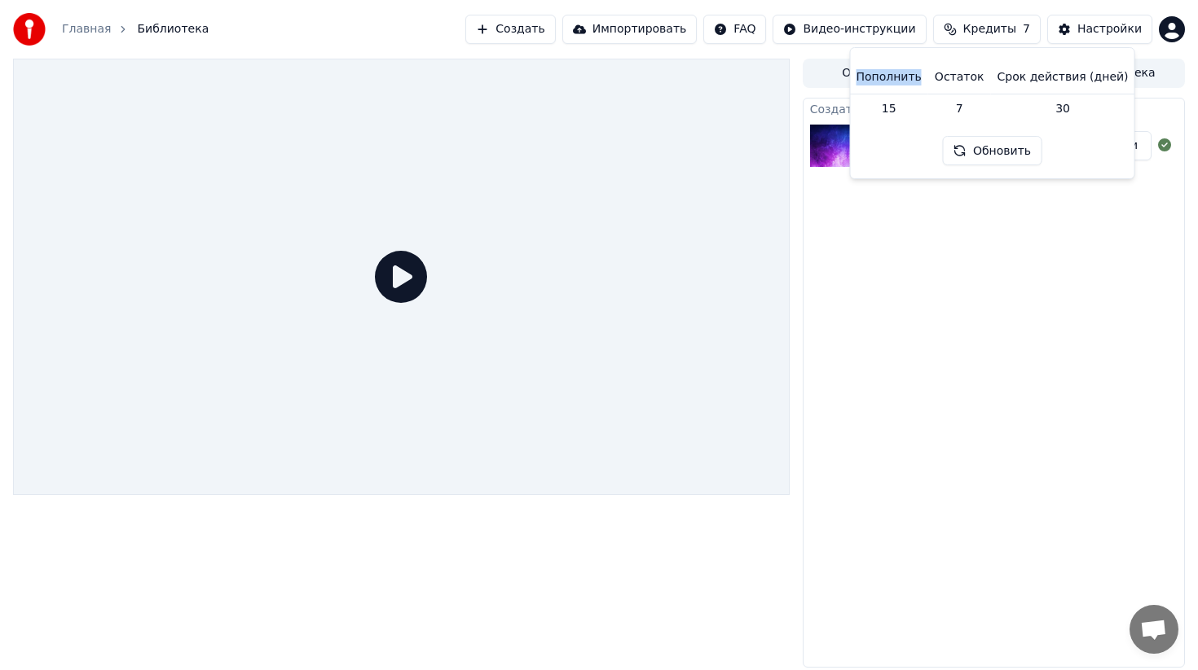
click at [910, 78] on th "Пополнить" at bounding box center [888, 77] width 78 height 33
click at [1172, 22] on html "Главная Библиотека Создать Импортировать FAQ Видео-инструкции Кредиты 7 Настрой…" at bounding box center [599, 335] width 1198 height 670
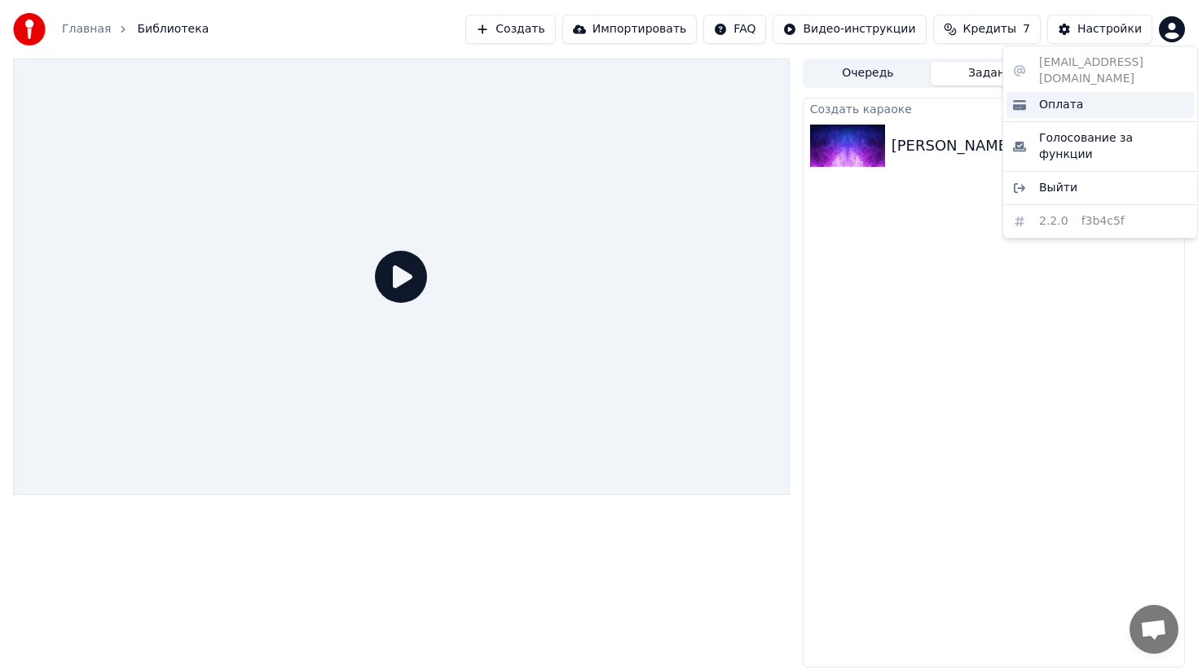
click at [1119, 92] on div "Оплата" at bounding box center [1099, 105] width 187 height 26
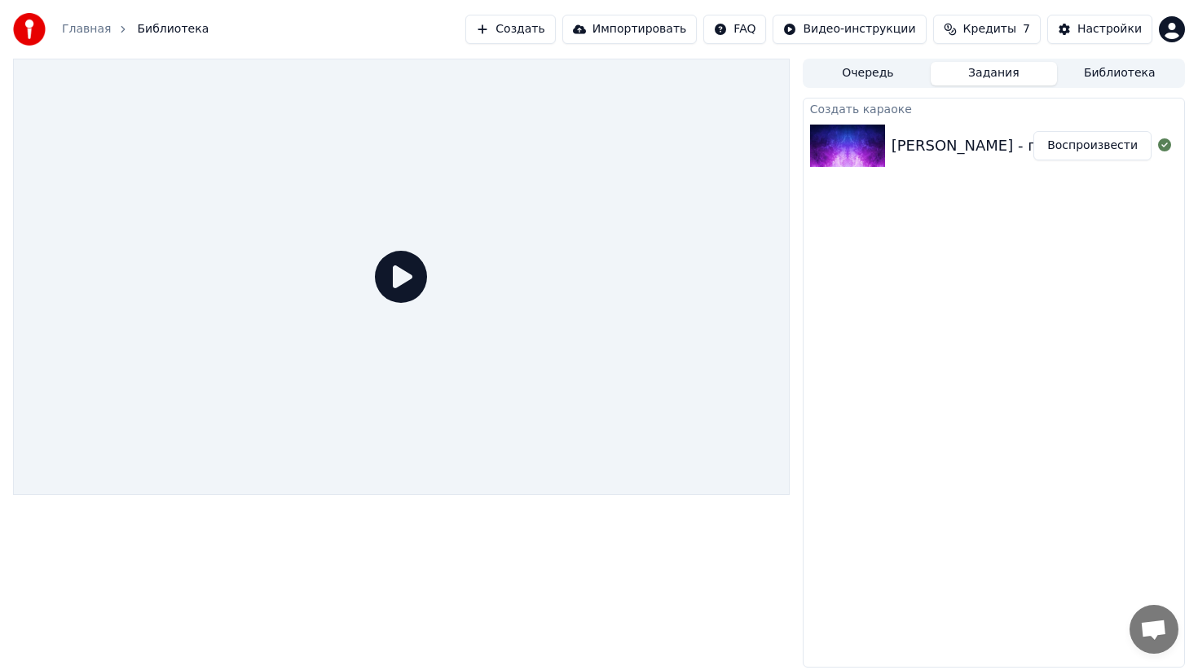
click at [977, 35] on span "Кредиты" at bounding box center [989, 29] width 53 height 16
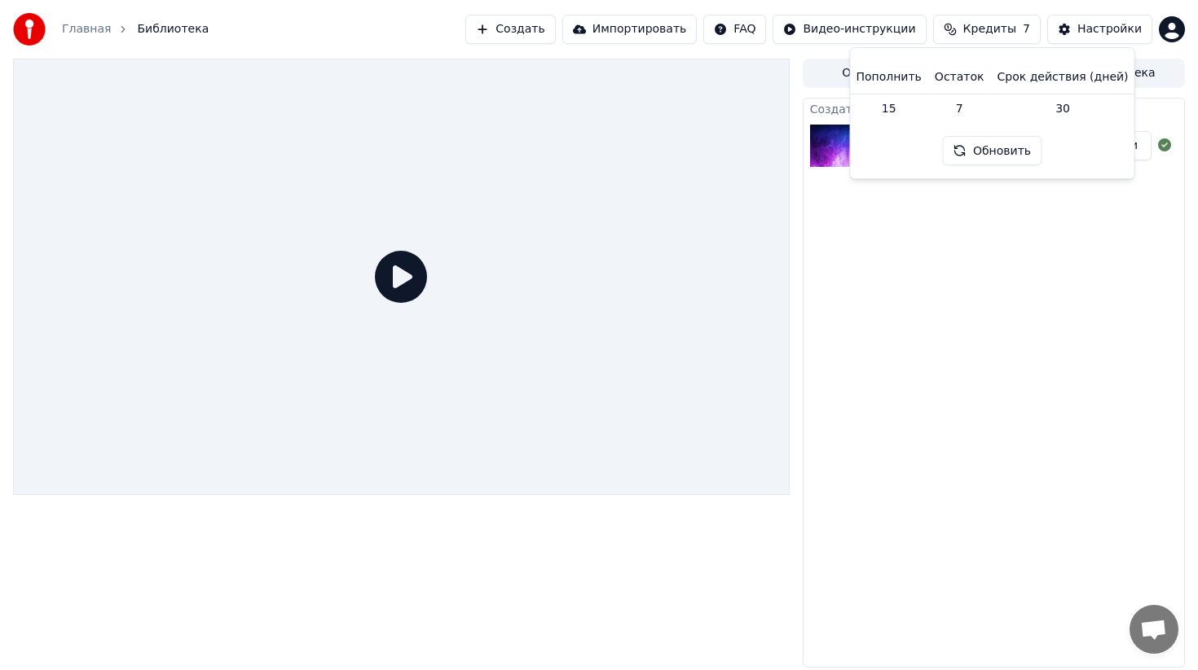
click at [965, 156] on button "Обновить" at bounding box center [992, 150] width 99 height 29
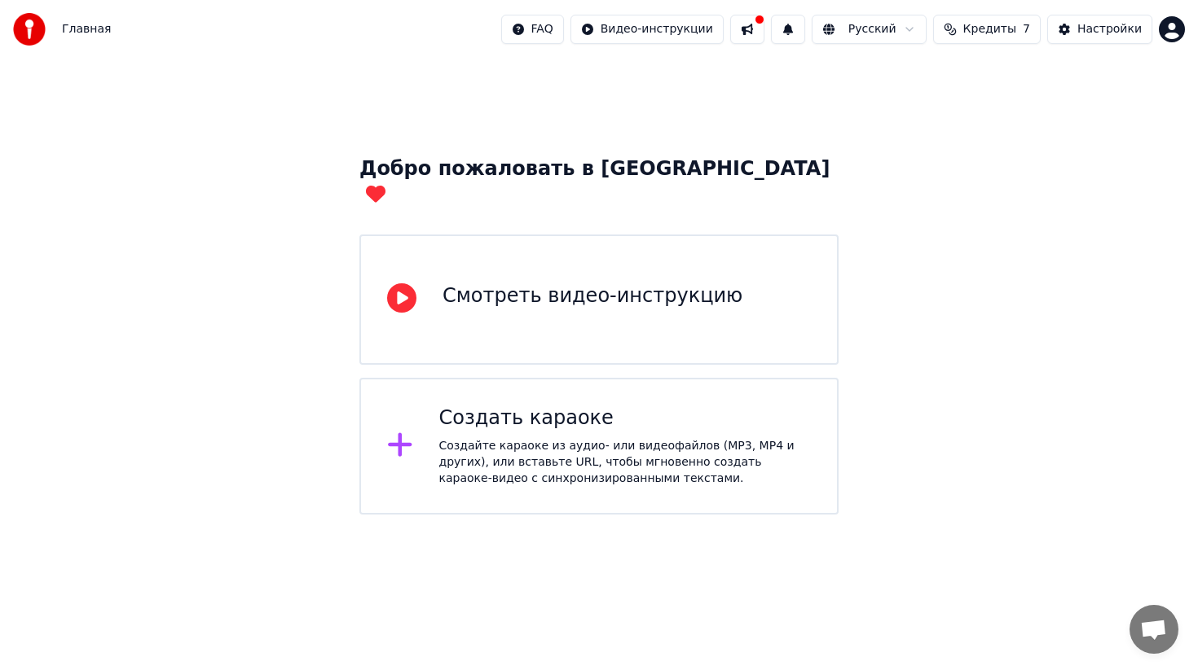
click at [1001, 29] on span "Кредиты" at bounding box center [989, 29] width 53 height 16
click at [1097, 19] on button "Настройки" at bounding box center [1099, 29] width 105 height 29
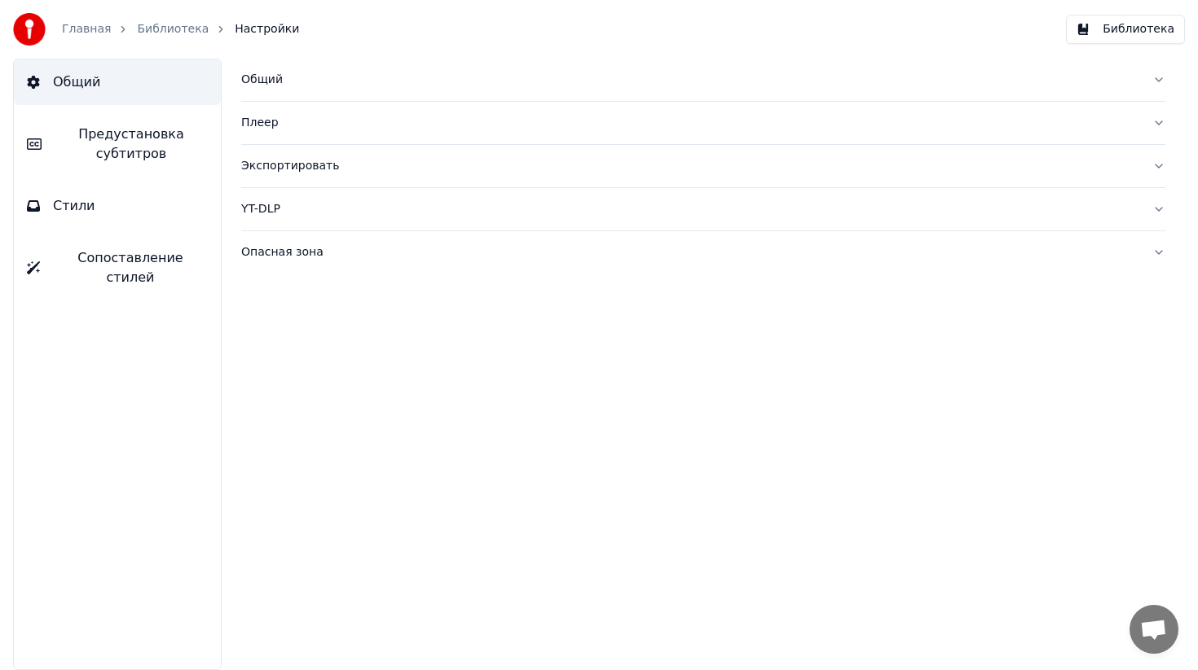
click at [177, 28] on link "Библиотека" at bounding box center [173, 29] width 72 height 16
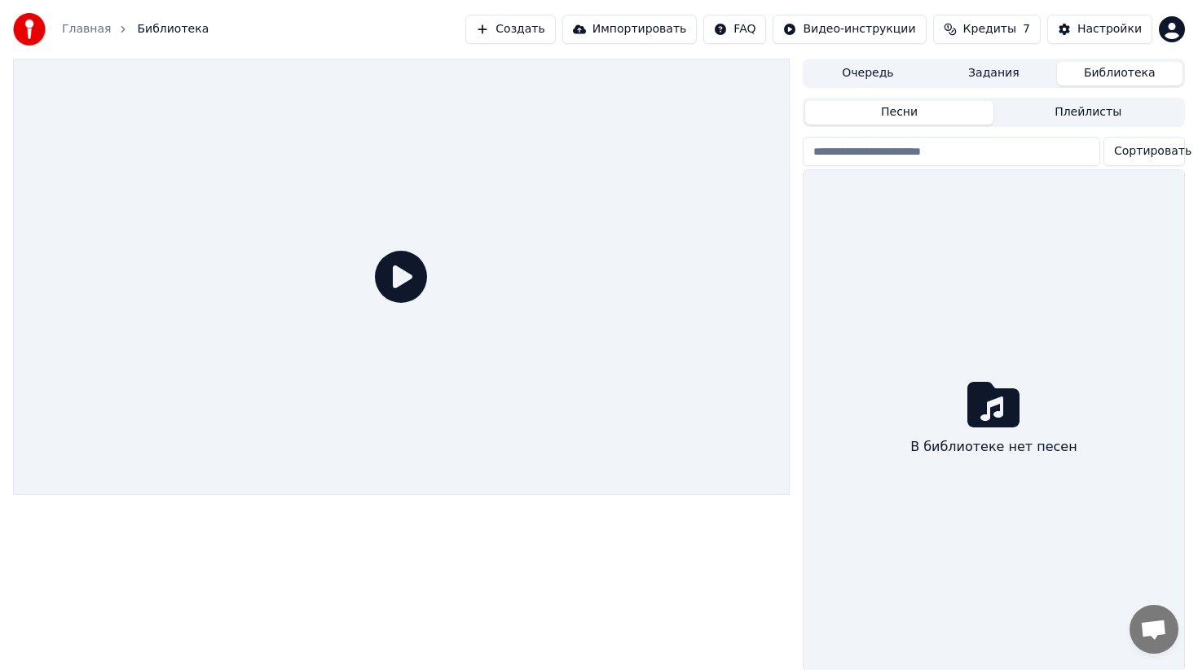
click at [1172, 31] on html "Главная Библиотека Создать Импортировать FAQ Видео-инструкции Кредиты 7 Настрой…" at bounding box center [599, 335] width 1198 height 670
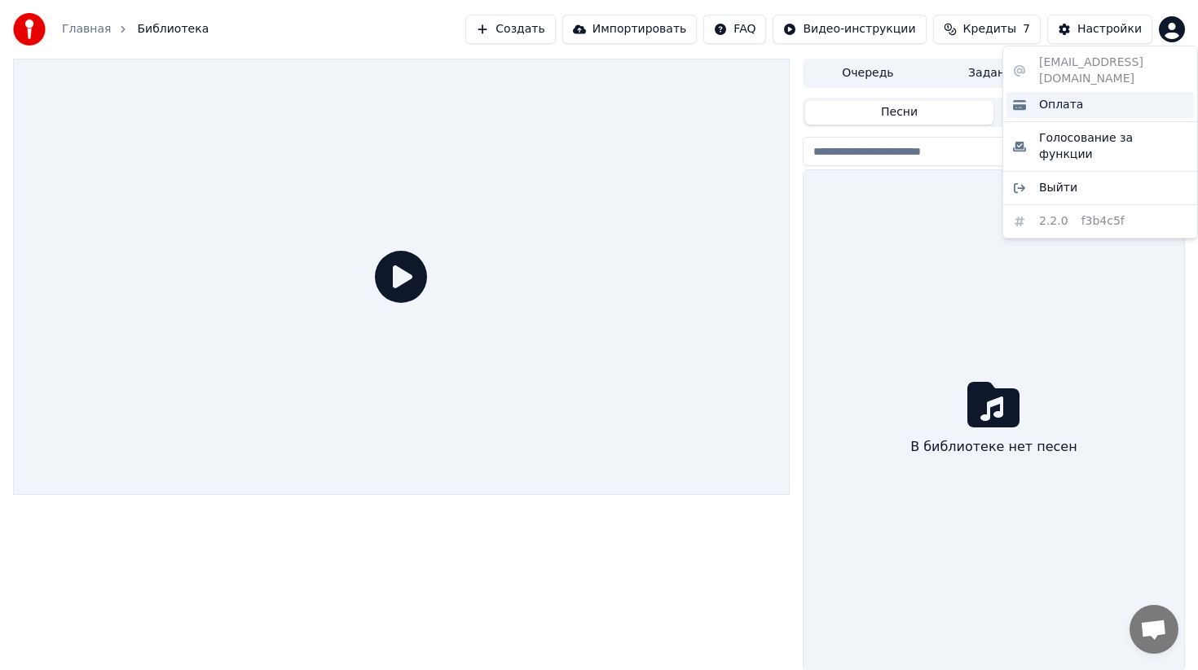
click at [1085, 92] on div "Оплата" at bounding box center [1099, 105] width 187 height 26
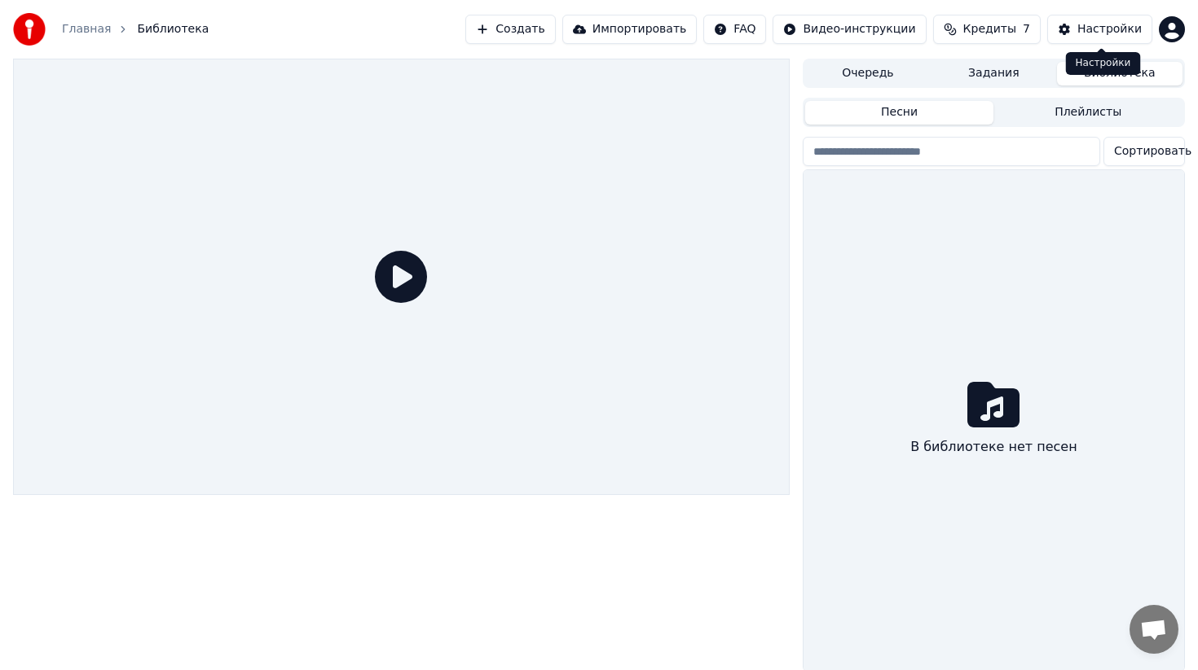
click at [1104, 24] on div "Настройки" at bounding box center [1109, 29] width 64 height 16
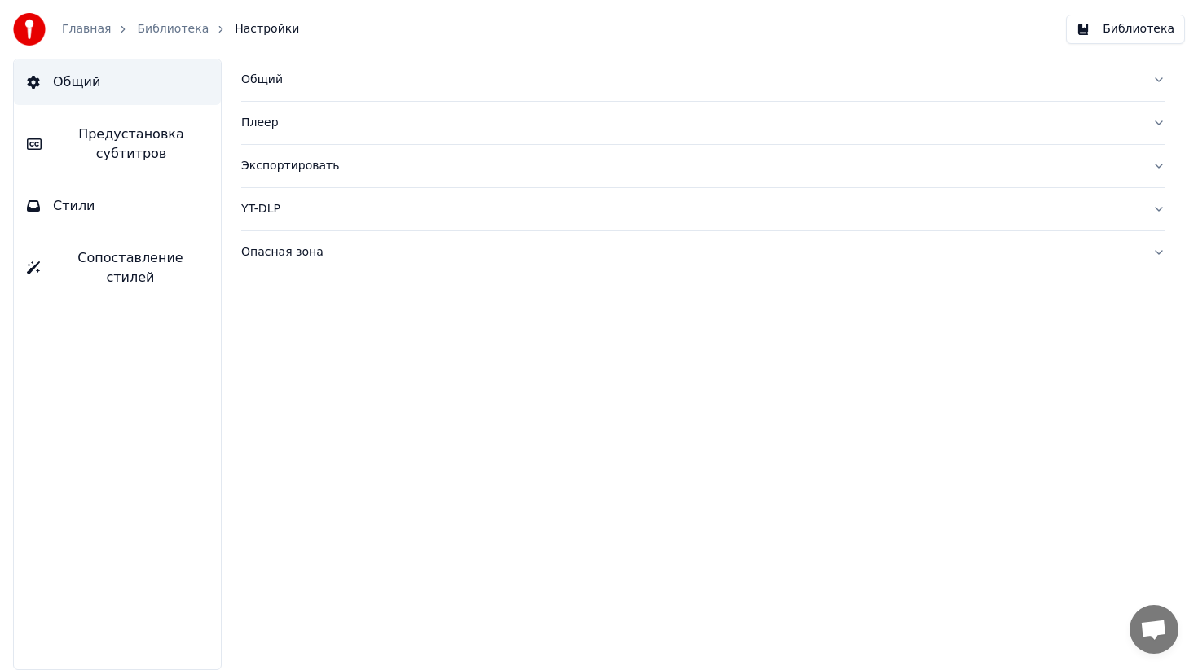
click at [556, 174] on div "Экспортировать" at bounding box center [690, 166] width 898 height 16
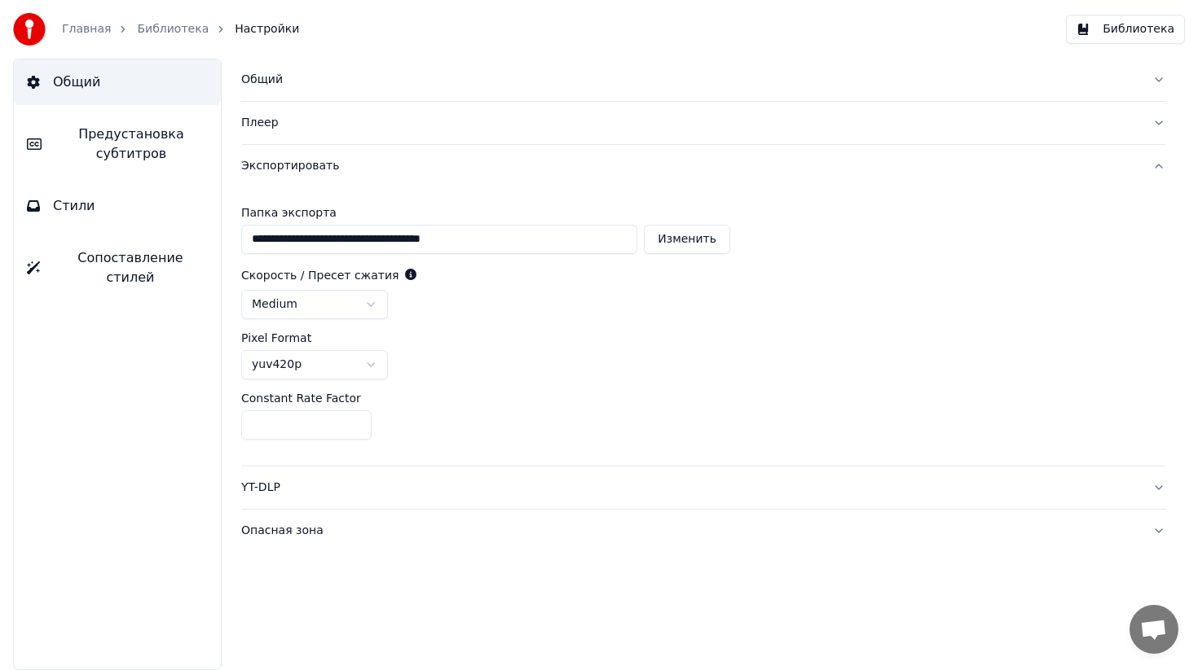
click at [556, 174] on div "Экспортировать" at bounding box center [690, 166] width 898 height 16
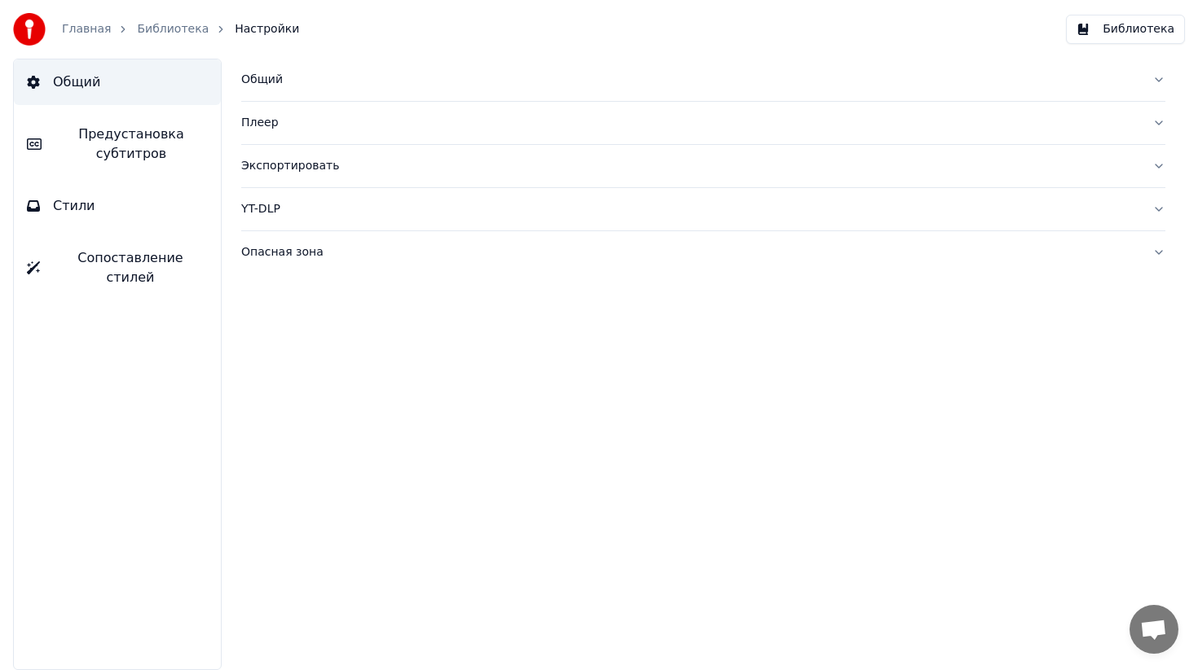
click at [92, 29] on link "Главная" at bounding box center [86, 29] width 49 height 16
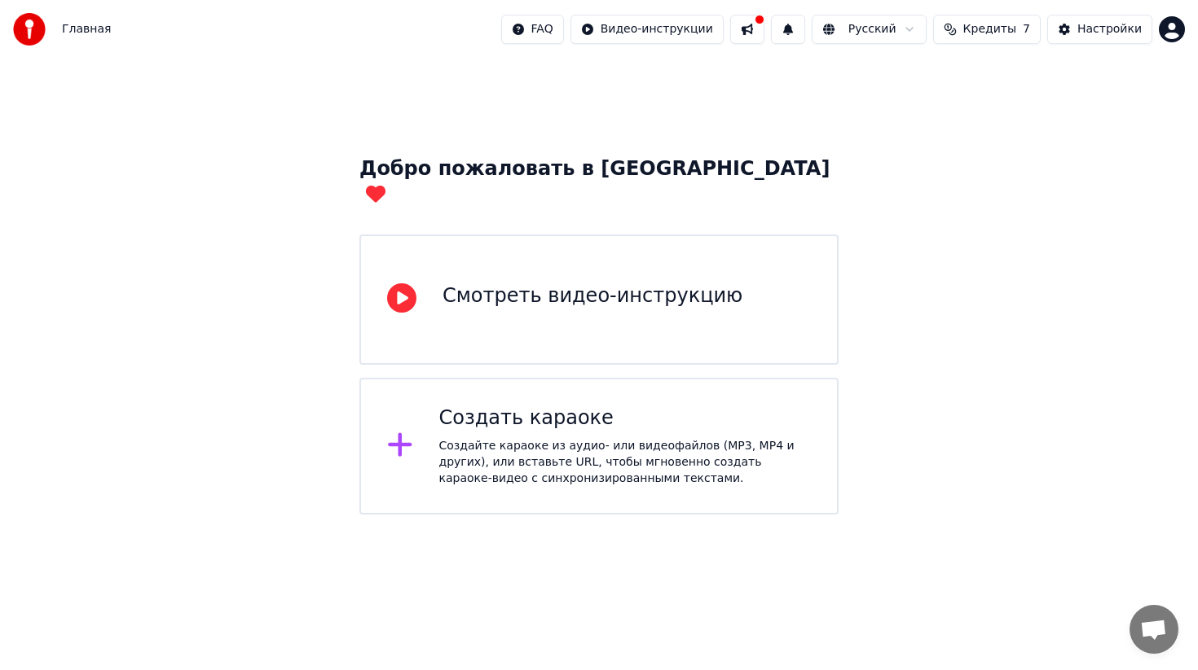
click at [600, 378] on div "Создать караоке Создайте караоке из аудио- или видеофайлов (MP3, MP4 и других),…" at bounding box center [598, 446] width 479 height 137
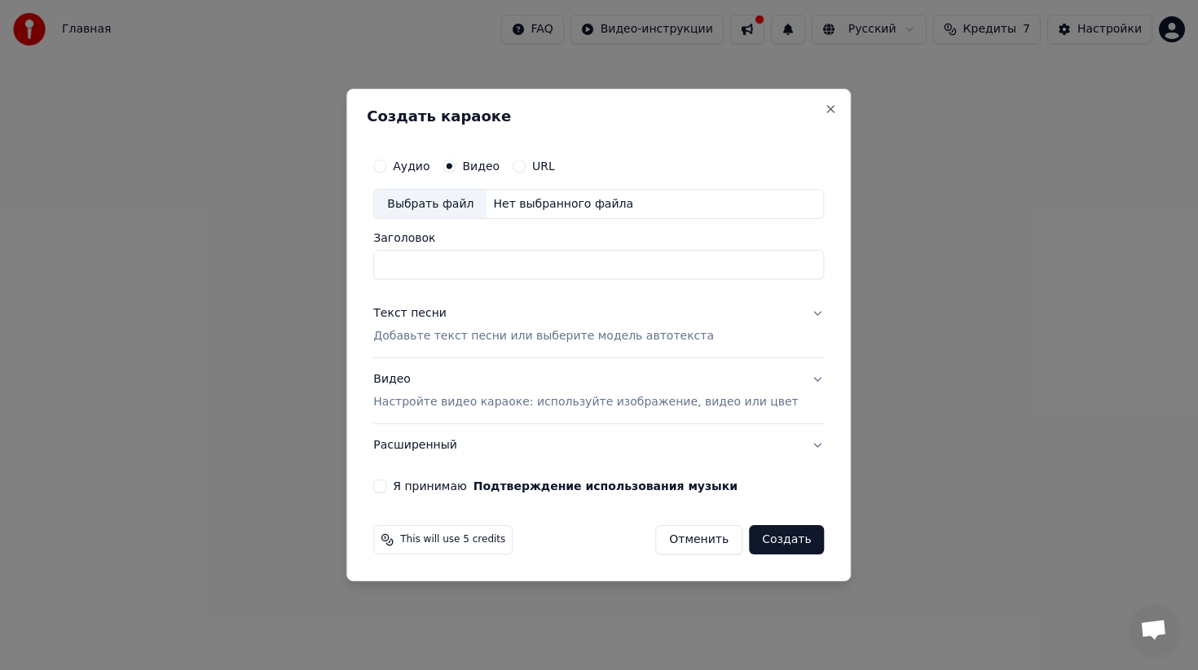
click at [468, 543] on span "This will use 5 credits" at bounding box center [452, 540] width 105 height 13
click at [393, 543] on icon at bounding box center [386, 540] width 13 height 13
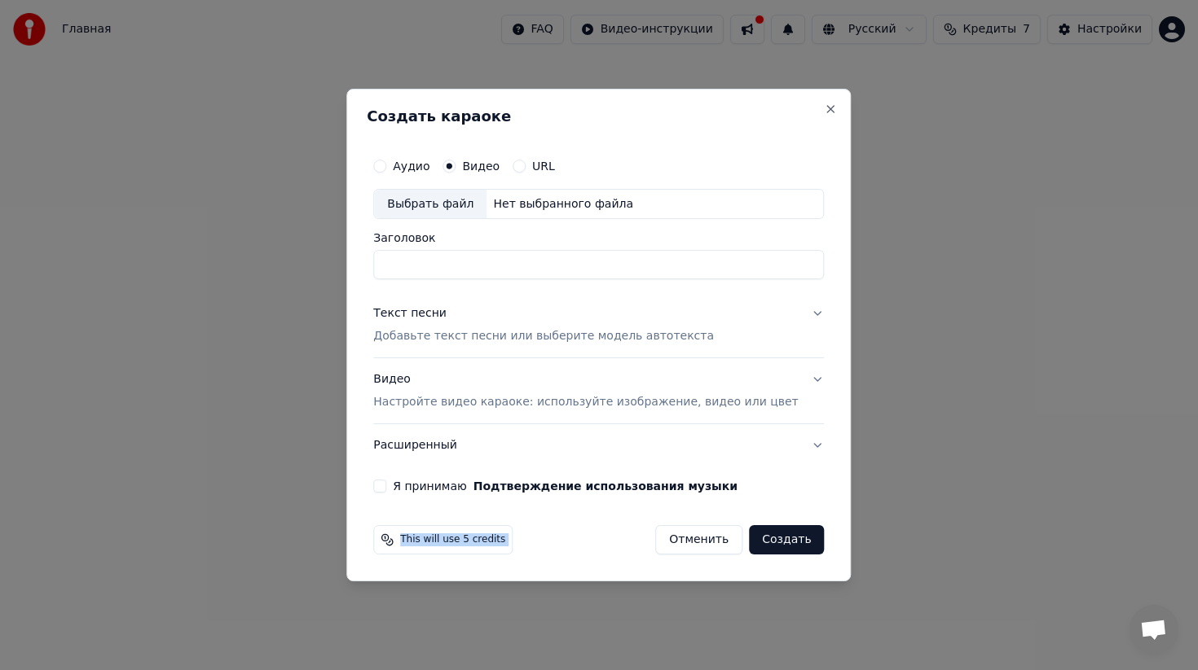
click at [393, 543] on icon at bounding box center [386, 540] width 13 height 13
click at [422, 529] on div "This will use 5 credits" at bounding box center [442, 539] width 139 height 29
click at [423, 541] on span "This will use 5 credits" at bounding box center [452, 540] width 105 height 13
click at [824, 105] on button "Close" at bounding box center [830, 109] width 13 height 13
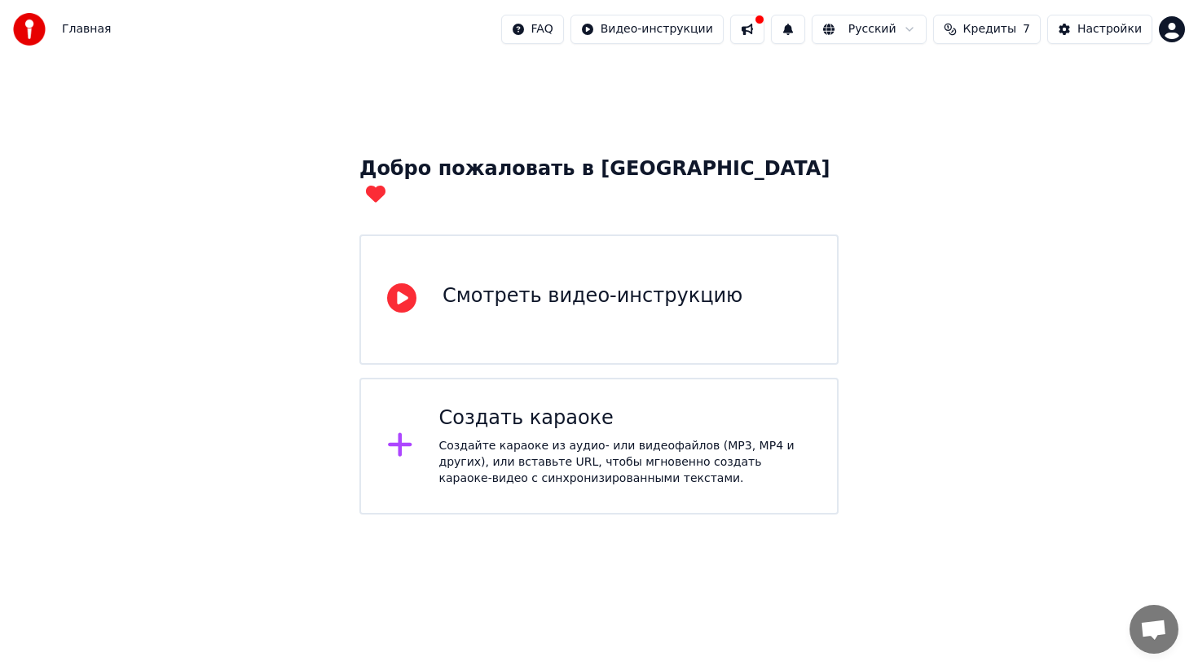
click at [952, 30] on button "Кредиты 7" at bounding box center [987, 29] width 108 height 29
click at [967, 111] on td "7" at bounding box center [959, 108] width 63 height 29
click at [965, 149] on button "Обновить" at bounding box center [992, 150] width 99 height 29
click at [970, 117] on td "7" at bounding box center [959, 108] width 63 height 29
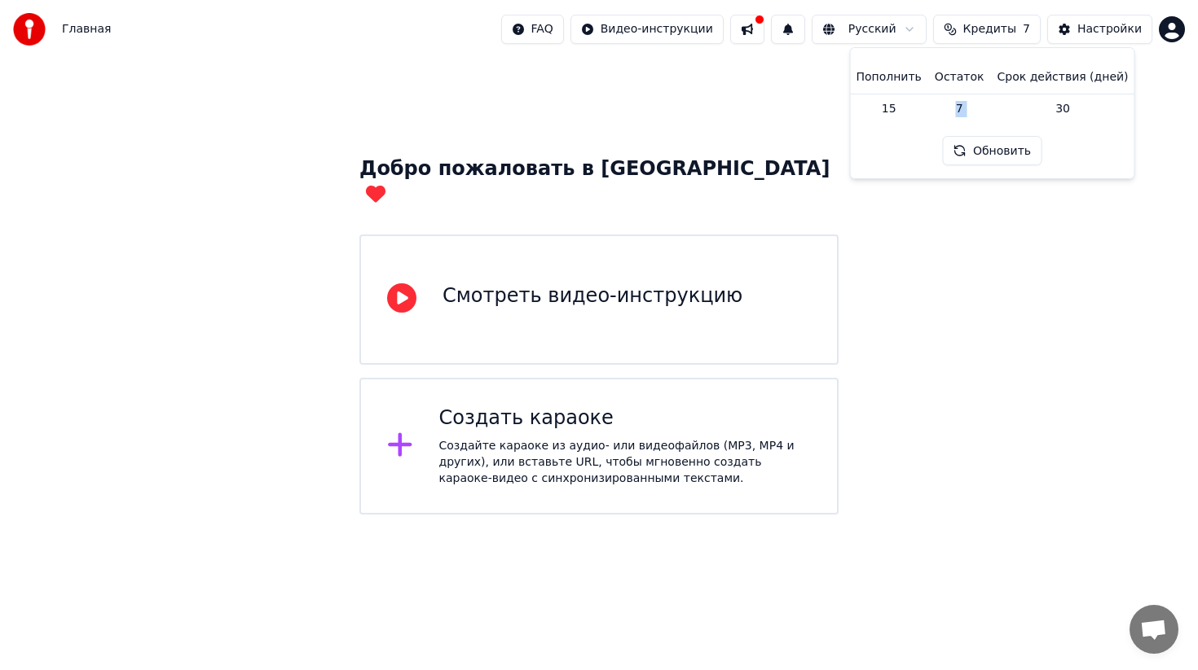
click at [970, 117] on td "7" at bounding box center [959, 108] width 63 height 29
click at [959, 158] on button "Обновить" at bounding box center [992, 150] width 99 height 29
click at [1106, 21] on div "Настройки" at bounding box center [1109, 29] width 64 height 16
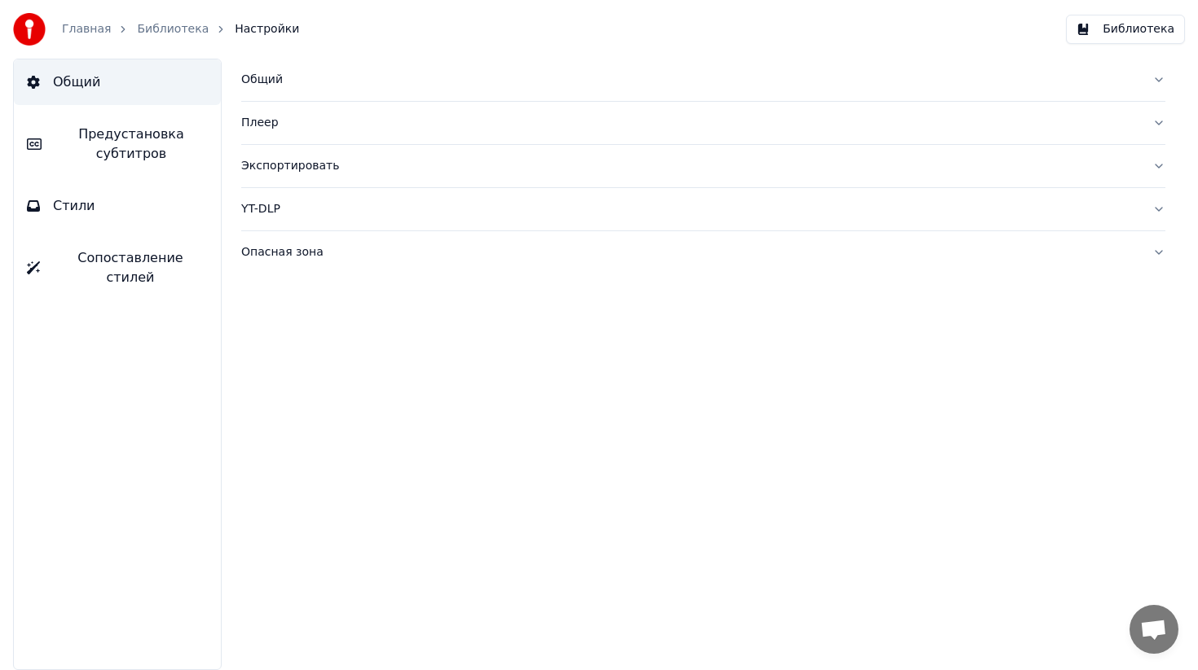
click at [174, 25] on link "Библиотека" at bounding box center [173, 29] width 72 height 16
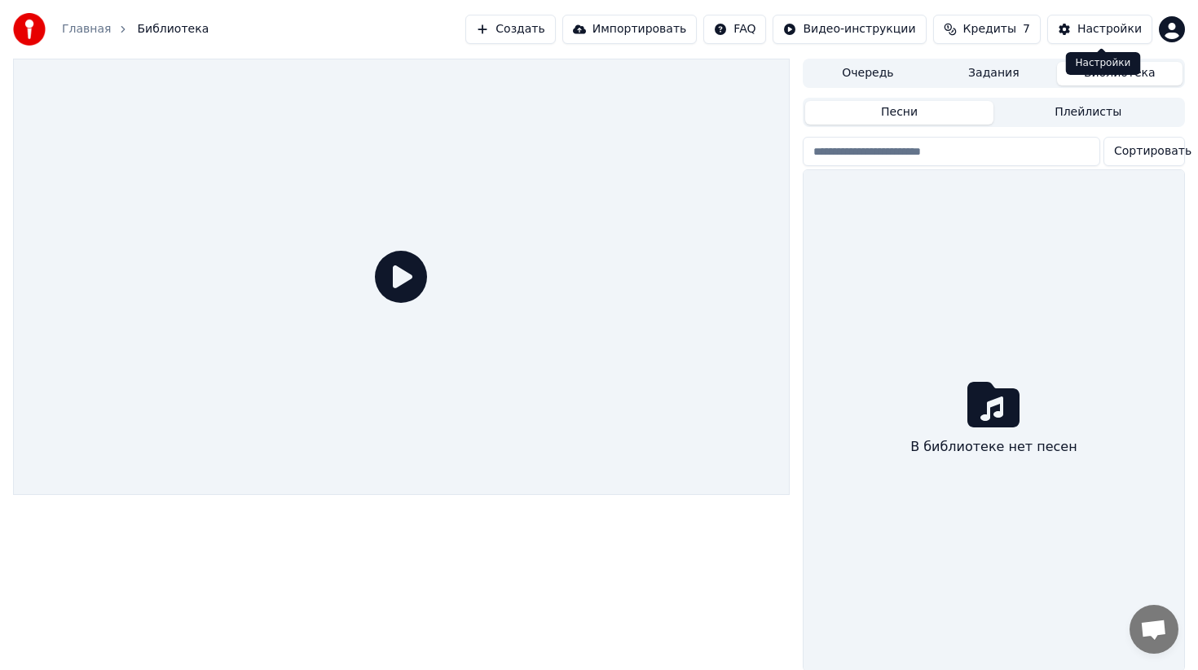
click at [1168, 29] on html "Главная Библиотека Создать Импортировать FAQ Видео-инструкции Кредиты 7 Настрой…" at bounding box center [599, 335] width 1198 height 670
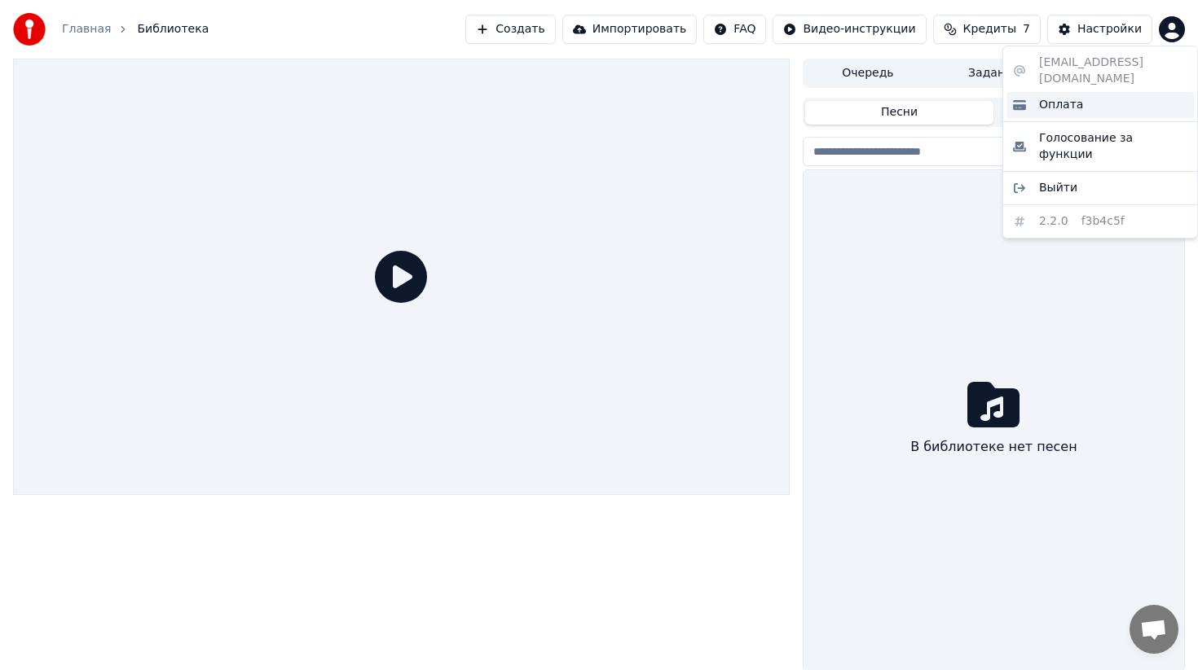
click at [1059, 97] on span "Оплата" at bounding box center [1061, 105] width 44 height 16
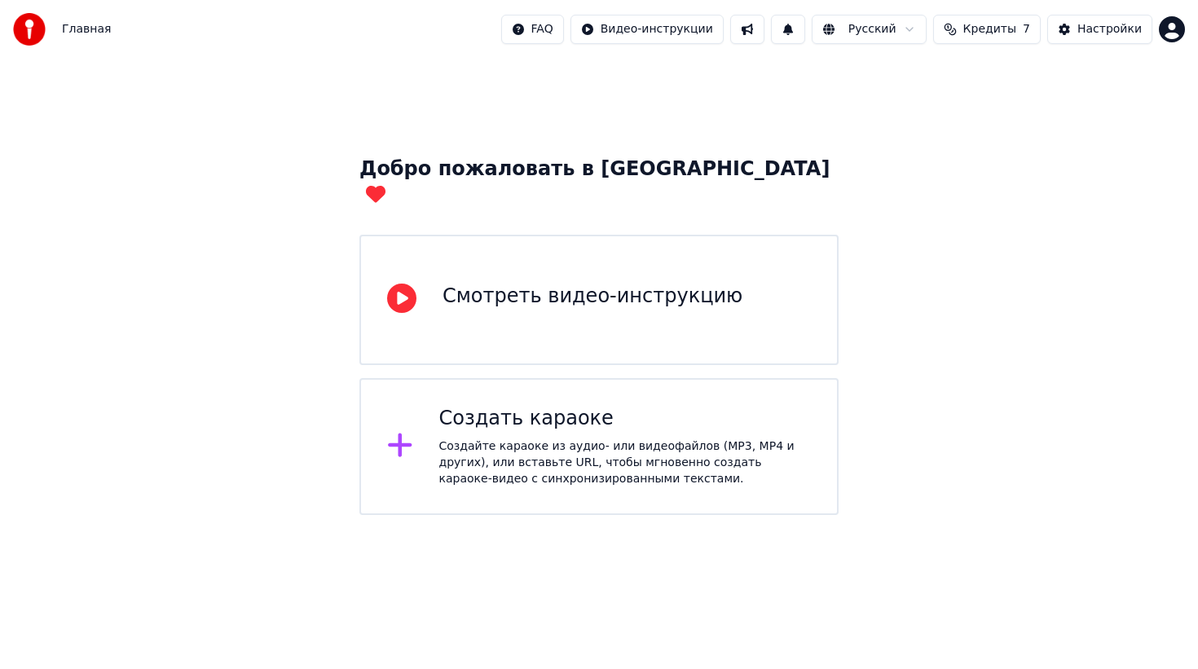
click at [995, 39] on button "Кредиты 7" at bounding box center [987, 29] width 108 height 29
click at [983, 151] on button "Обновить" at bounding box center [992, 150] width 99 height 29
click at [758, 34] on button at bounding box center [747, 29] width 34 height 29
click at [1107, 21] on div "Настройки" at bounding box center [1109, 29] width 64 height 16
